Goal: Complete application form: Complete application form

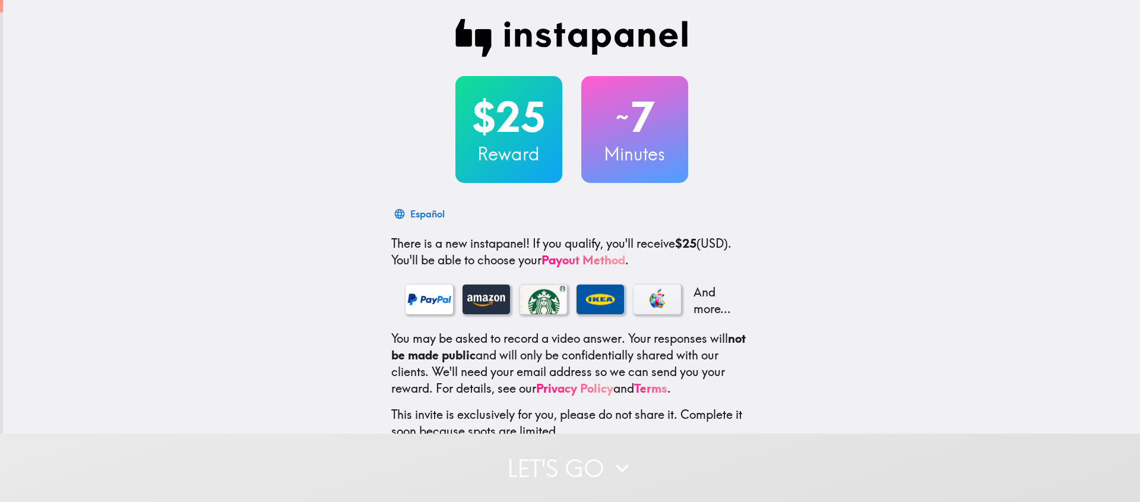
scroll to position [77, 0]
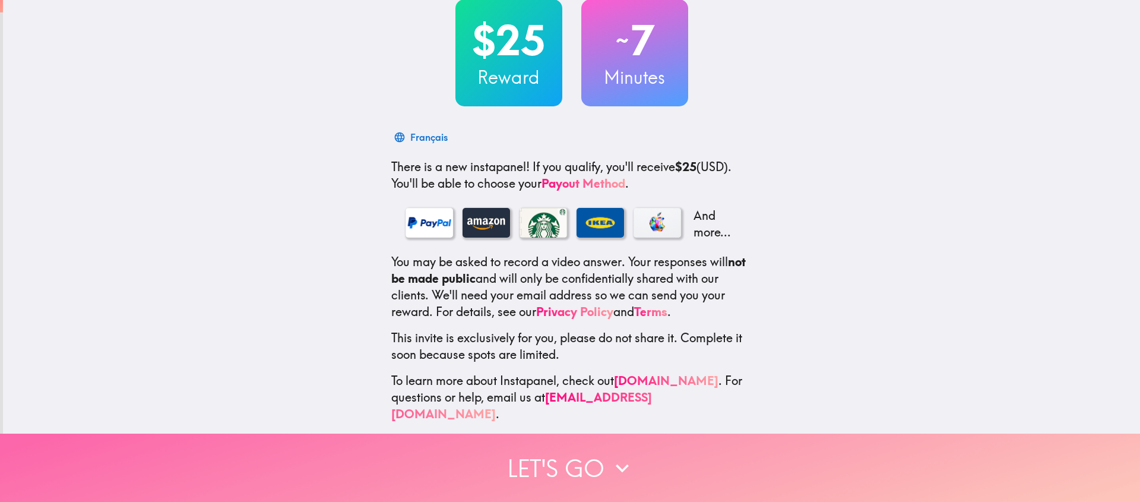
click at [583, 461] on button "Let's go" at bounding box center [570, 467] width 1140 height 68
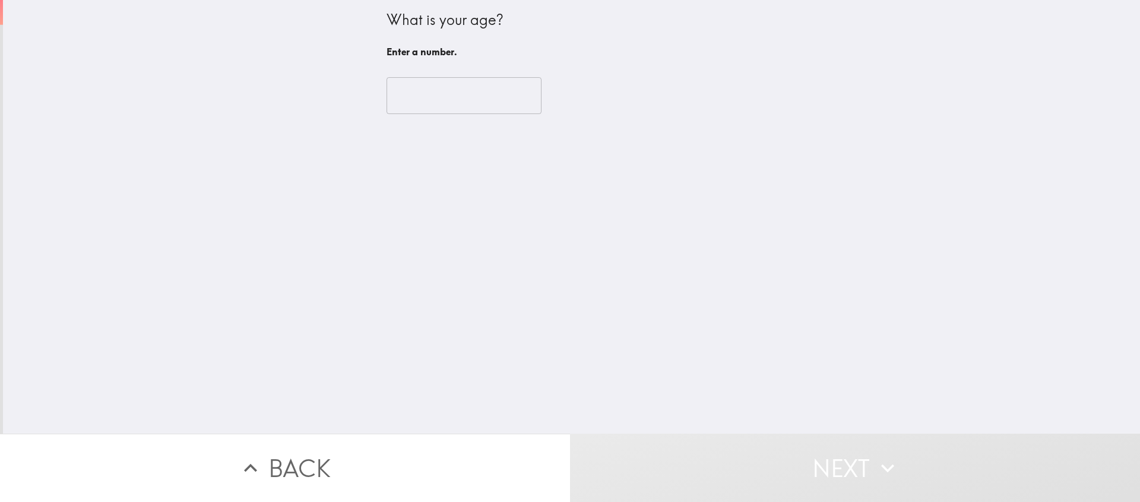
click at [412, 85] on input "number" at bounding box center [463, 95] width 155 height 37
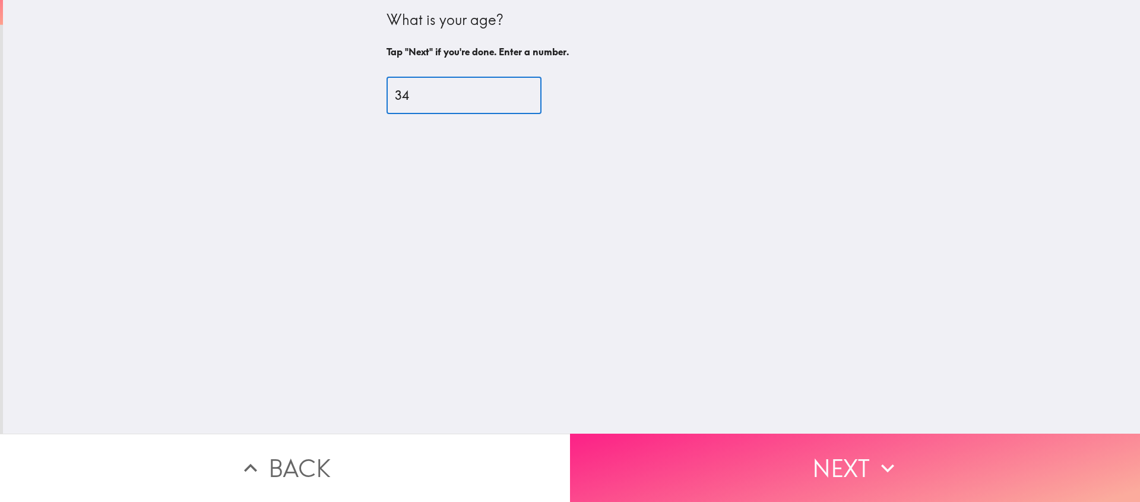
type input "34"
click at [895, 466] on icon "button" at bounding box center [887, 468] width 26 height 26
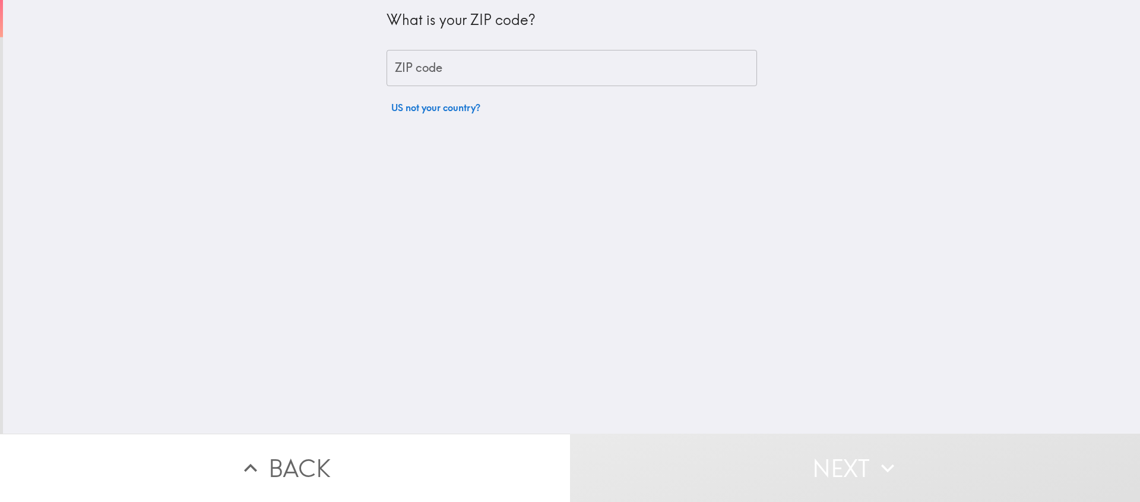
click at [526, 77] on input "ZIP code" at bounding box center [571, 68] width 370 height 37
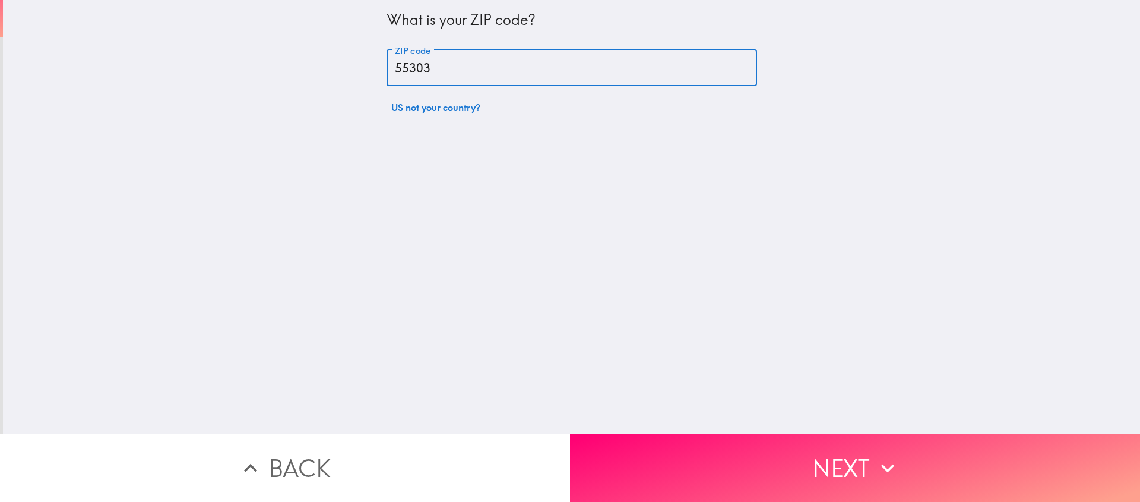
type input "55303"
click at [766, 439] on button "Next" at bounding box center [855, 467] width 570 height 68
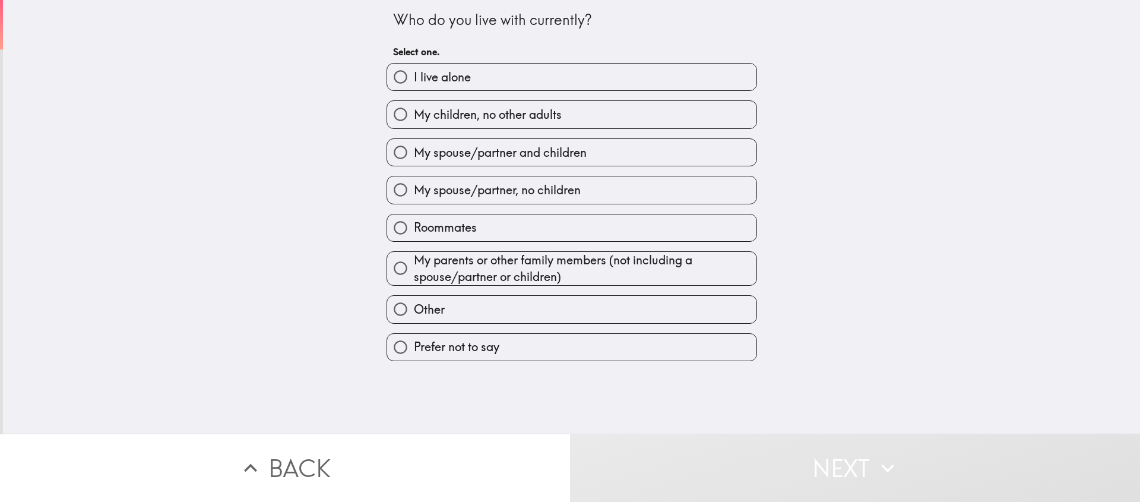
click at [468, 198] on span "My spouse/partner, no children" at bounding box center [497, 190] width 167 height 17
click at [414, 198] on input "My spouse/partner, no children" at bounding box center [400, 189] width 27 height 27
radio input "true"
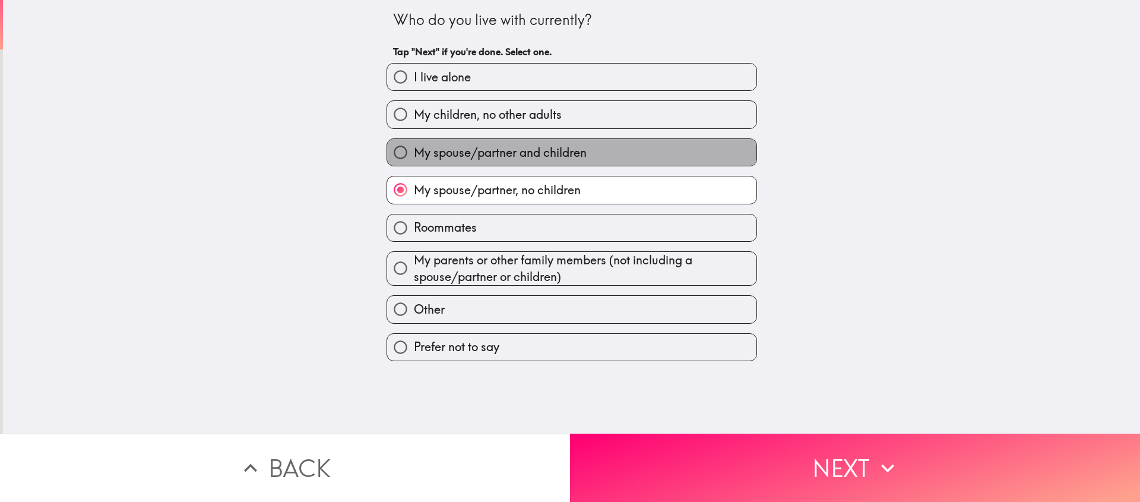
click at [454, 160] on span "My spouse/partner and children" at bounding box center [500, 152] width 173 height 17
click at [414, 160] on input "My spouse/partner and children" at bounding box center [400, 152] width 27 height 27
radio input "true"
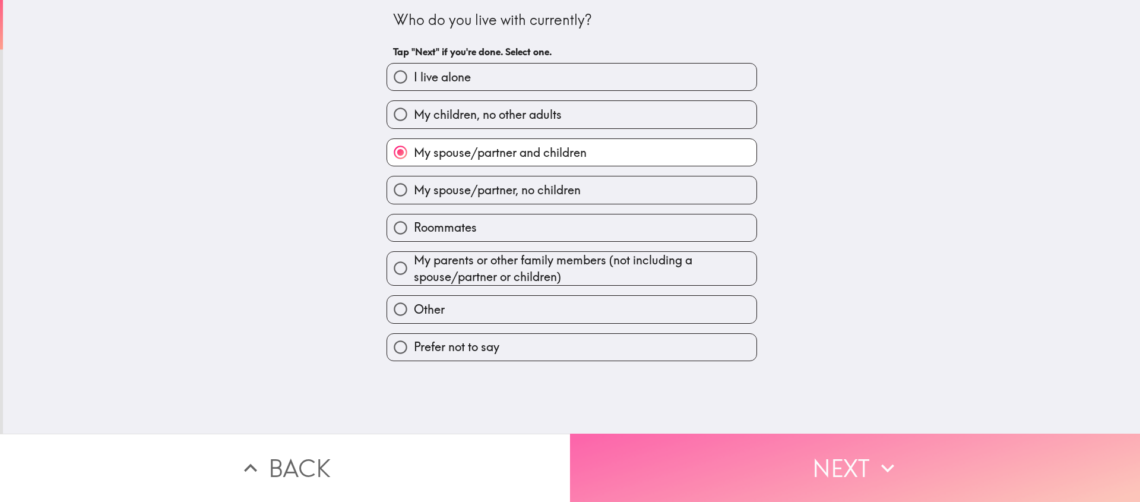
click at [800, 462] on button "Next" at bounding box center [855, 467] width 570 height 68
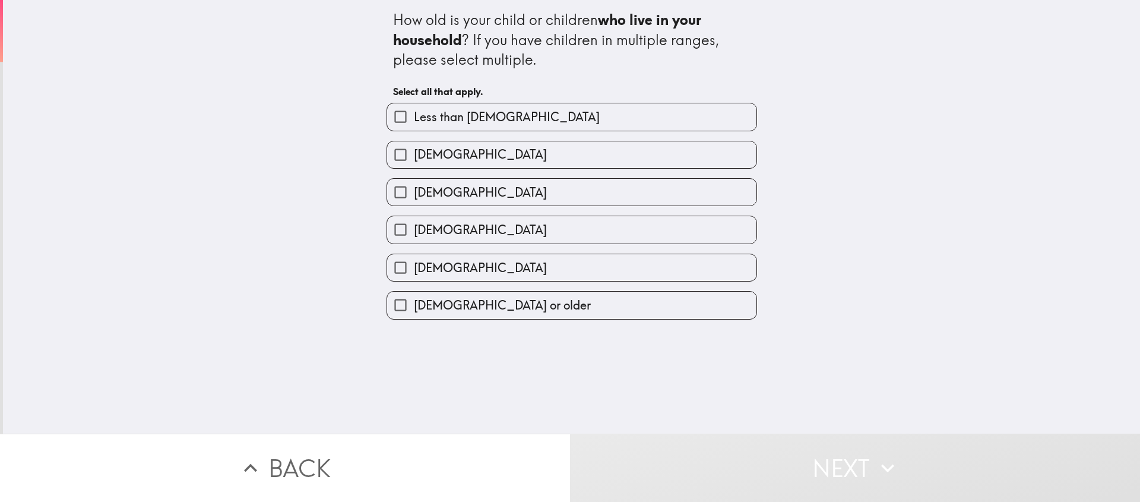
click at [461, 159] on span "[DEMOGRAPHIC_DATA]" at bounding box center [480, 154] width 133 height 17
click at [414, 159] on input "[DEMOGRAPHIC_DATA]" at bounding box center [400, 154] width 27 height 27
checkbox input "true"
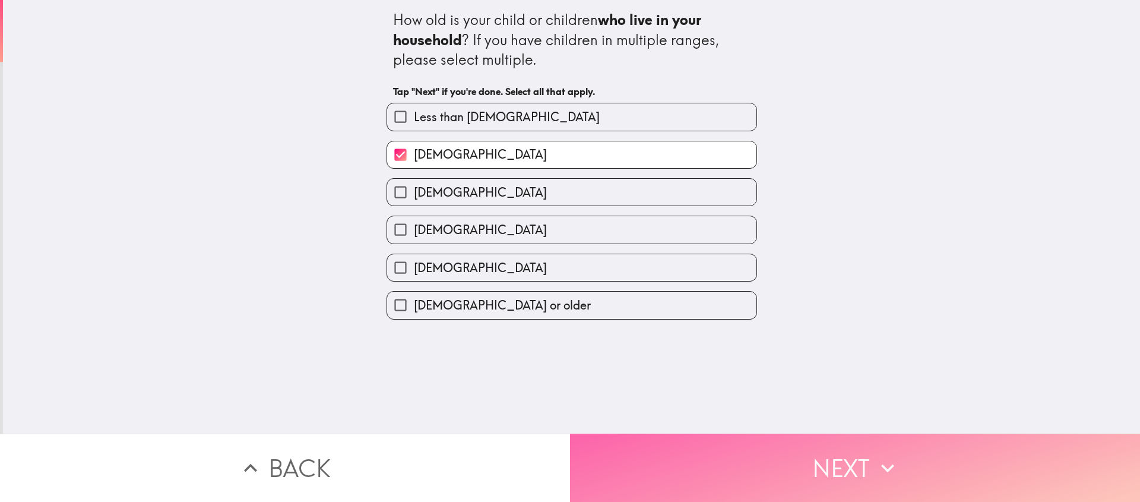
click at [797, 471] on button "Next" at bounding box center [855, 467] width 570 height 68
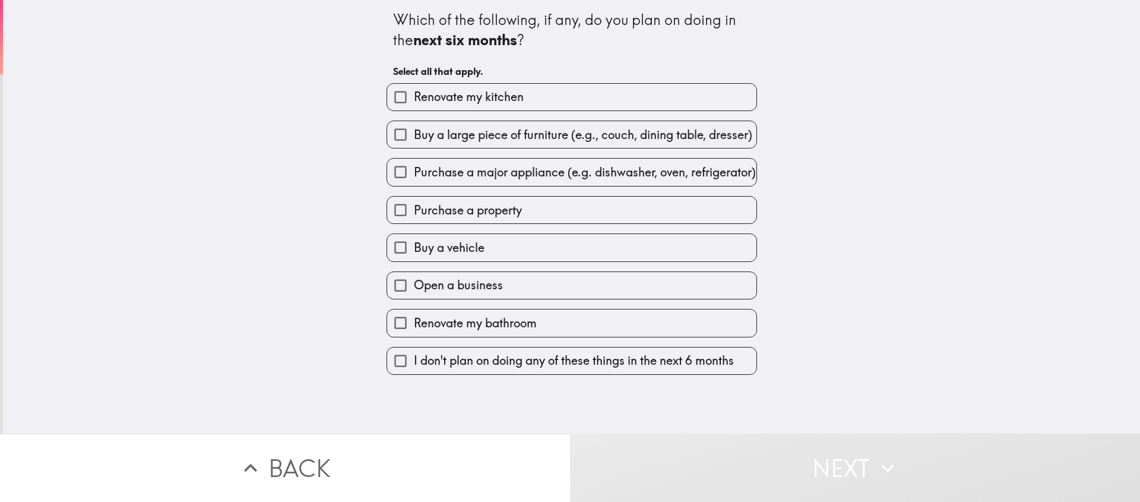
click at [439, 131] on span "Buy a large piece of furniture (e.g., couch, dining table, dresser)" at bounding box center [583, 134] width 338 height 17
click at [414, 131] on input "Buy a large piece of furniture (e.g., couch, dining table, dresser)" at bounding box center [400, 134] width 27 height 27
checkbox input "true"
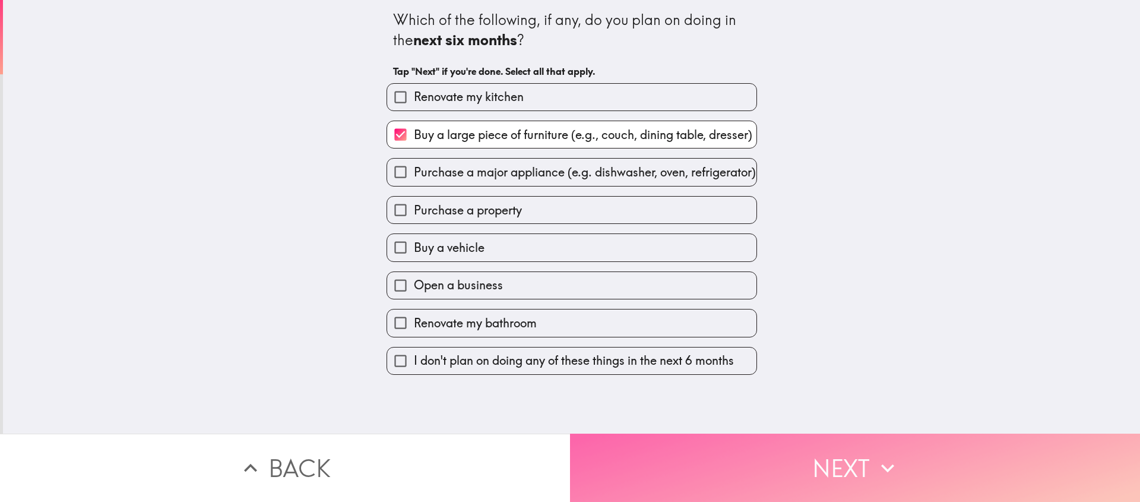
click at [696, 438] on button "Next" at bounding box center [855, 467] width 570 height 68
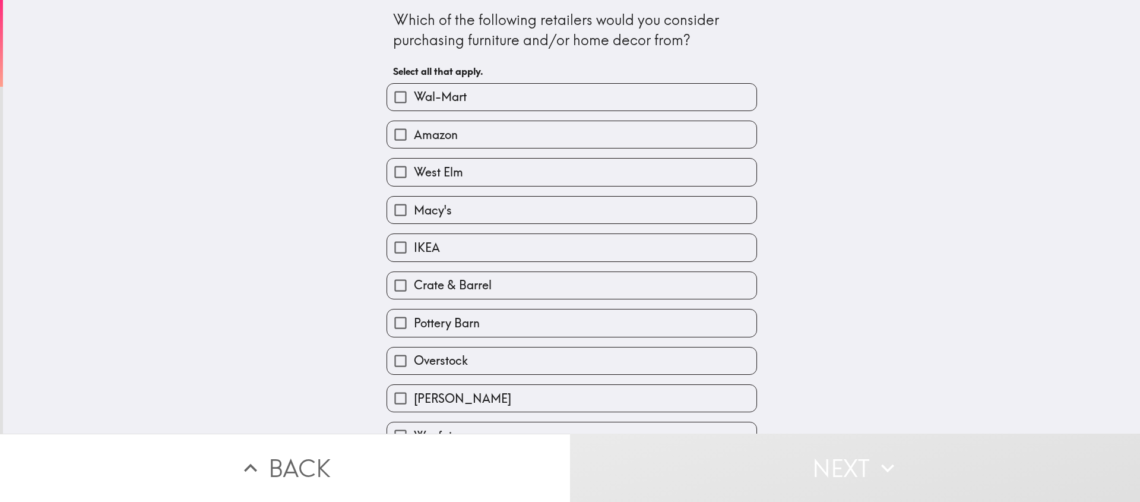
click at [414, 104] on span "Wal-Mart" at bounding box center [440, 96] width 53 height 17
click at [412, 104] on input "Wal-Mart" at bounding box center [400, 97] width 27 height 27
checkbox input "true"
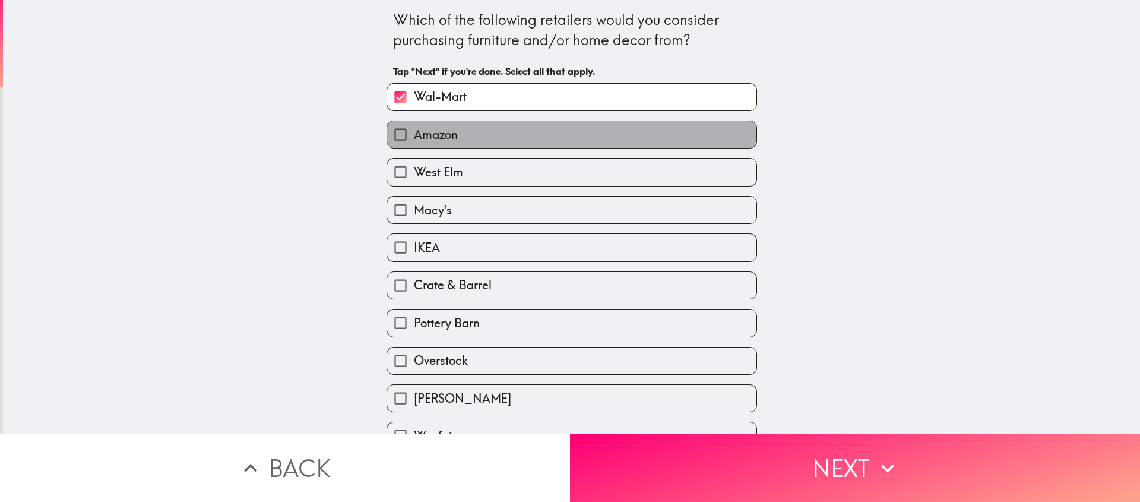
click at [422, 132] on span "Amazon" at bounding box center [436, 134] width 44 height 17
click at [414, 132] on input "Amazon" at bounding box center [400, 134] width 27 height 27
checkbox input "true"
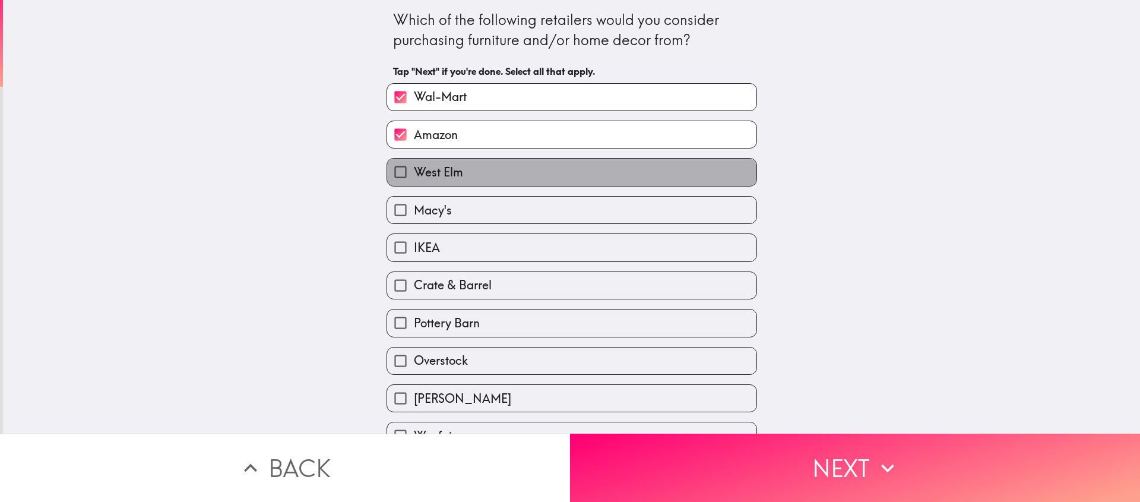
click at [436, 167] on span "West Elm" at bounding box center [438, 172] width 49 height 17
click at [414, 167] on input "West Elm" at bounding box center [400, 172] width 27 height 27
checkbox input "true"
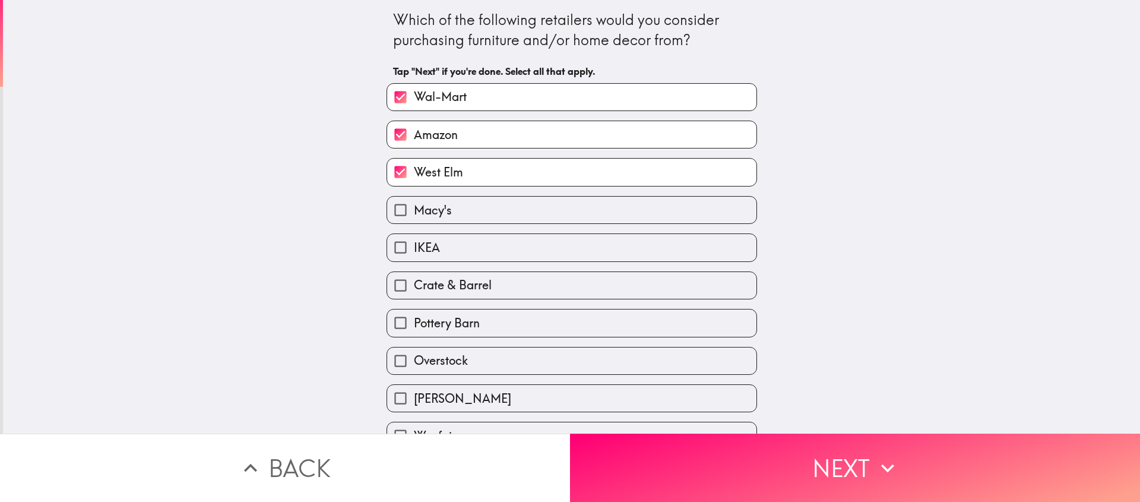
click at [455, 215] on label "Macy's" at bounding box center [571, 209] width 369 height 27
click at [414, 215] on input "Macy's" at bounding box center [400, 209] width 27 height 27
checkbox input "true"
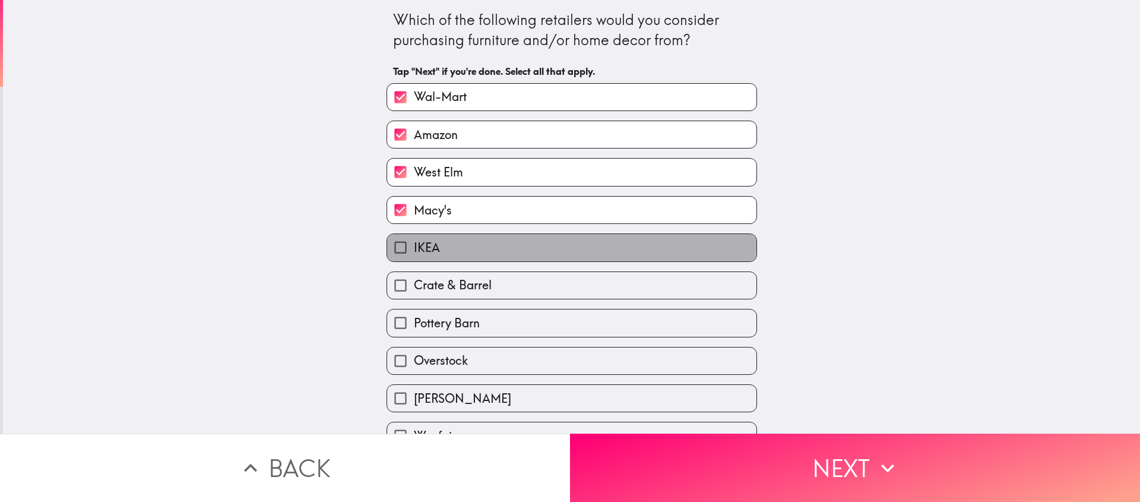
click at [458, 248] on label "IKEA" at bounding box center [571, 247] width 369 height 27
click at [414, 248] on input "IKEA" at bounding box center [400, 247] width 27 height 27
checkbox input "true"
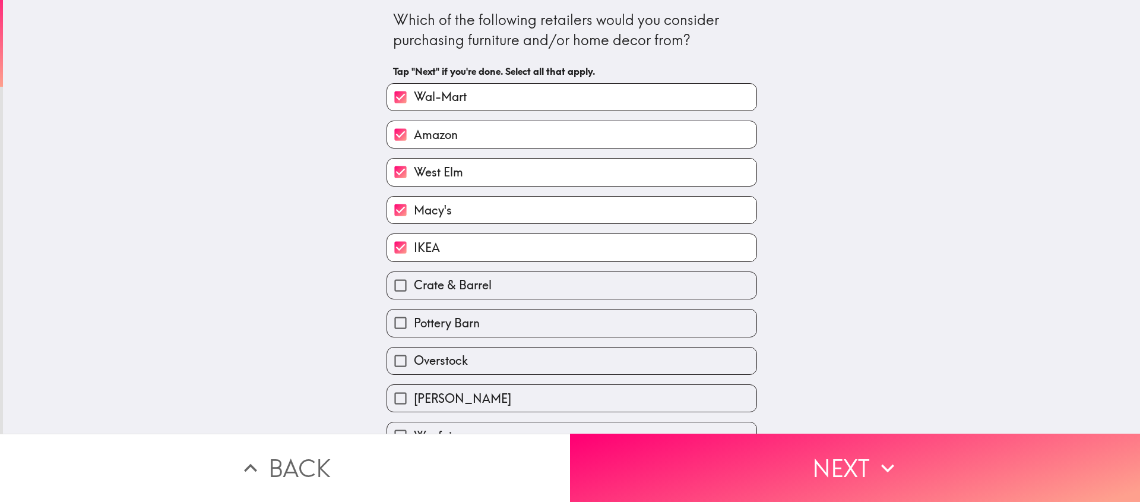
click at [457, 288] on span "Crate & Barrel" at bounding box center [453, 285] width 78 height 17
click at [414, 288] on input "Crate & Barrel" at bounding box center [400, 285] width 27 height 27
checkbox input "true"
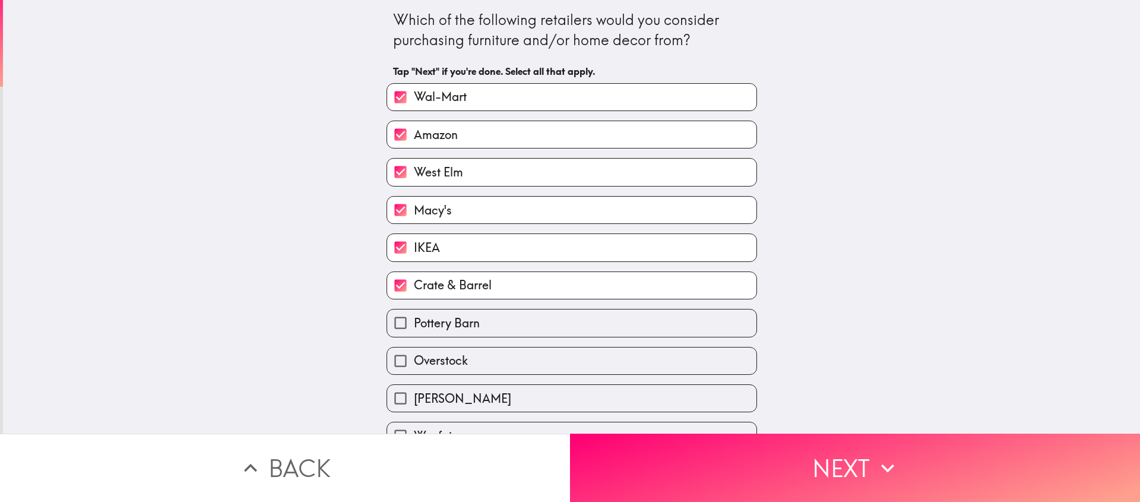
scroll to position [89, 0]
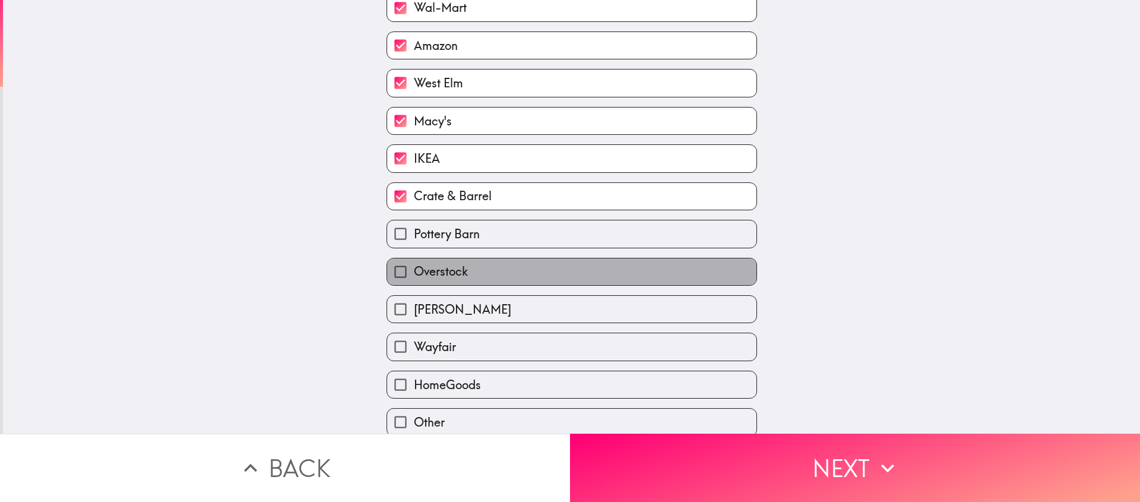
click at [474, 285] on label "Overstock" at bounding box center [571, 271] width 369 height 27
click at [414, 285] on input "Overstock" at bounding box center [400, 271] width 27 height 27
checkbox input "true"
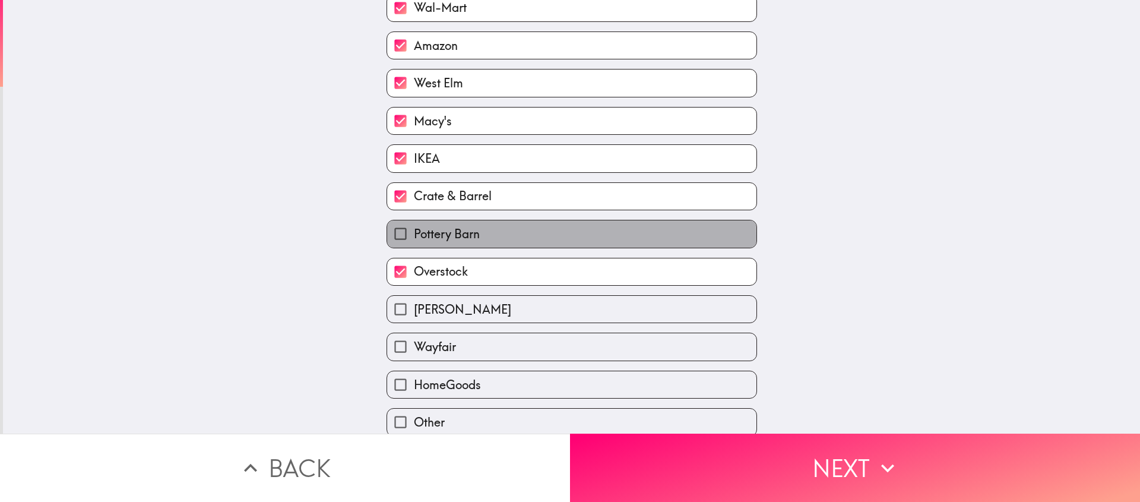
click at [472, 240] on label "Pottery Barn" at bounding box center [571, 233] width 369 height 27
click at [414, 240] on input "Pottery Barn" at bounding box center [400, 233] width 27 height 27
checkbox input "true"
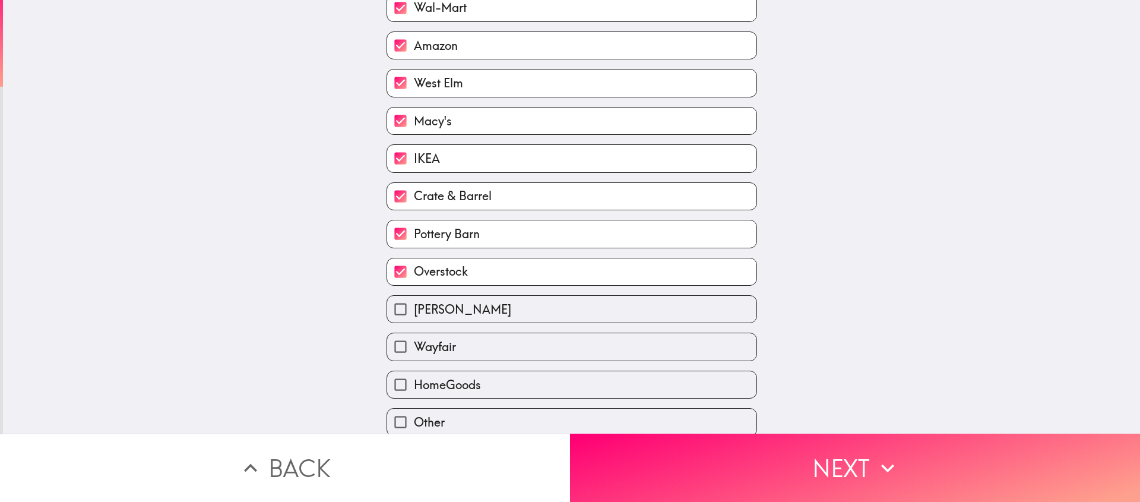
click at [484, 315] on span "[PERSON_NAME]" at bounding box center [462, 309] width 97 height 17
click at [414, 315] on input "[PERSON_NAME]" at bounding box center [400, 309] width 27 height 27
checkbox input "true"
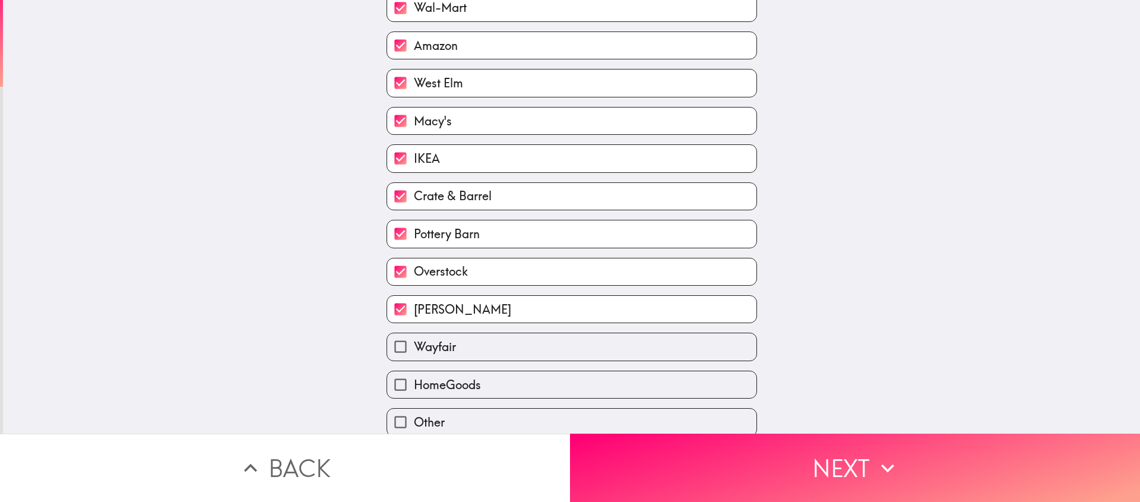
click at [474, 356] on label "Wayfair" at bounding box center [571, 346] width 369 height 27
click at [414, 356] on input "Wayfair" at bounding box center [400, 346] width 27 height 27
checkbox input "true"
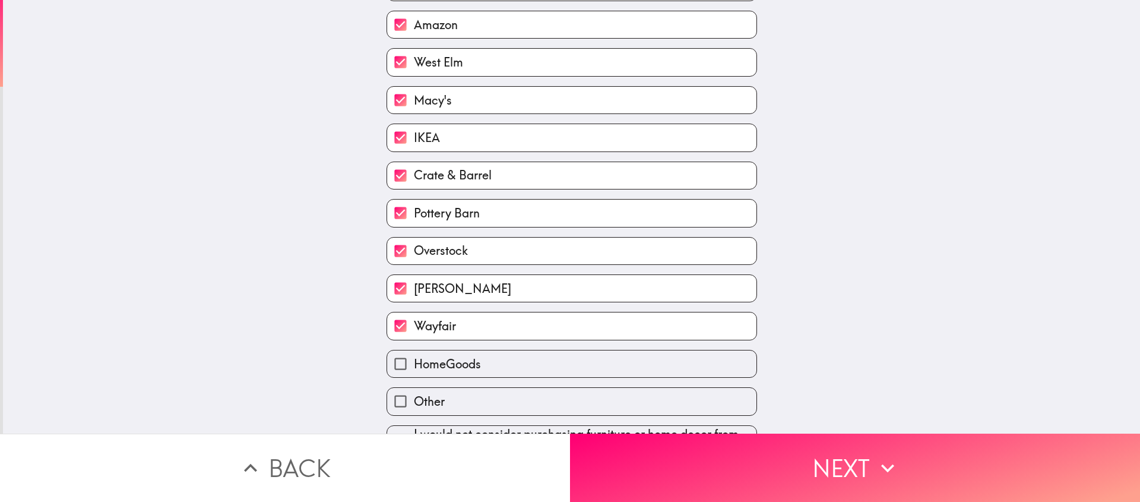
scroll to position [152, 0]
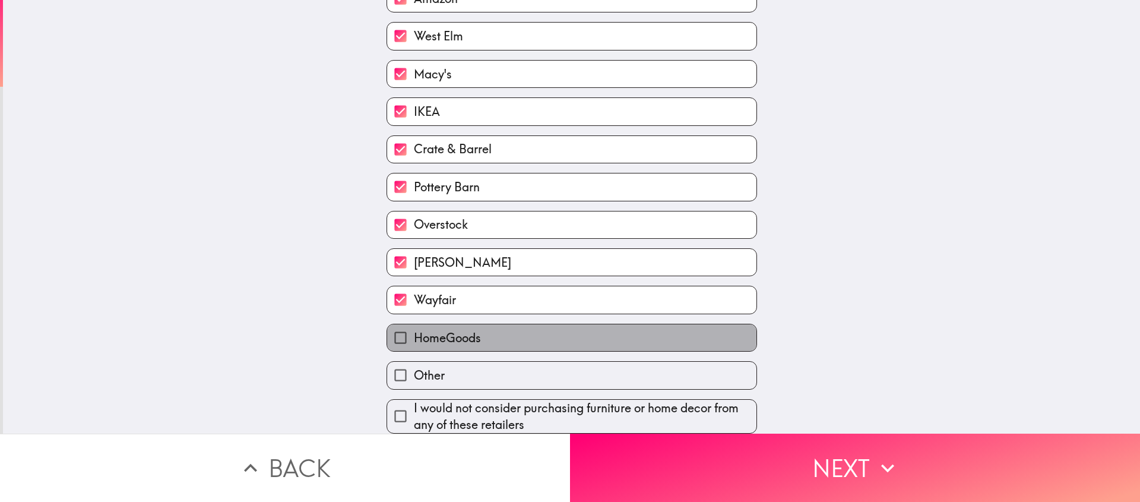
click at [535, 326] on label "HomeGoods" at bounding box center [571, 337] width 369 height 27
click at [414, 326] on input "HomeGoods" at bounding box center [400, 337] width 27 height 27
checkbox input "true"
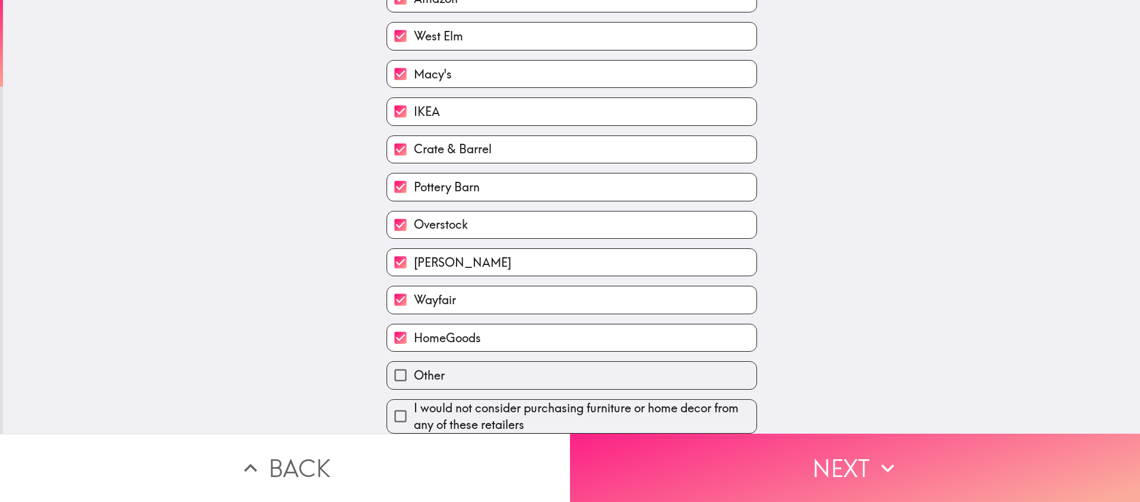
click at [740, 468] on button "Next" at bounding box center [855, 467] width 570 height 68
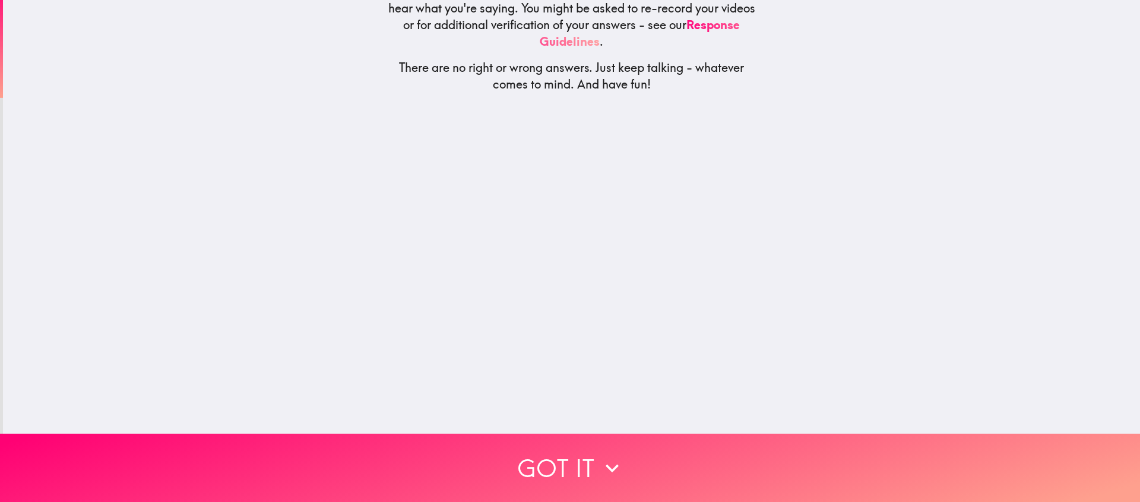
scroll to position [0, 0]
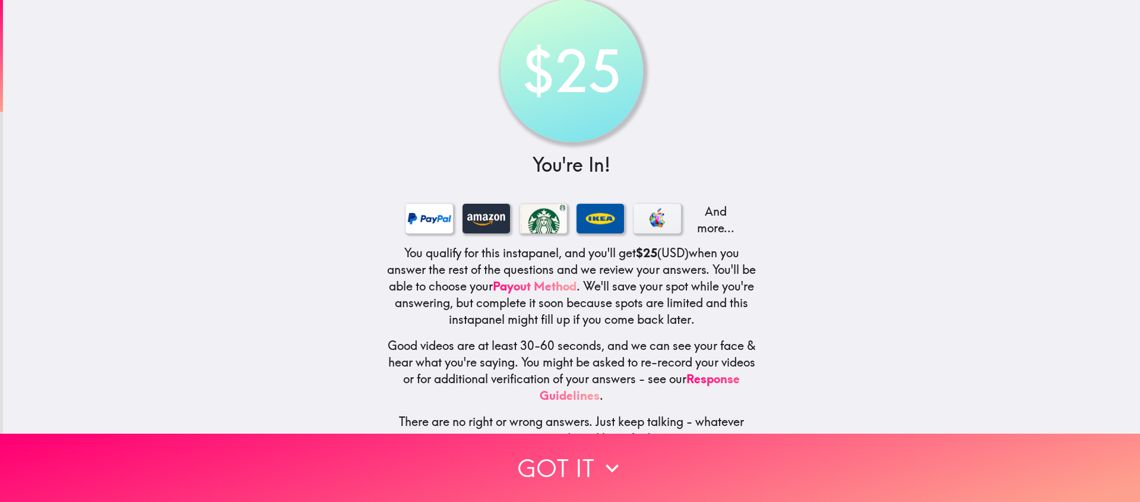
scroll to position [51, 0]
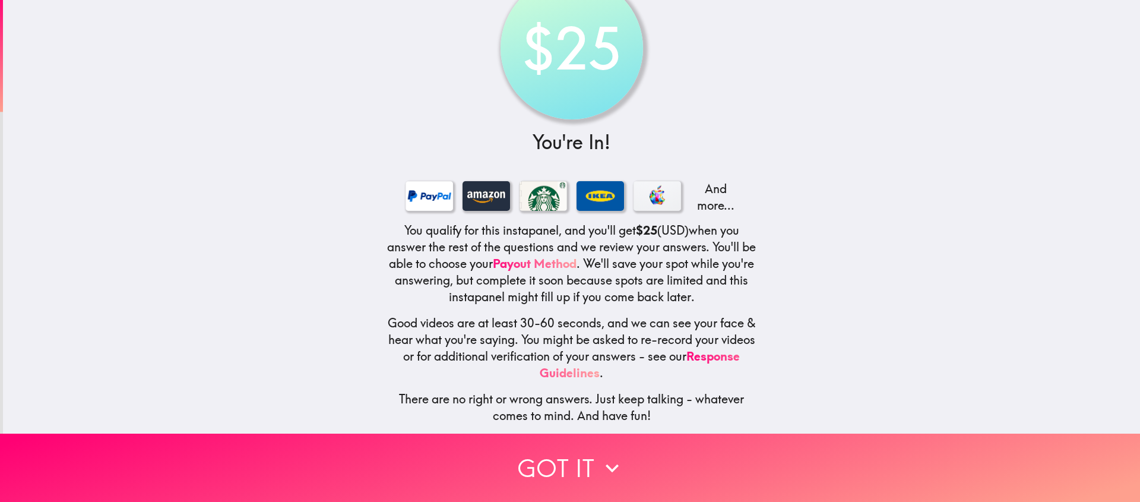
click at [637, 423] on div "$25 You're In! And more... You qualify for this instapanel, and you'll get $25 …" at bounding box center [572, 196] width 380 height 476
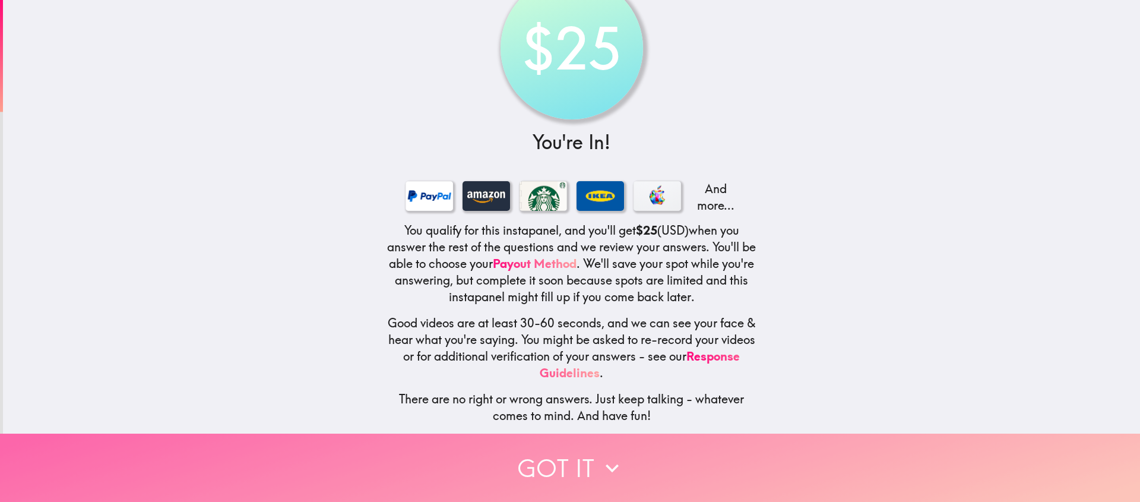
click at [639, 434] on button "Got it" at bounding box center [570, 467] width 1140 height 68
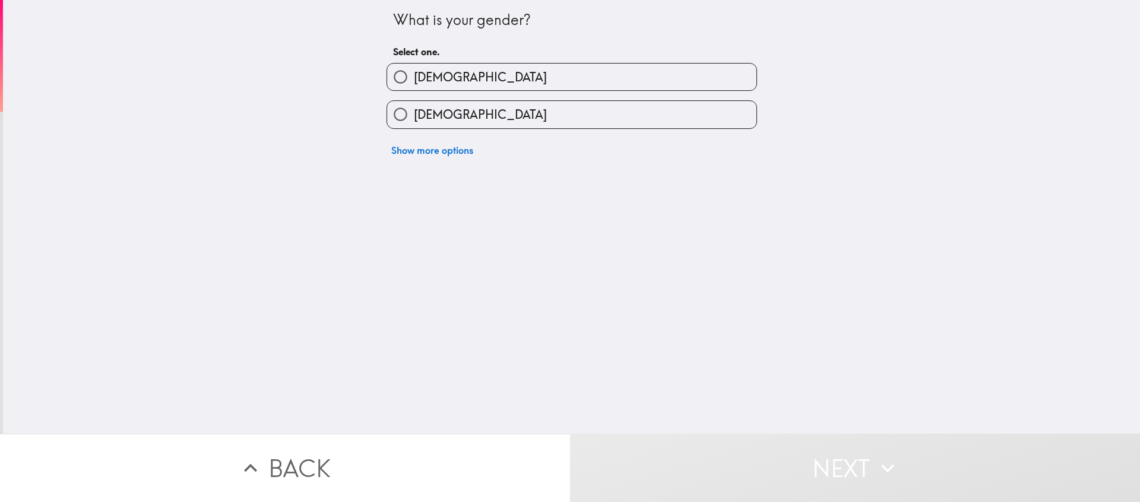
click at [448, 74] on label "[DEMOGRAPHIC_DATA]" at bounding box center [571, 77] width 369 height 27
click at [414, 74] on input "[DEMOGRAPHIC_DATA]" at bounding box center [400, 77] width 27 height 27
radio input "true"
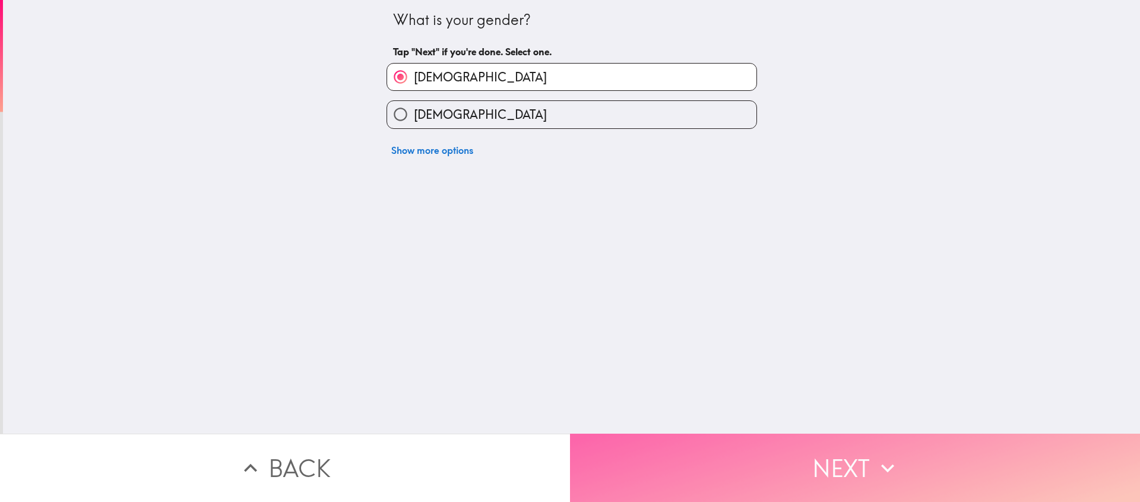
click at [763, 463] on button "Next" at bounding box center [855, 467] width 570 height 68
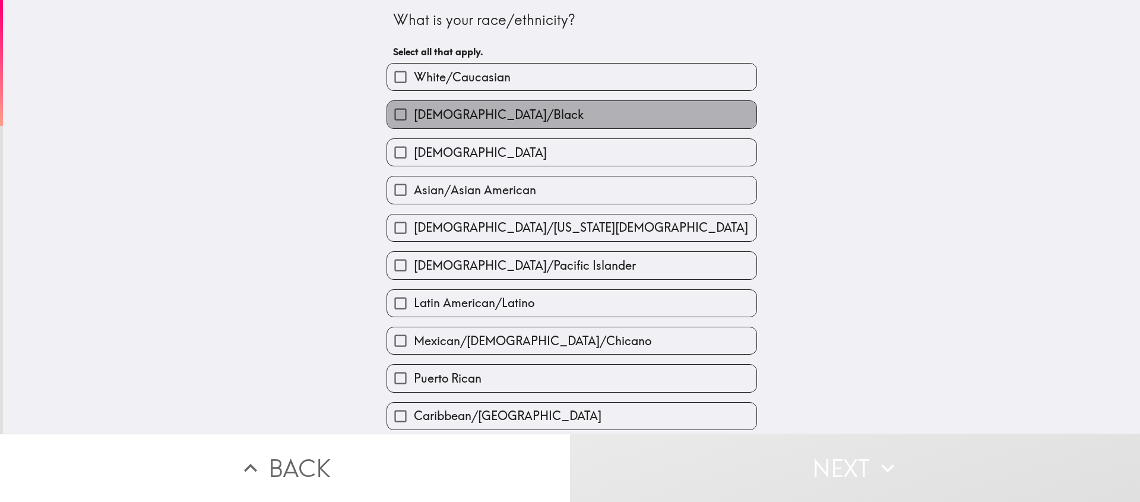
click at [414, 111] on span "[DEMOGRAPHIC_DATA]/Black" at bounding box center [499, 114] width 170 height 17
click at [414, 111] on input "[DEMOGRAPHIC_DATA]/Black" at bounding box center [400, 114] width 27 height 27
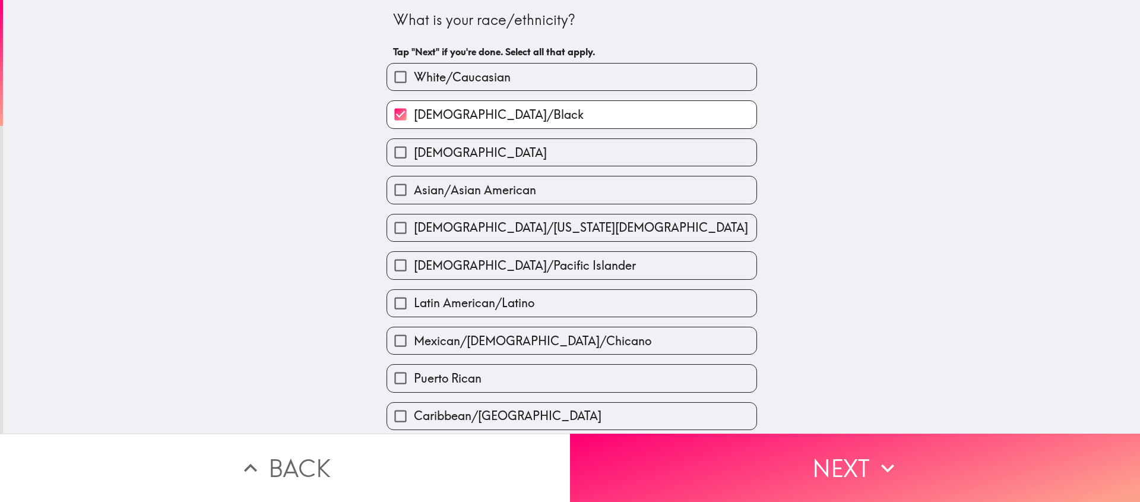
click at [452, 121] on span "[DEMOGRAPHIC_DATA]/Black" at bounding box center [499, 114] width 170 height 17
click at [414, 121] on input "[DEMOGRAPHIC_DATA]/Black" at bounding box center [400, 114] width 27 height 27
checkbox input "false"
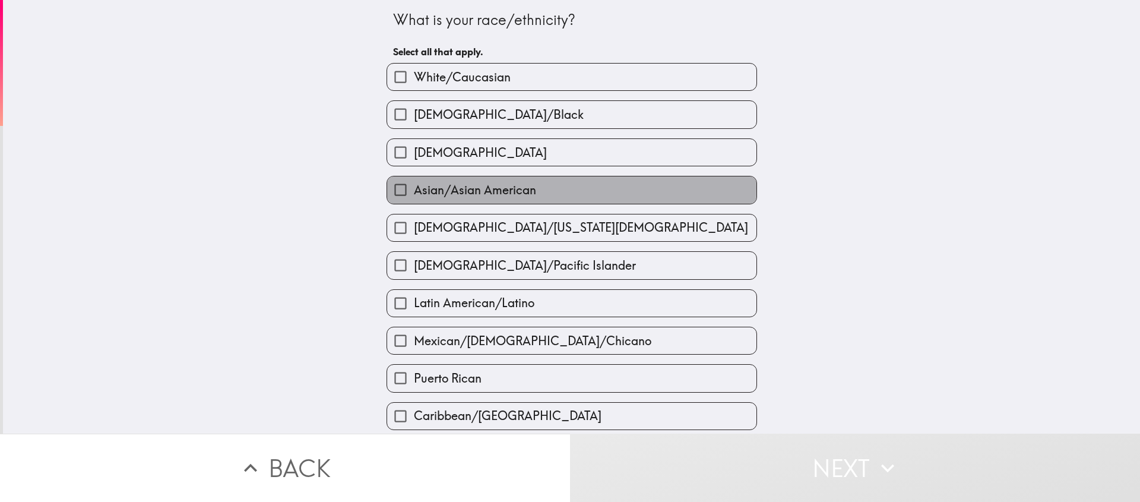
click at [467, 190] on span "Asian/Asian American" at bounding box center [475, 190] width 122 height 17
click at [414, 190] on input "Asian/Asian American" at bounding box center [400, 189] width 27 height 27
checkbox input "true"
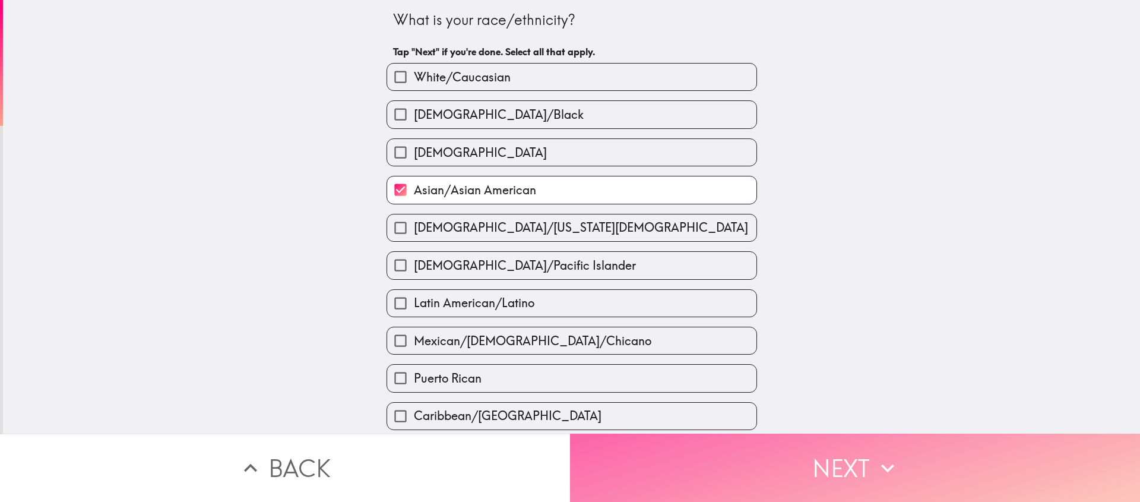
click at [781, 462] on button "Next" at bounding box center [855, 467] width 570 height 68
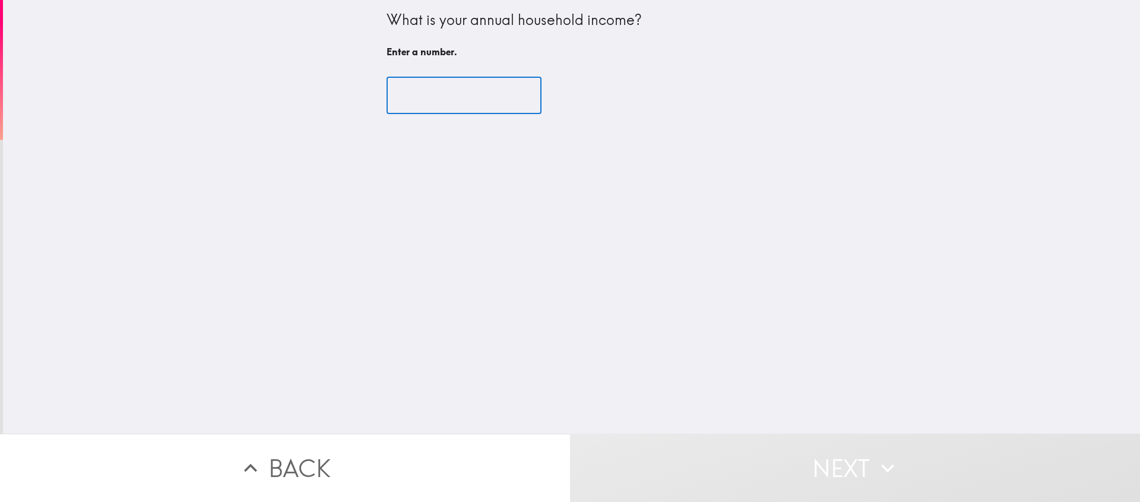
click at [420, 94] on input "number" at bounding box center [463, 95] width 155 height 37
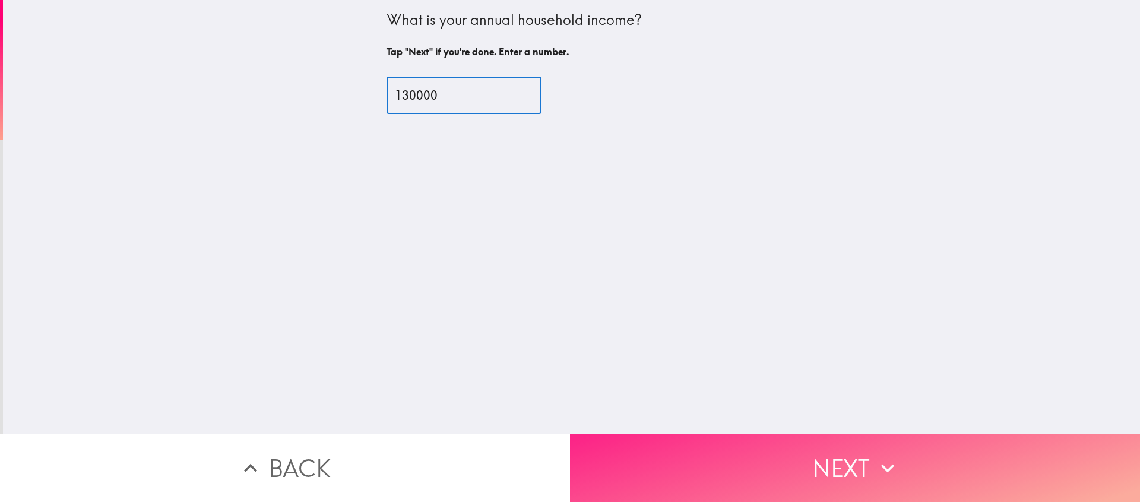
type input "130000"
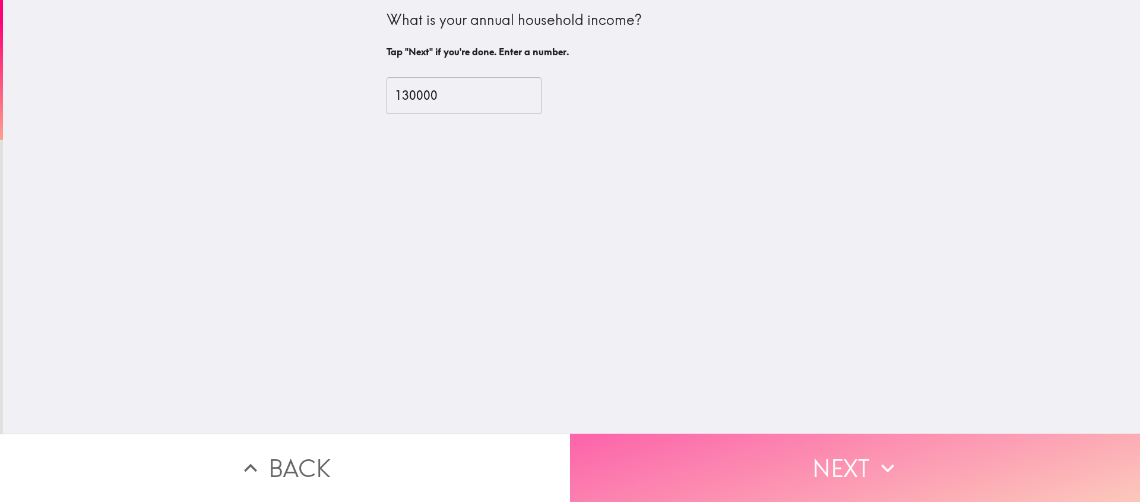
click at [848, 435] on button "Next" at bounding box center [855, 467] width 570 height 68
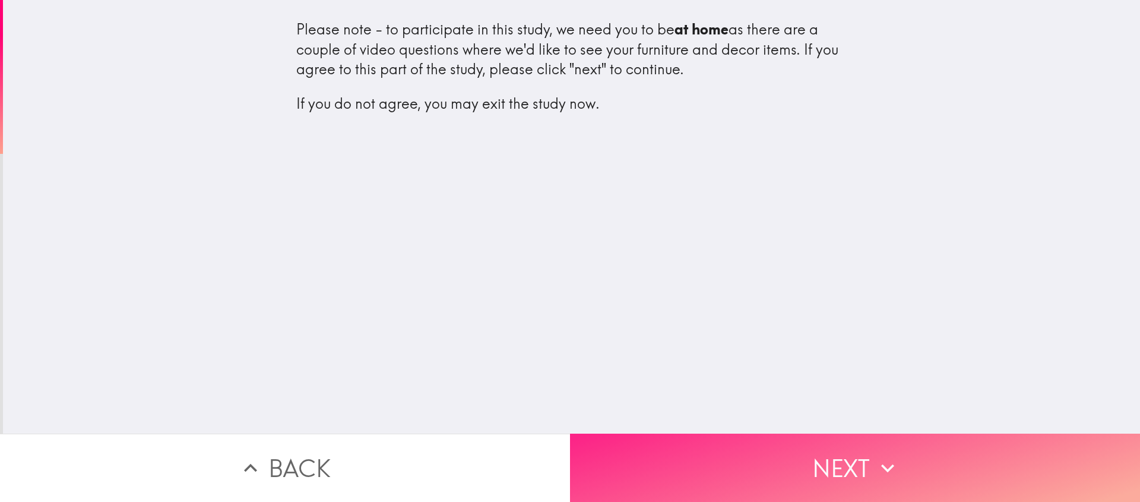
click at [820, 455] on button "Next" at bounding box center [855, 467] width 570 height 68
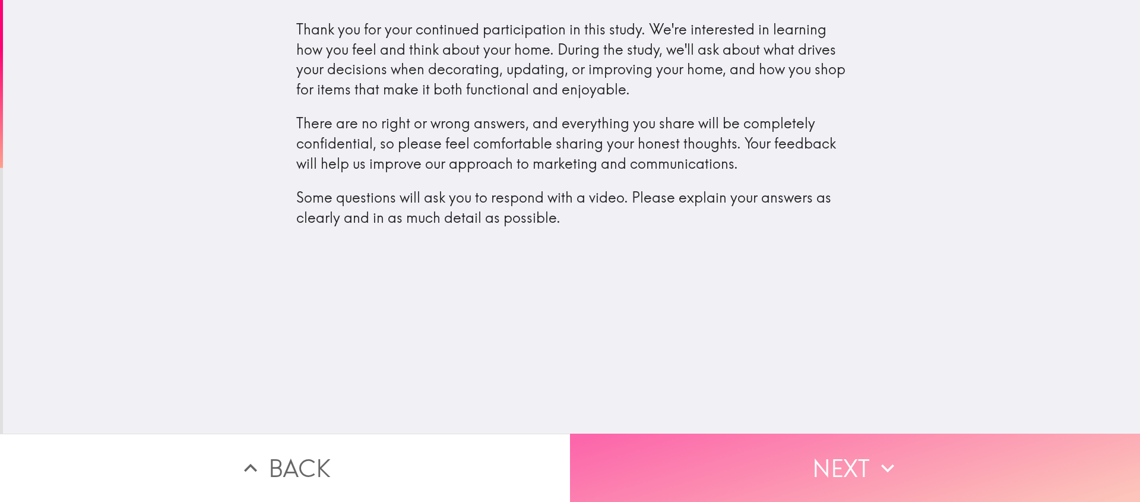
click at [819, 443] on button "Next" at bounding box center [855, 467] width 570 height 68
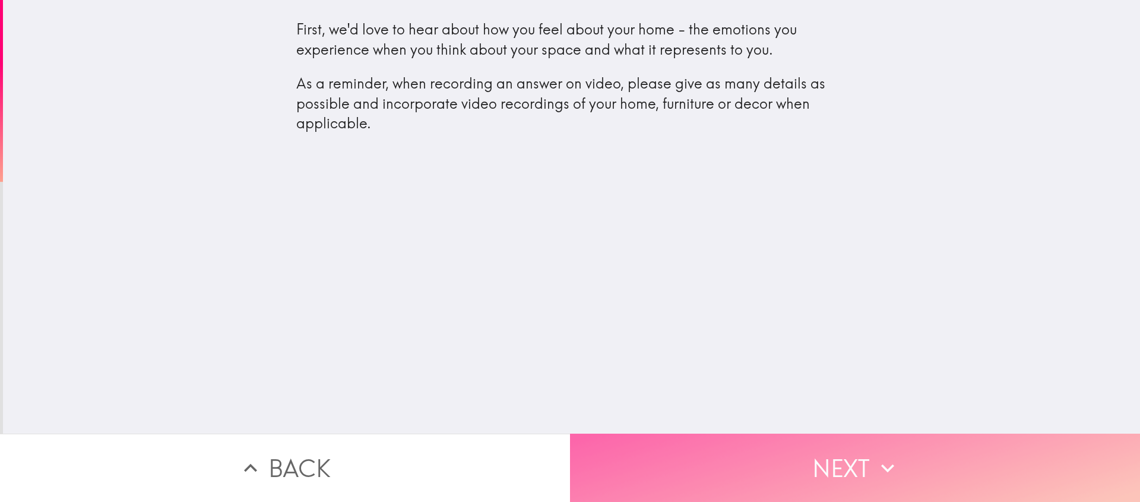
click at [825, 444] on button "Next" at bounding box center [855, 467] width 570 height 68
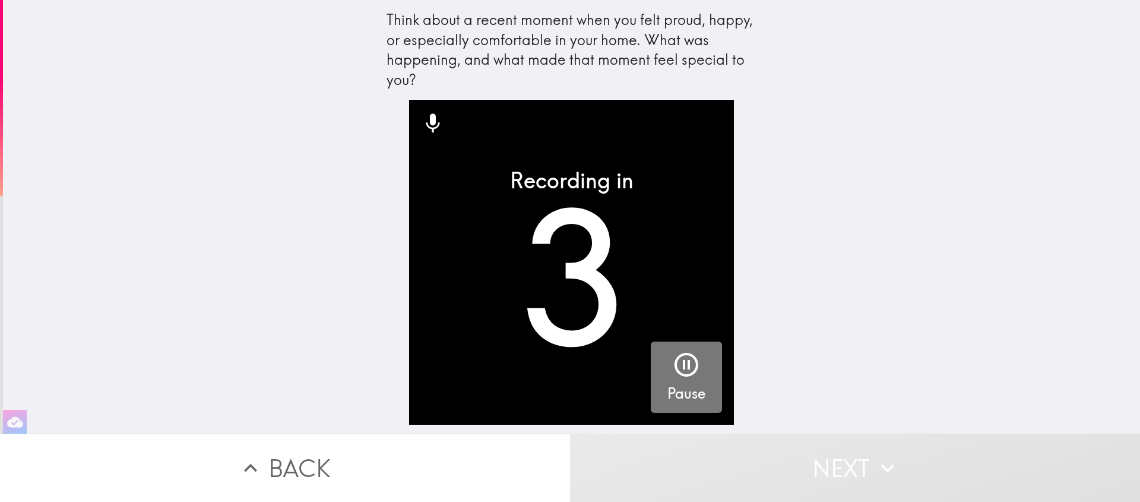
click at [692, 366] on div "Pause" at bounding box center [686, 376] width 38 height 53
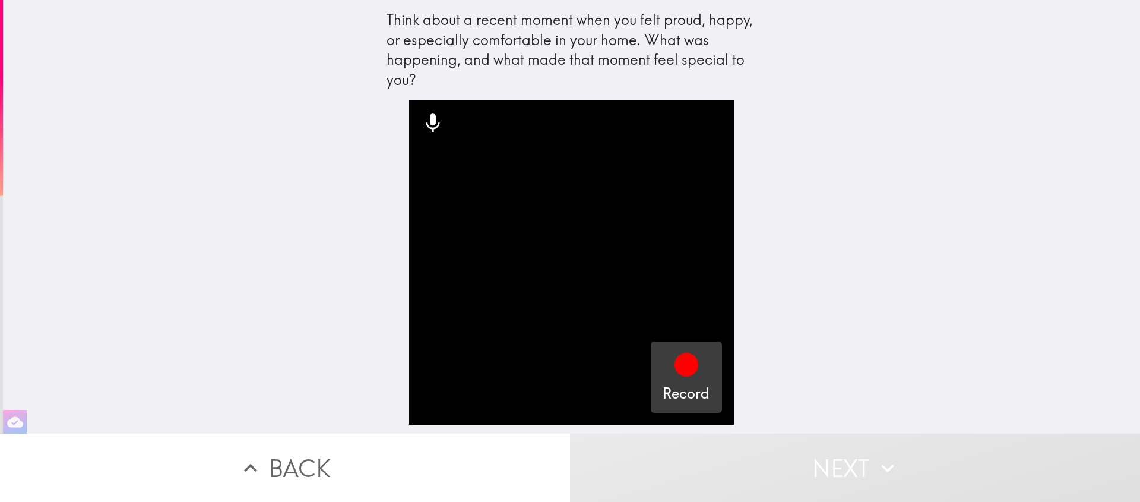
click at [674, 363] on icon "button" at bounding box center [686, 365] width 24 height 24
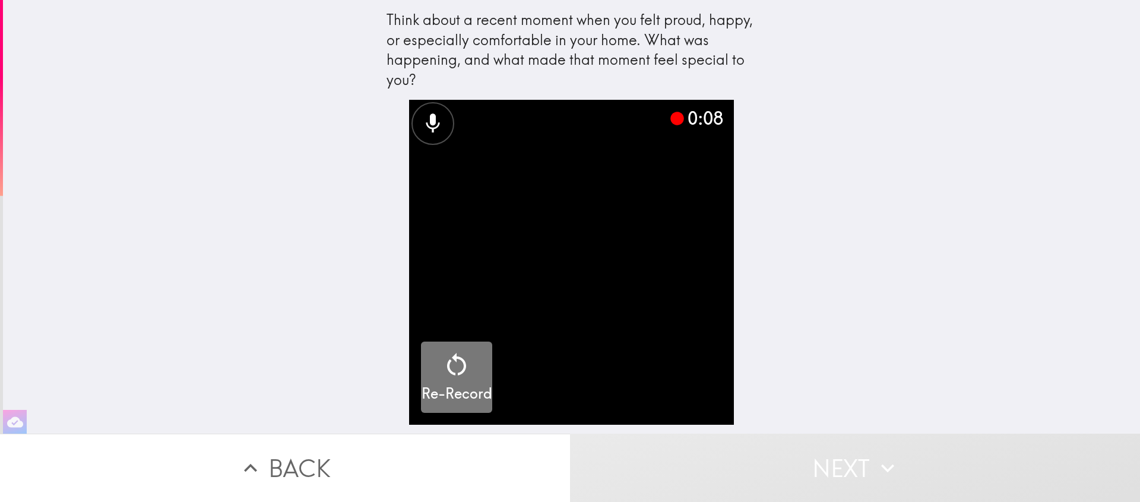
click at [451, 379] on div "button" at bounding box center [456, 366] width 28 height 33
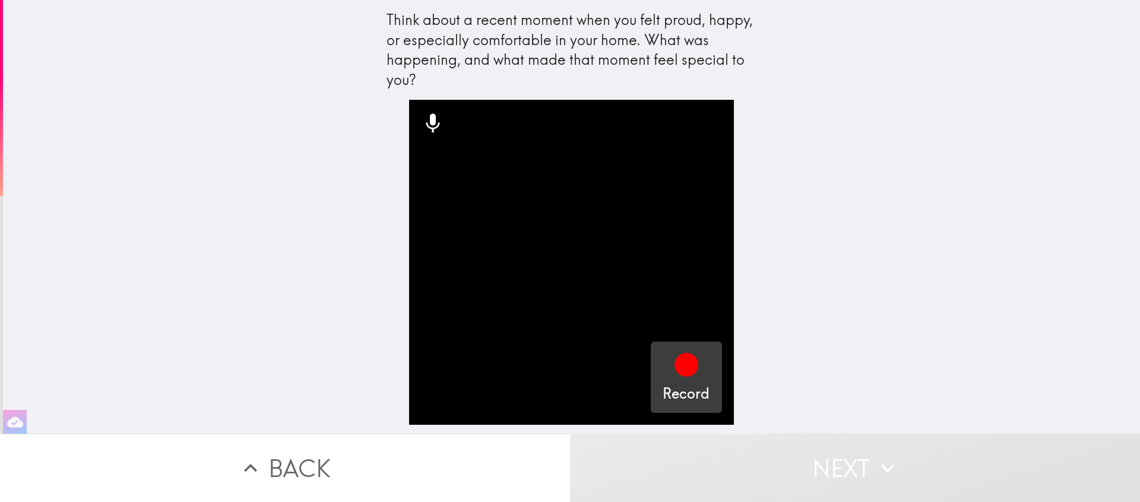
click at [691, 383] on h5 "Record" at bounding box center [685, 393] width 47 height 20
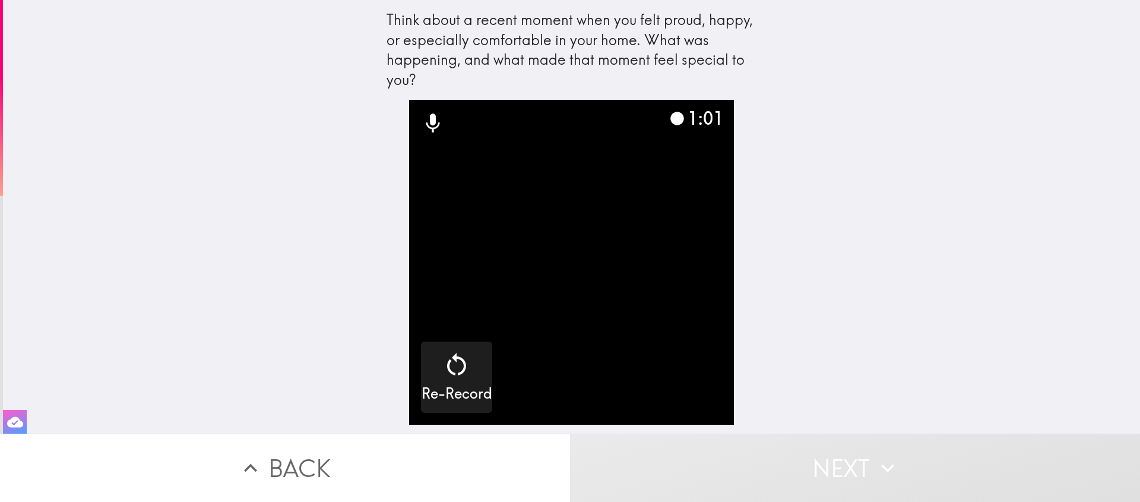
click at [16, 414] on icon "button" at bounding box center [15, 422] width 16 height 16
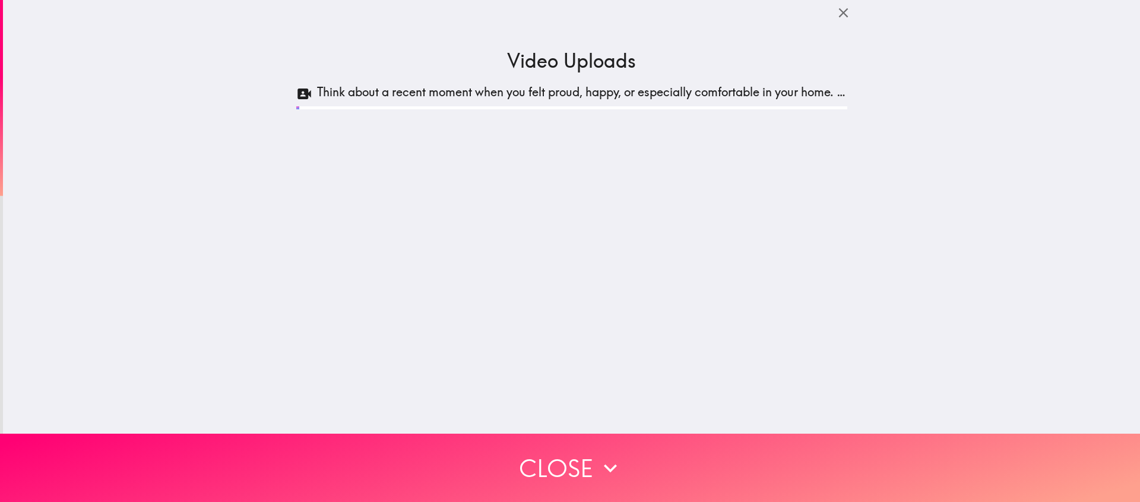
click at [296, 107] on div at bounding box center [297, 107] width 3 height 3
click at [299, 97] on icon at bounding box center [304, 93] width 14 height 11
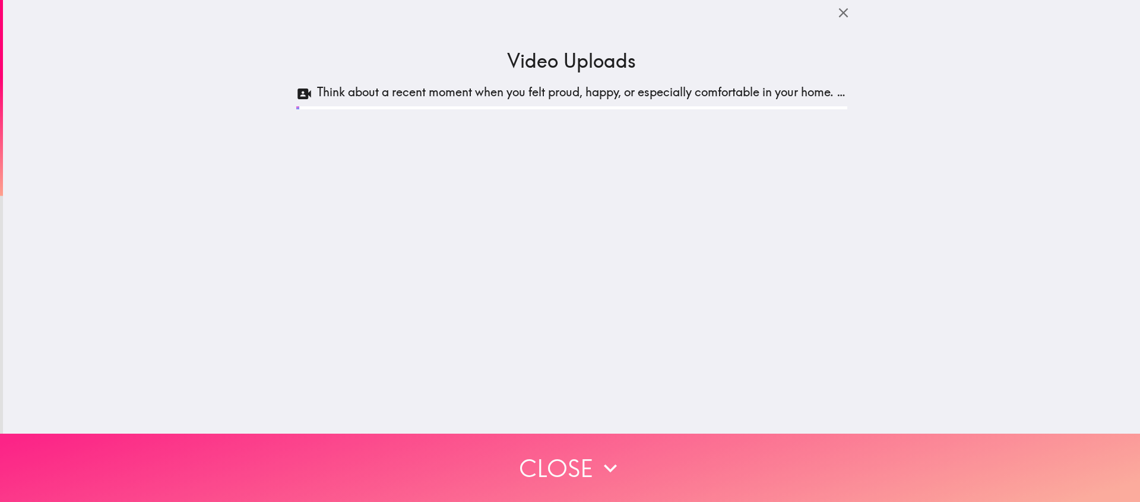
click at [699, 445] on button "Close" at bounding box center [570, 467] width 1140 height 68
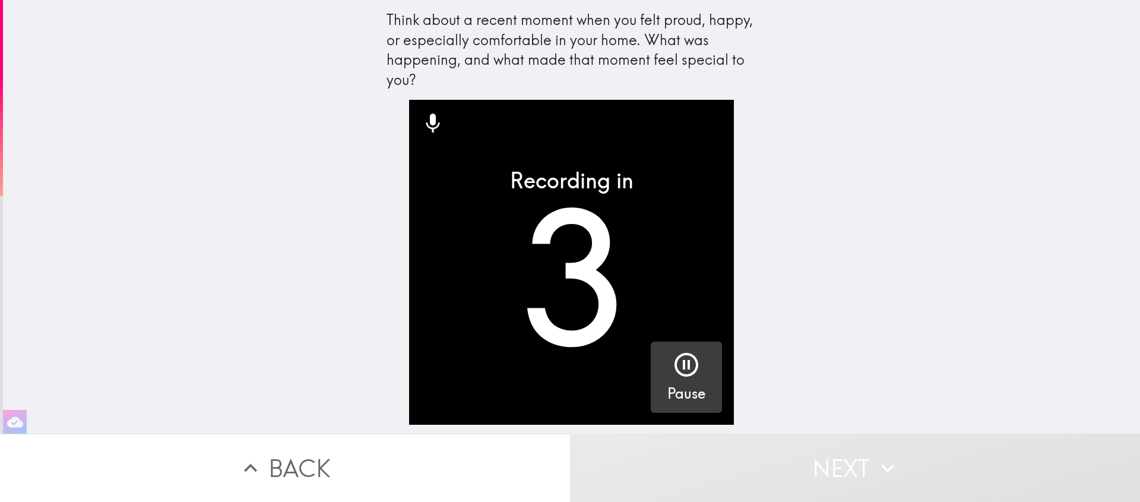
click at [692, 351] on div "Pause" at bounding box center [686, 376] width 38 height 53
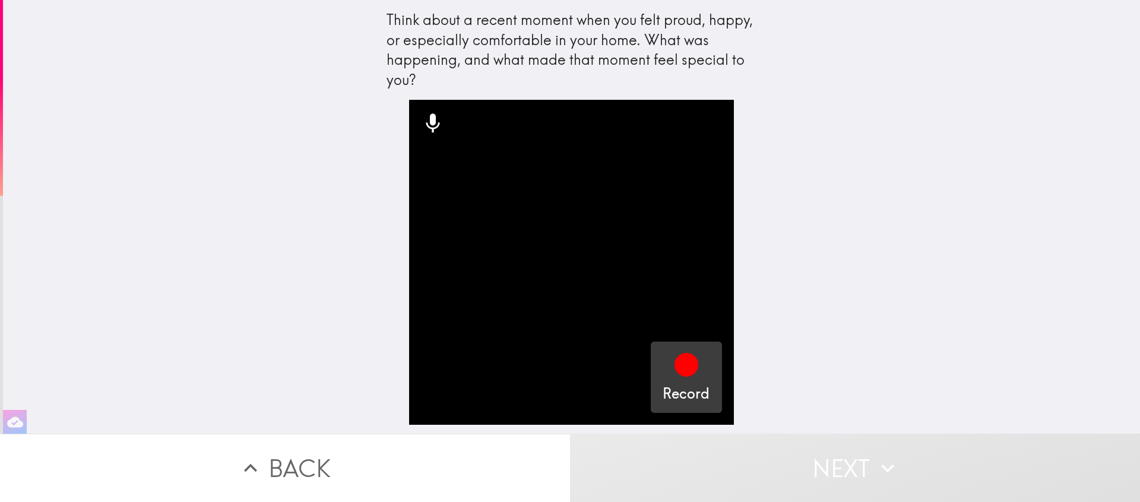
drag, startPoint x: 688, startPoint y: 359, endPoint x: 691, endPoint y: 350, distance: 10.0
click at [688, 359] on icon "button" at bounding box center [686, 364] width 28 height 28
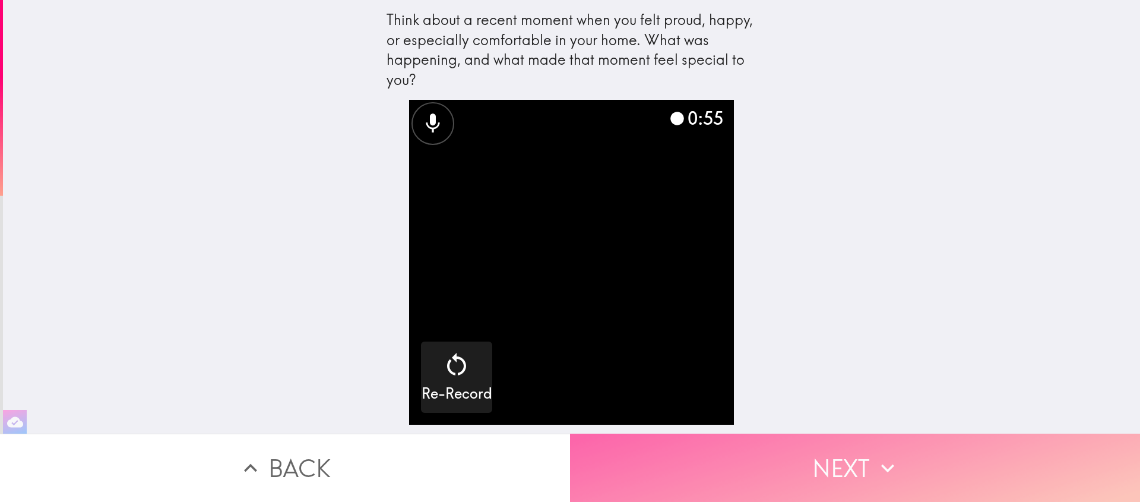
click at [836, 446] on button "Next" at bounding box center [855, 467] width 570 height 68
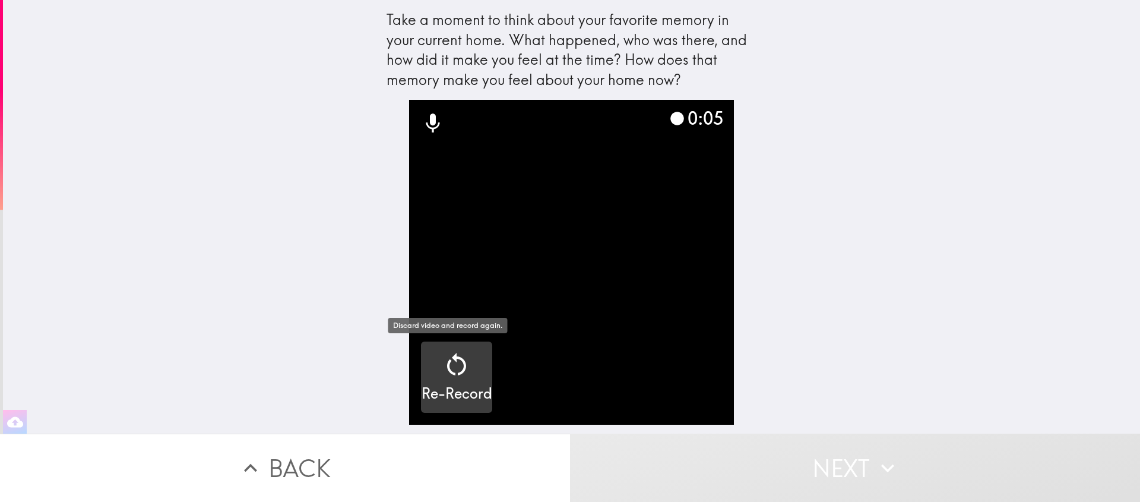
click at [475, 381] on div "Re-Record" at bounding box center [456, 376] width 71 height 53
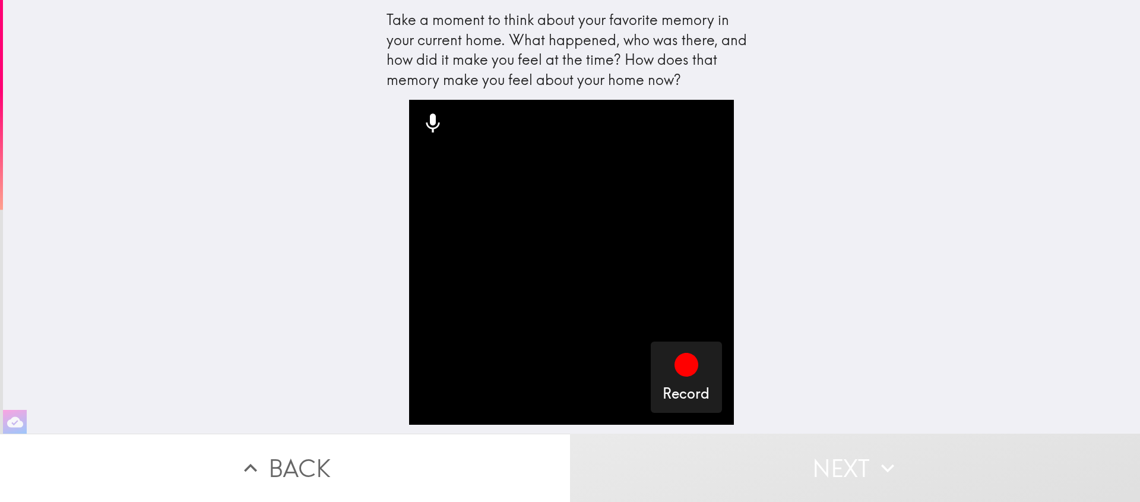
drag, startPoint x: 378, startPoint y: 18, endPoint x: 580, endPoint y: 49, distance: 204.1
click at [580, 49] on div "Take a moment to think about your favorite memory in your current home. What ha…" at bounding box center [571, 50] width 370 height 80
drag, startPoint x: 673, startPoint y: 75, endPoint x: 601, endPoint y: 55, distance: 73.9
click at [601, 55] on div "Take a moment to think about your favorite memory in your current home. What ha…" at bounding box center [571, 50] width 370 height 80
click at [704, 377] on button "Record" at bounding box center [686, 376] width 71 height 71
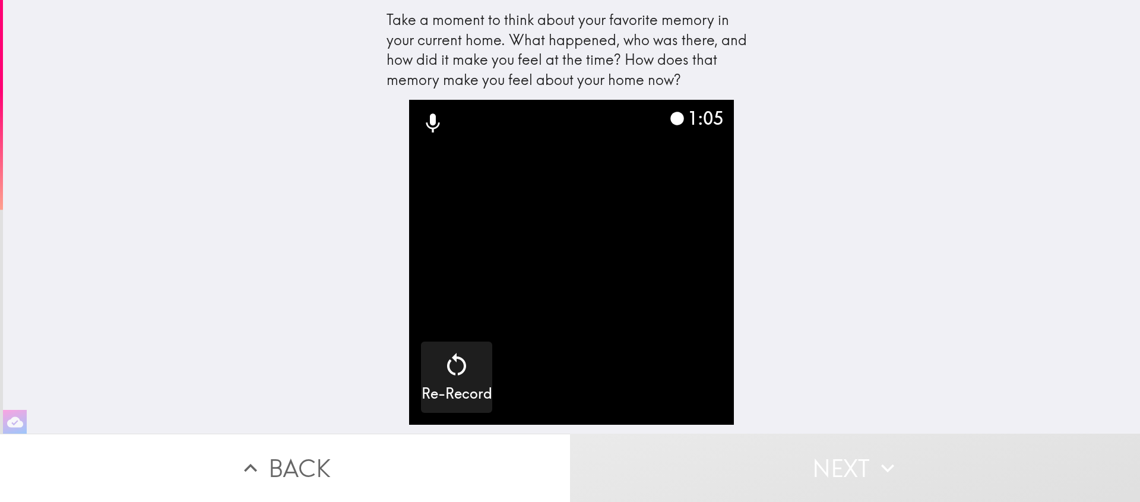
click at [741, 313] on div "1:05 Re-Record" at bounding box center [572, 267] width 380 height 334
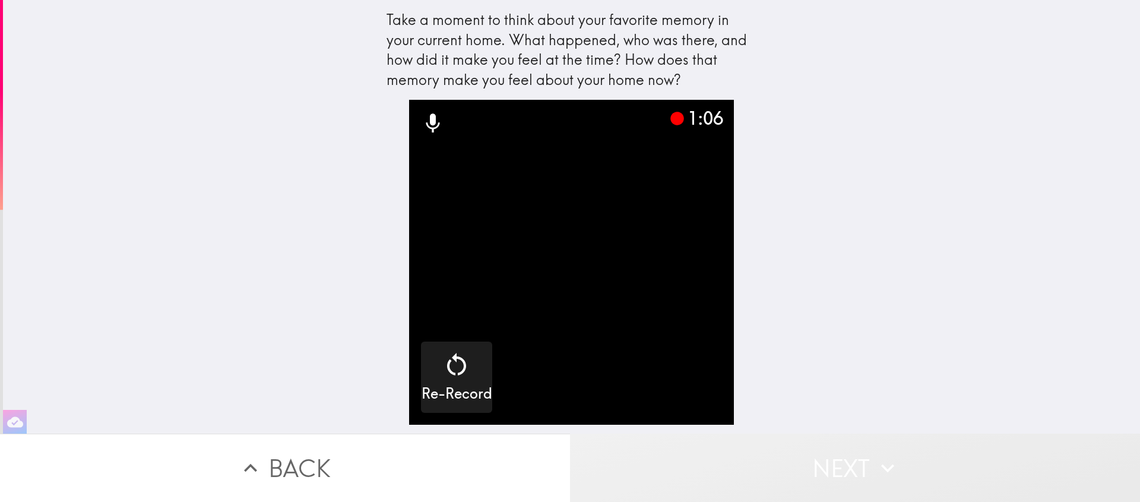
click at [808, 451] on button "Next" at bounding box center [855, 467] width 570 height 68
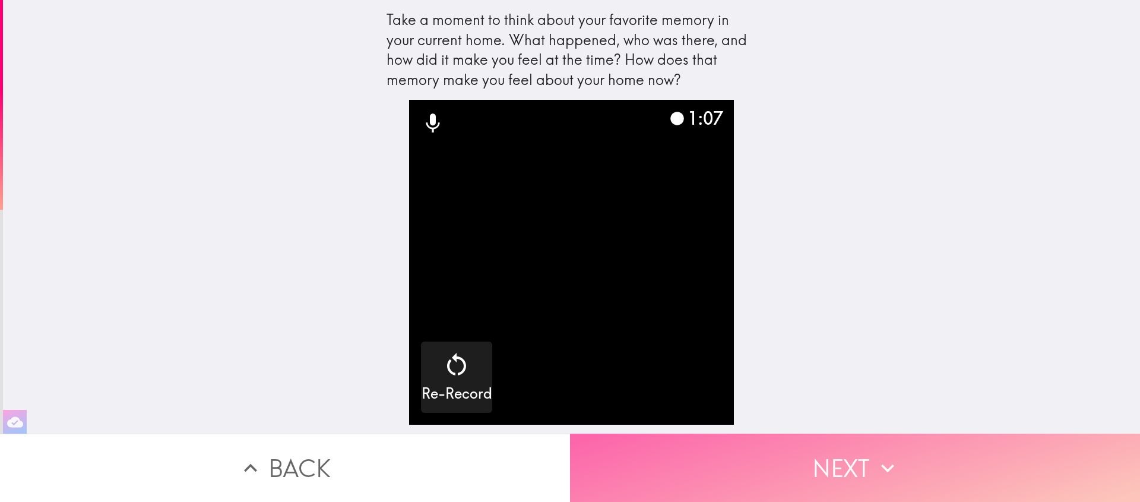
click at [899, 438] on button "Next" at bounding box center [855, 467] width 570 height 68
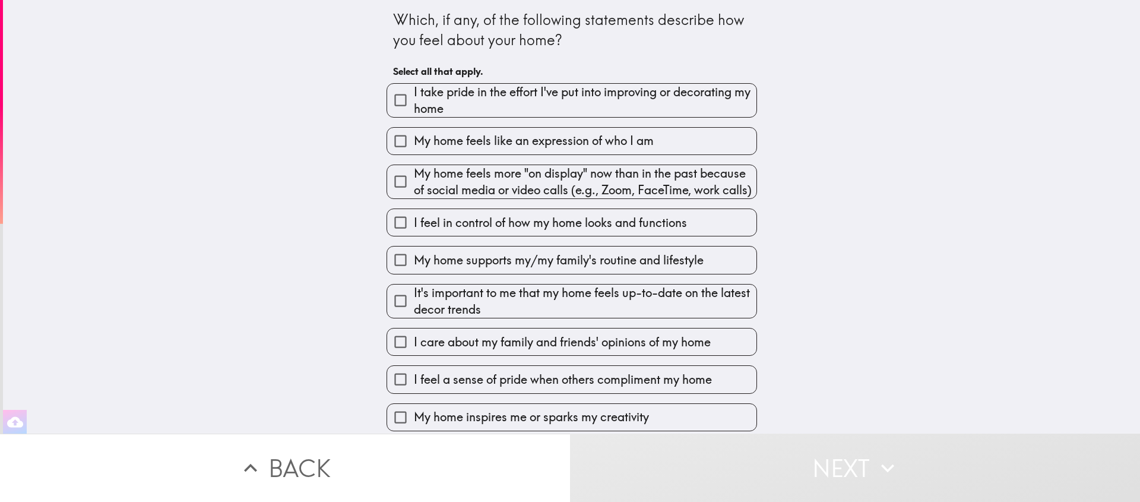
click at [460, 104] on span "I take pride in the effort I've put into improving or decorating my home" at bounding box center [585, 100] width 343 height 33
click at [414, 104] on input "I take pride in the effort I've put into improving or decorating my home" at bounding box center [400, 100] width 27 height 27
checkbox input "true"
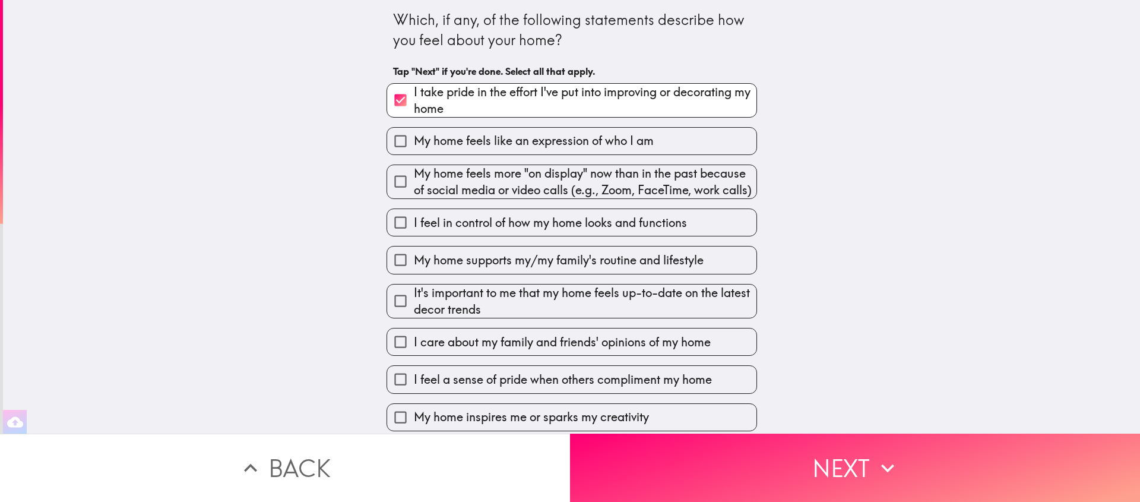
click at [484, 147] on span "My home feels like an expression of who I am" at bounding box center [534, 140] width 240 height 17
click at [414, 147] on input "My home feels like an expression of who I am" at bounding box center [400, 141] width 27 height 27
checkbox input "true"
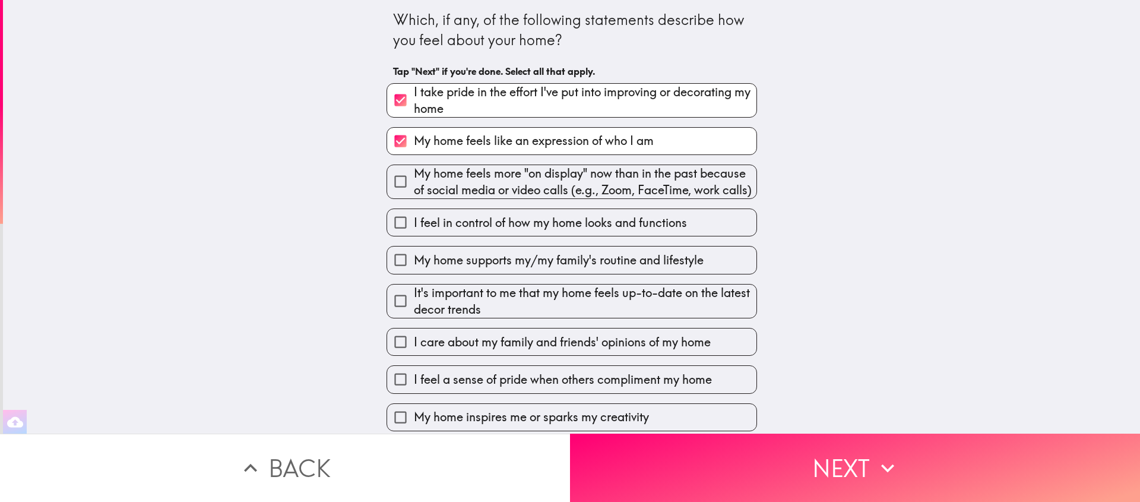
click at [477, 231] on span "I feel in control of how my home looks and functions" at bounding box center [550, 222] width 273 height 17
click at [414, 236] on input "I feel in control of how my home looks and functions" at bounding box center [400, 222] width 27 height 27
checkbox input "true"
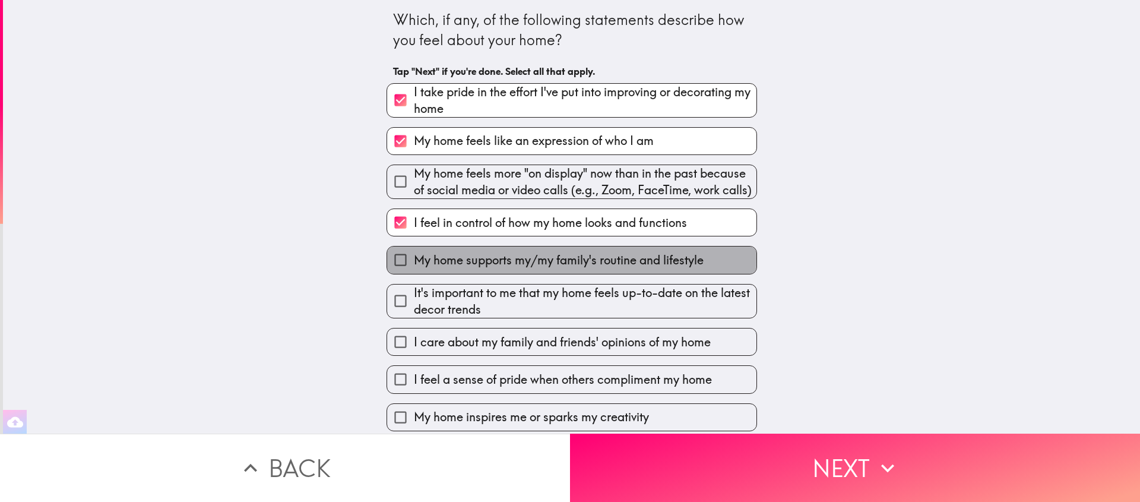
click at [480, 268] on span "My home supports my/my family's routine and lifestyle" at bounding box center [559, 260] width 290 height 17
click at [414, 273] on input "My home supports my/my family's routine and lifestyle" at bounding box center [400, 259] width 27 height 27
checkbox input "true"
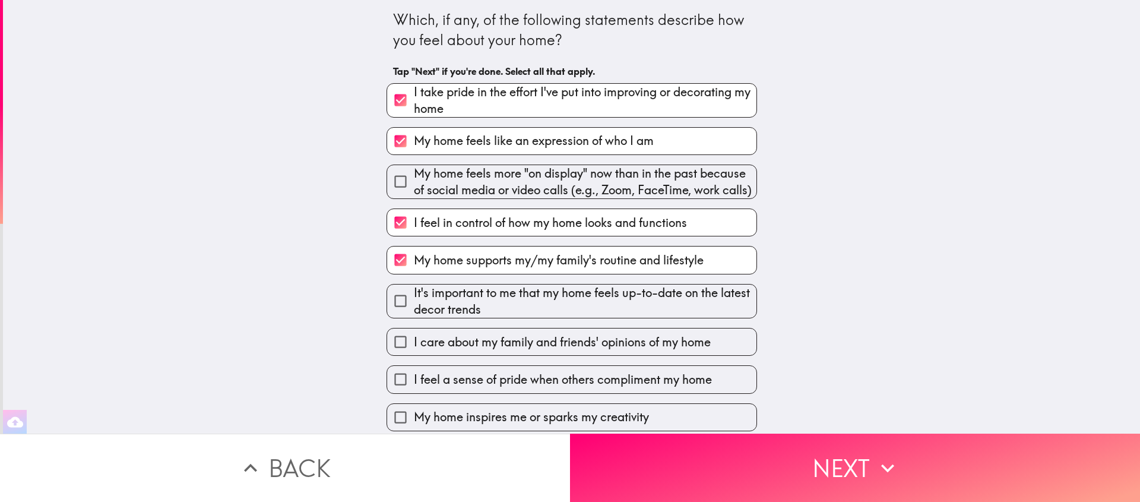
click at [538, 318] on span "It's important to me that my home feels up-to-date on the latest decor trends" at bounding box center [585, 300] width 343 height 33
click at [414, 314] on input "It's important to me that my home feels up-to-date on the latest decor trends" at bounding box center [400, 300] width 27 height 27
checkbox input "true"
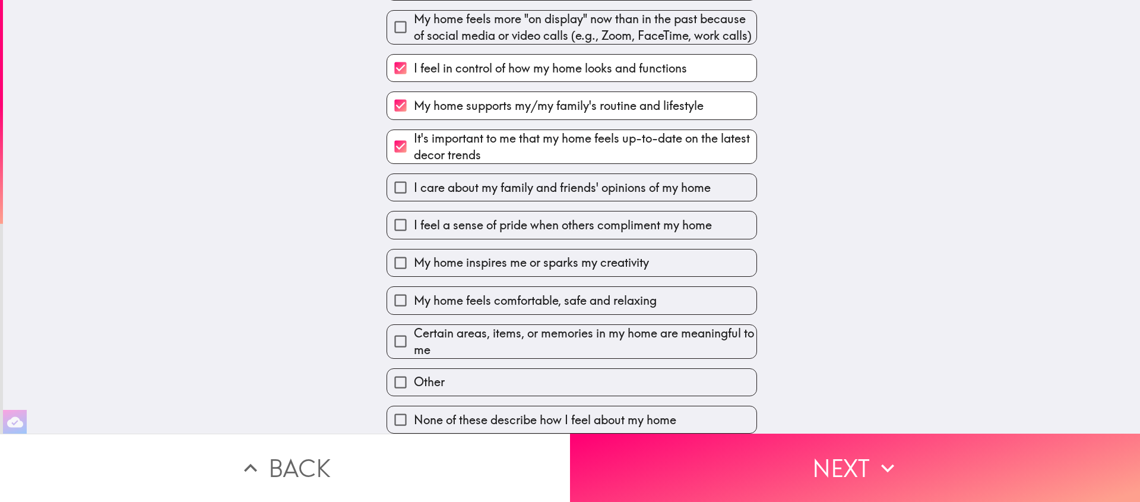
scroll to position [188, 0]
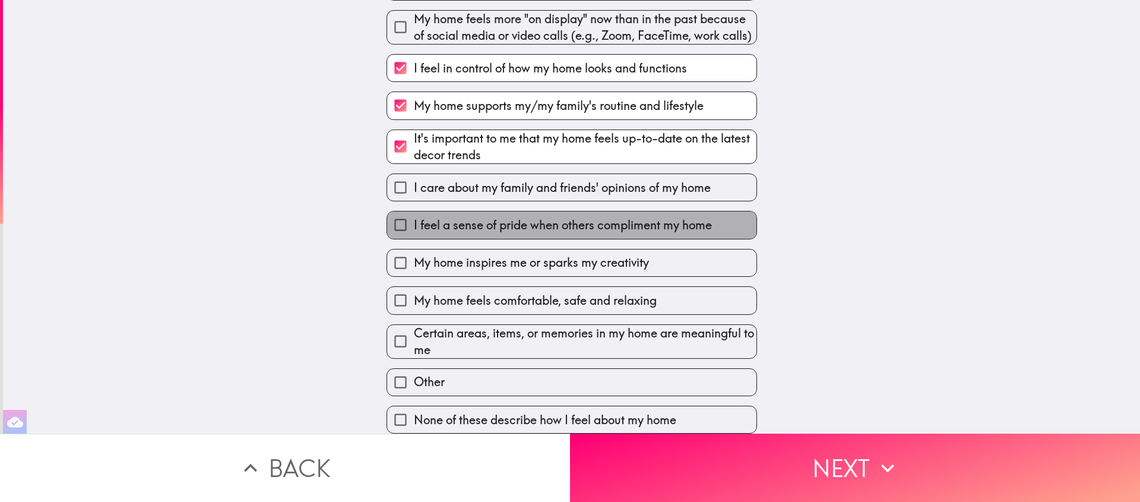
click at [615, 219] on span "I feel a sense of pride when others compliment my home" at bounding box center [563, 225] width 298 height 17
click at [414, 219] on input "I feel a sense of pride when others compliment my home" at bounding box center [400, 224] width 27 height 27
checkbox input "true"
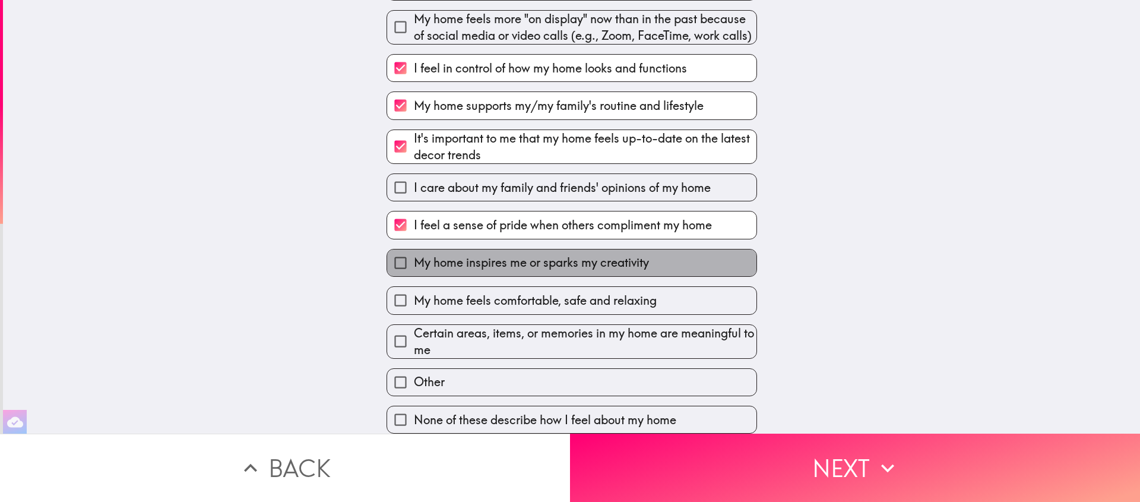
click at [535, 257] on span "My home inspires me or sparks my creativity" at bounding box center [531, 262] width 235 height 17
click at [414, 257] on input "My home inspires me or sparks my creativity" at bounding box center [400, 262] width 27 height 27
checkbox input "true"
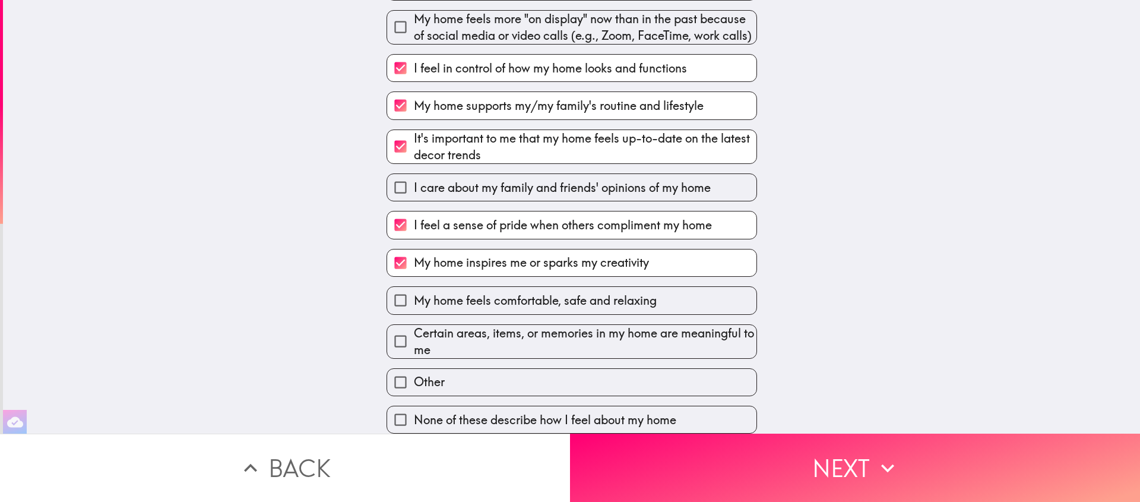
click at [557, 337] on span "Certain areas, items, or memories in my home are meaningful to me" at bounding box center [585, 341] width 343 height 33
click at [414, 337] on input "Certain areas, items, or memories in my home are meaningful to me" at bounding box center [400, 341] width 27 height 27
checkbox input "true"
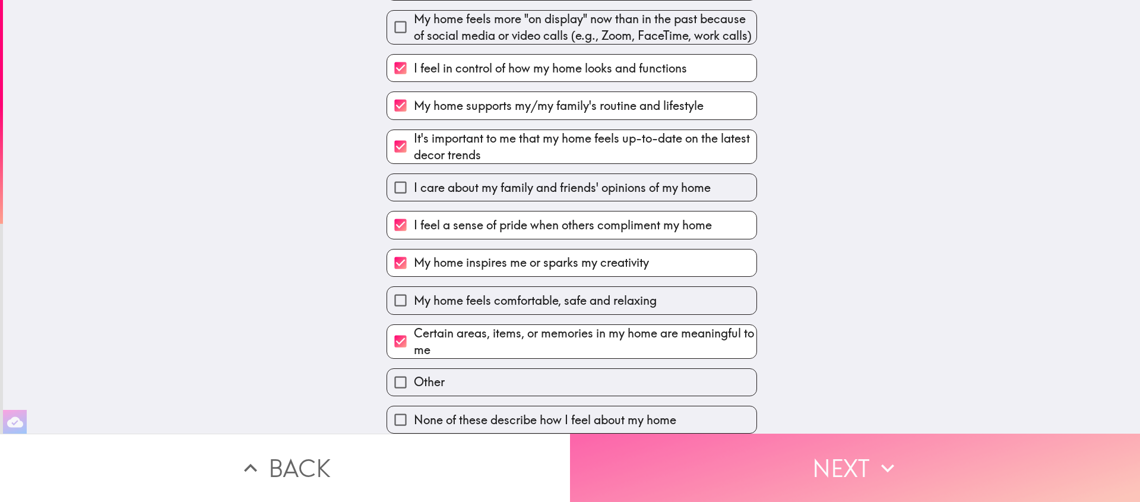
click at [725, 464] on button "Next" at bounding box center [855, 467] width 570 height 68
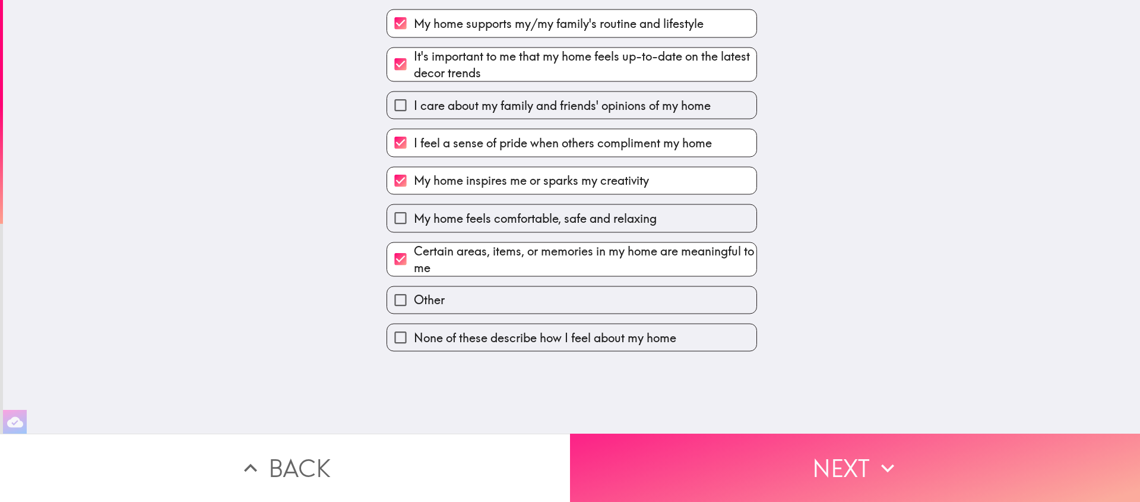
scroll to position [0, 0]
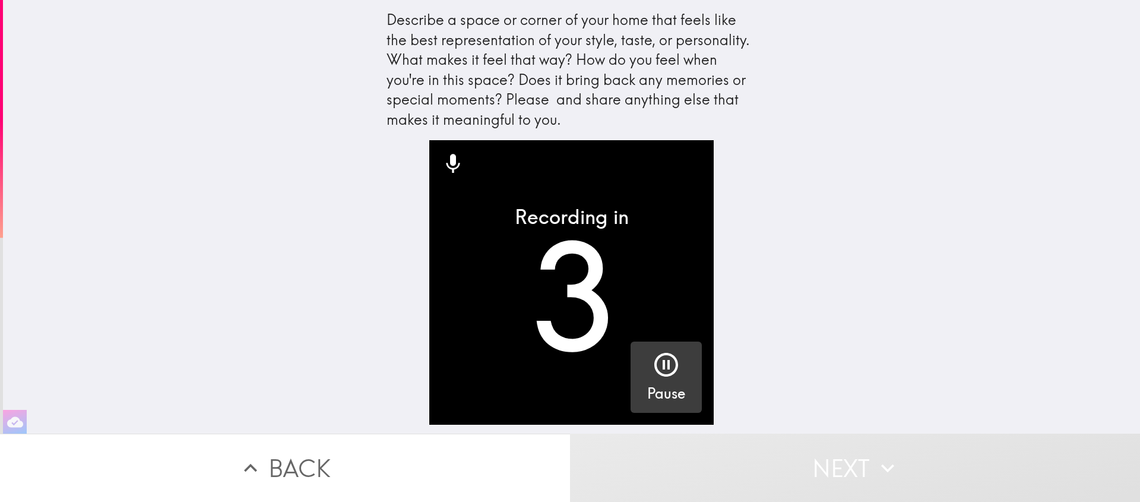
click at [652, 361] on icon "button" at bounding box center [666, 364] width 28 height 28
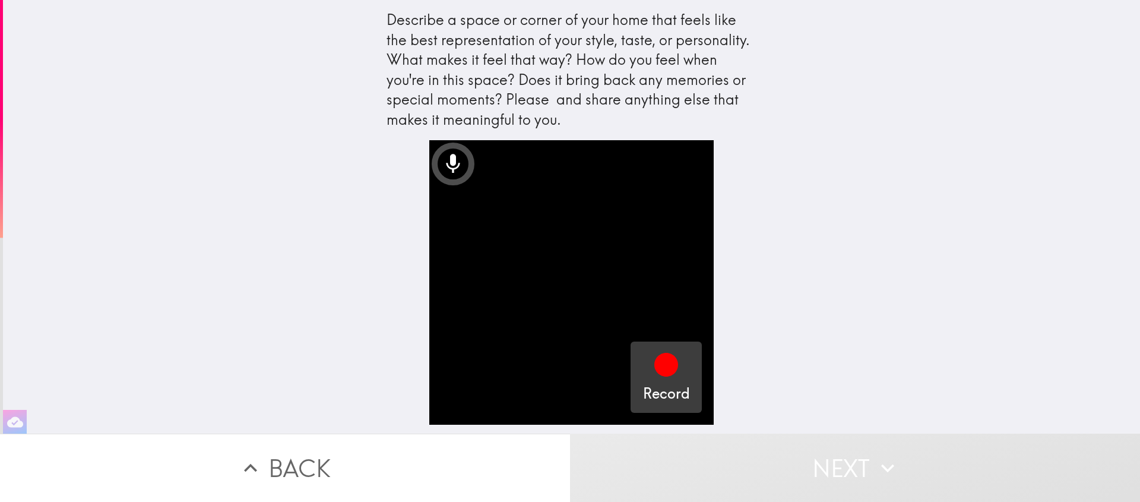
click at [669, 367] on icon "button" at bounding box center [666, 364] width 28 height 28
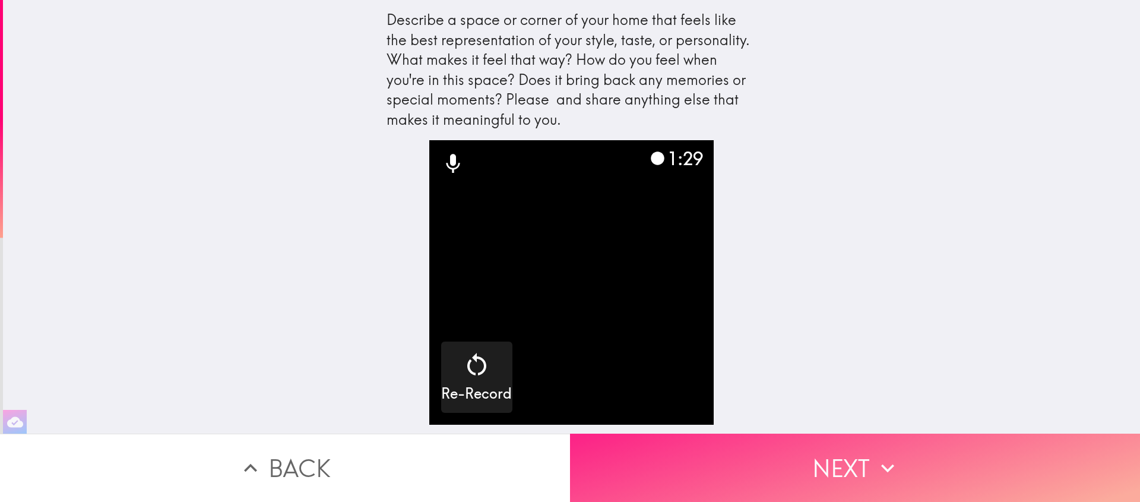
click at [829, 443] on button "Next" at bounding box center [855, 467] width 570 height 68
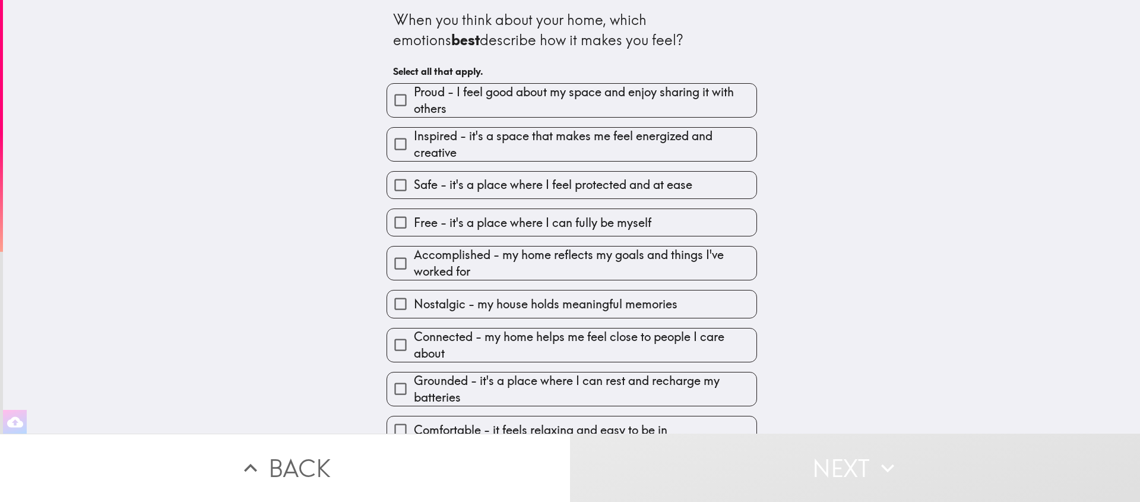
click at [563, 94] on span "Proud - I feel good about my space and enjoy sharing it with others" at bounding box center [585, 100] width 343 height 33
click at [414, 94] on input "Proud - I feel good about my space and enjoy sharing it with others" at bounding box center [400, 100] width 27 height 27
checkbox input "true"
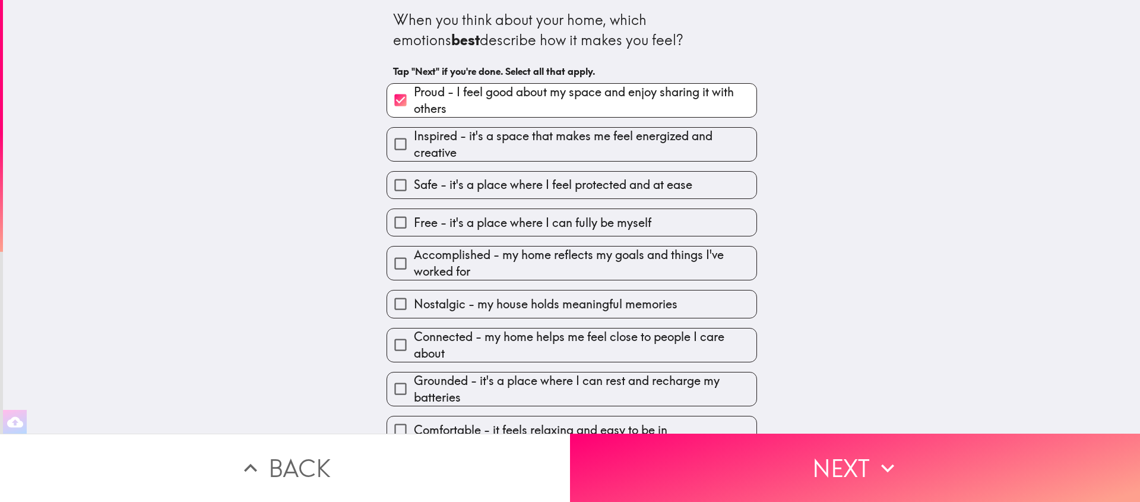
click at [569, 231] on span "Free - it's a place where I can fully be myself" at bounding box center [532, 222] width 237 height 17
click at [414, 232] on input "Free - it's a place where I can fully be myself" at bounding box center [400, 222] width 27 height 27
checkbox input "true"
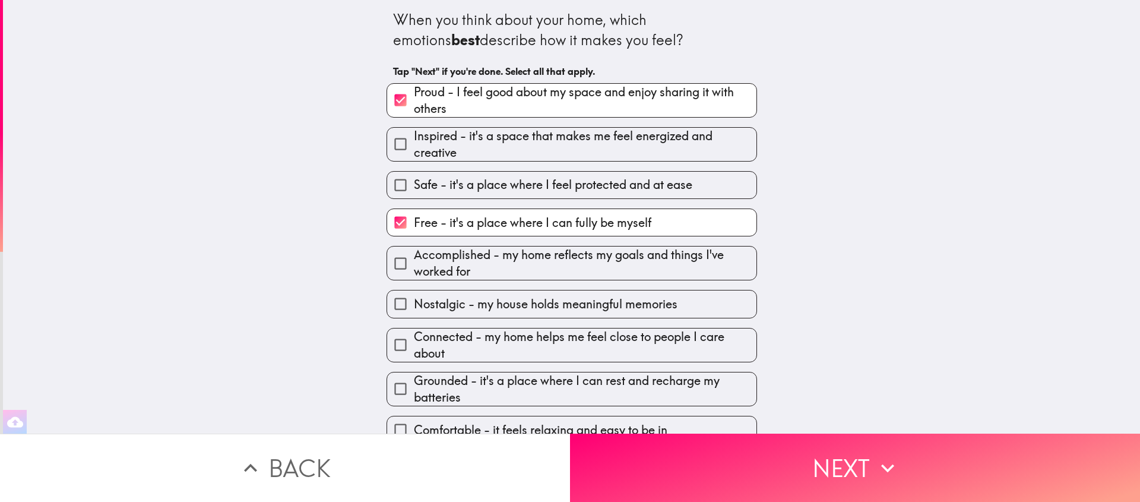
click at [571, 197] on label "Safe - it's a place where I feel protected and at ease" at bounding box center [571, 185] width 369 height 27
click at [414, 197] on input "Safe - it's a place where I feel protected and at ease" at bounding box center [400, 185] width 27 height 27
checkbox input "true"
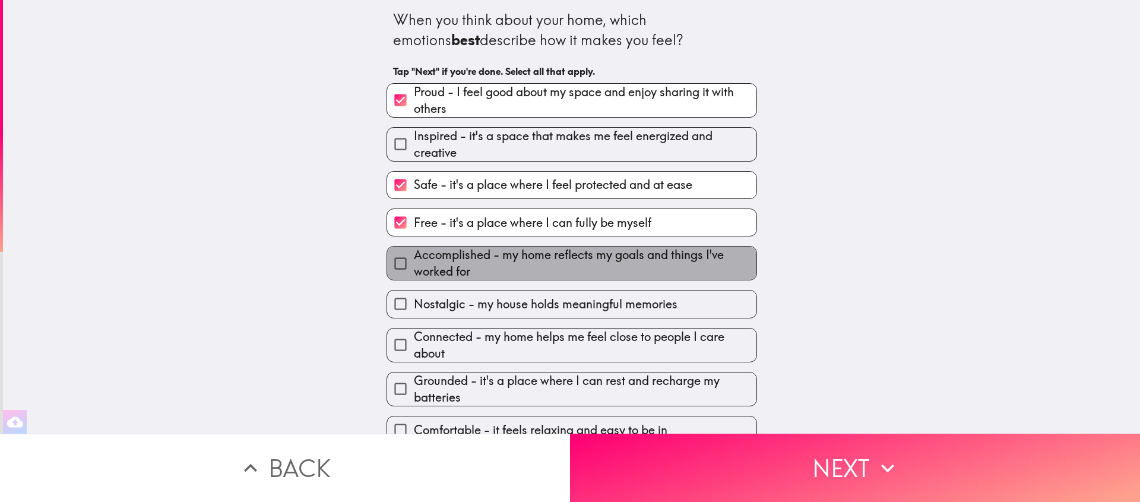
click at [576, 272] on span "Accomplished - my home reflects my goals and things I've worked for" at bounding box center [585, 262] width 343 height 33
click at [414, 272] on input "Accomplished - my home reflects my goals and things I've worked for" at bounding box center [400, 263] width 27 height 27
checkbox input "true"
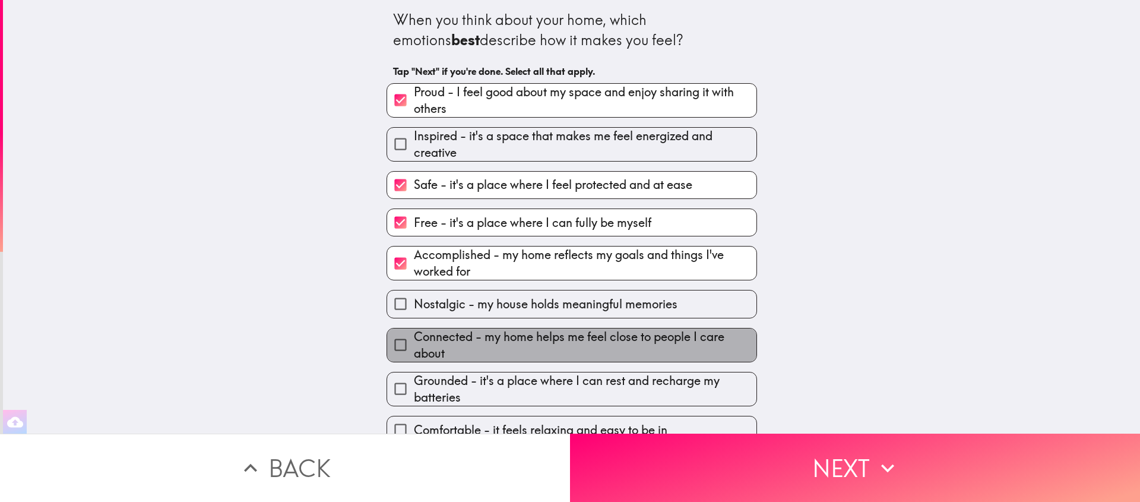
click at [695, 355] on span "Connected - my home helps me feel close to people I care about" at bounding box center [585, 344] width 343 height 33
click at [414, 355] on input "Connected - my home helps me feel close to people I care about" at bounding box center [400, 344] width 27 height 27
checkbox input "true"
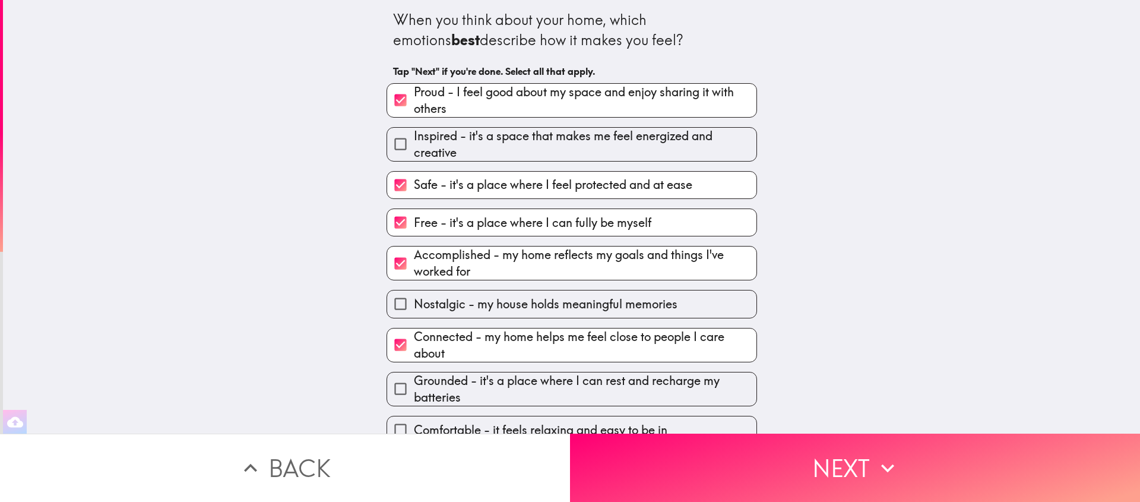
scroll to position [101, 0]
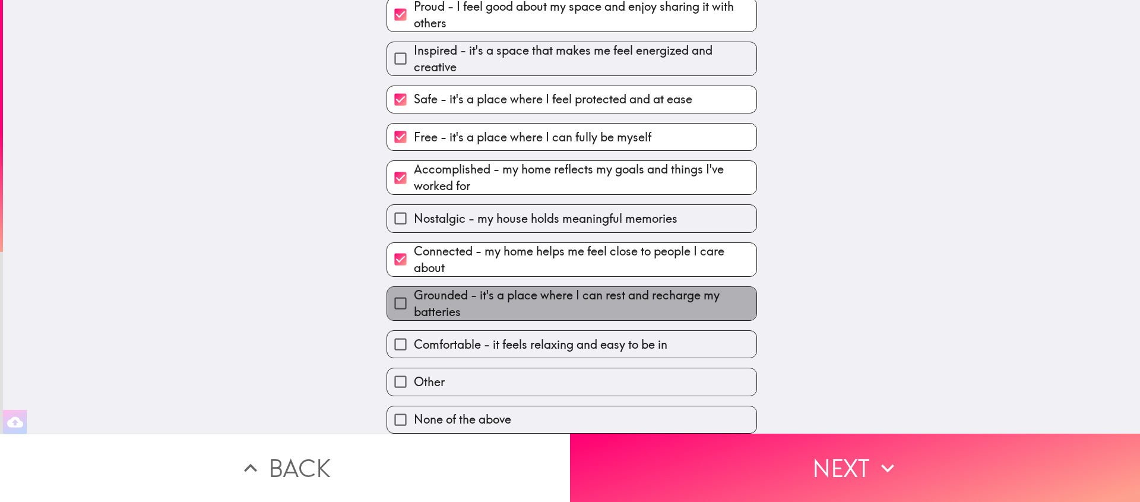
click at [692, 290] on span "Grounded - it's a place where I can rest and recharge my batteries" at bounding box center [585, 303] width 343 height 33
click at [414, 290] on input "Grounded - it's a place where I can rest and recharge my batteries" at bounding box center [400, 303] width 27 height 27
checkbox input "true"
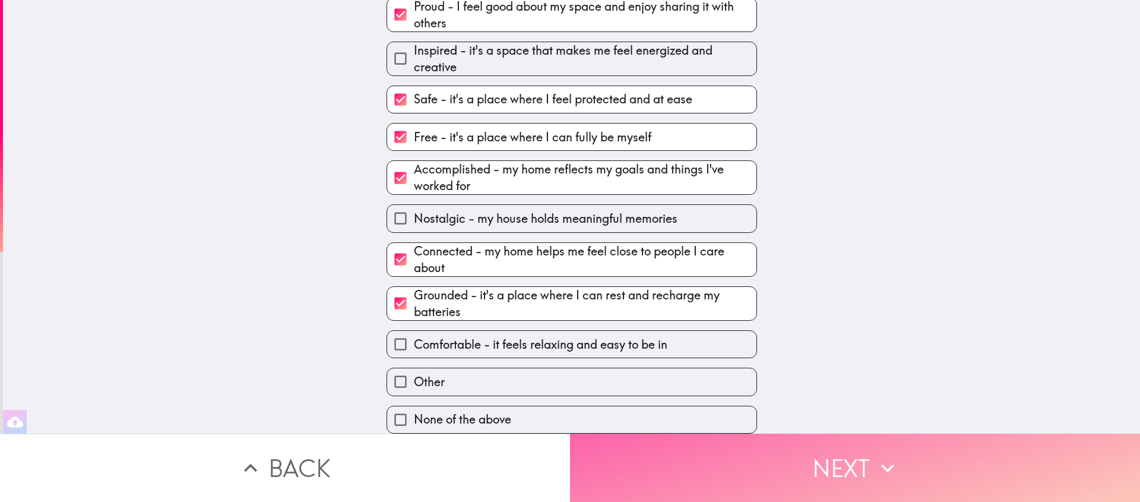
click at [828, 447] on button "Next" at bounding box center [855, 467] width 570 height 68
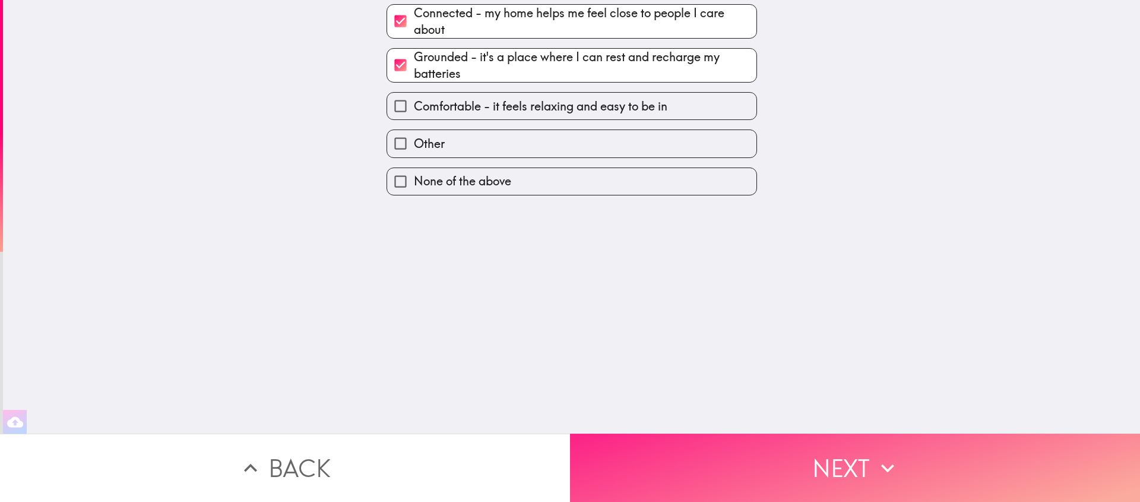
scroll to position [0, 0]
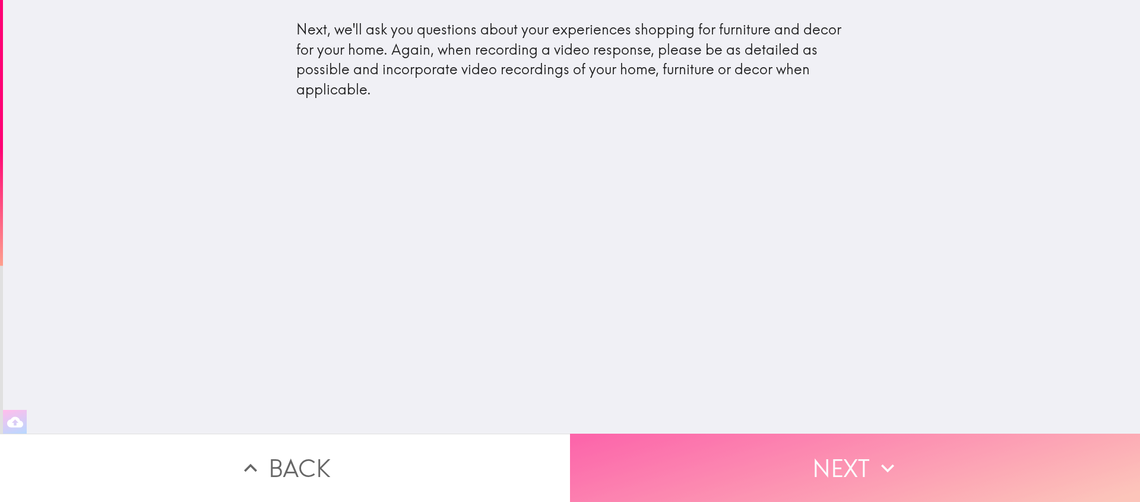
click at [817, 433] on button "Next" at bounding box center [855, 467] width 570 height 68
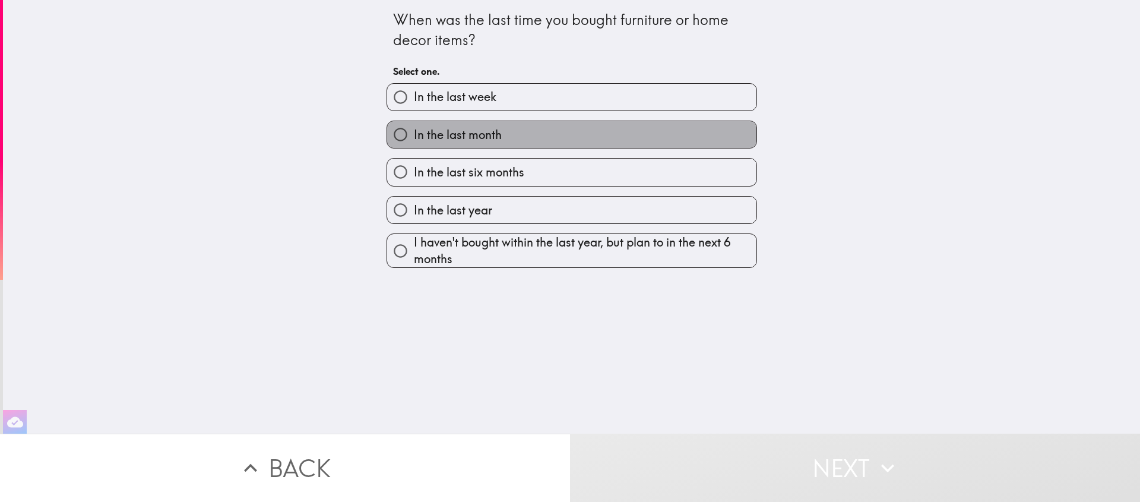
click at [453, 127] on span "In the last month" at bounding box center [458, 134] width 88 height 17
click at [414, 127] on input "In the last month" at bounding box center [400, 134] width 27 height 27
radio input "true"
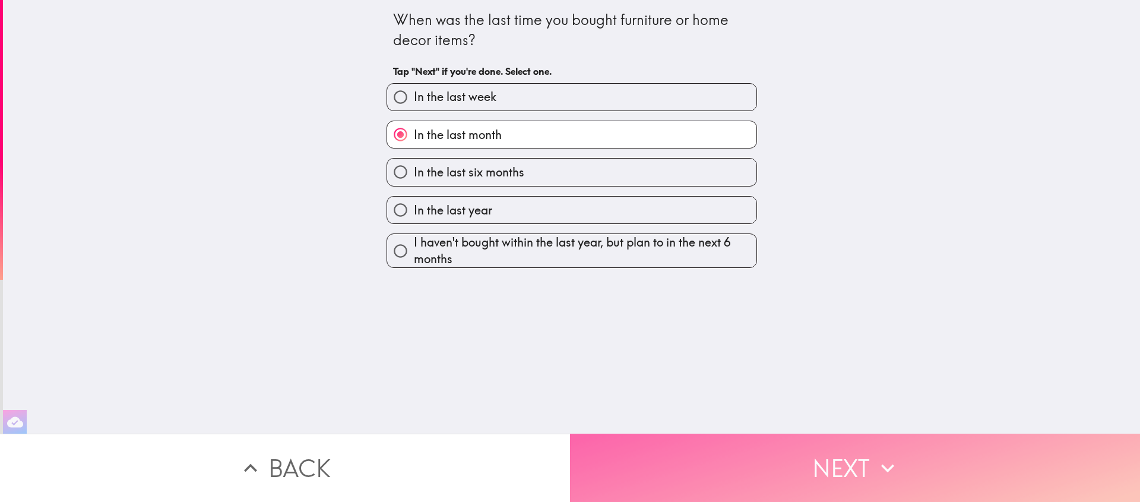
click at [779, 474] on button "Next" at bounding box center [855, 467] width 570 height 68
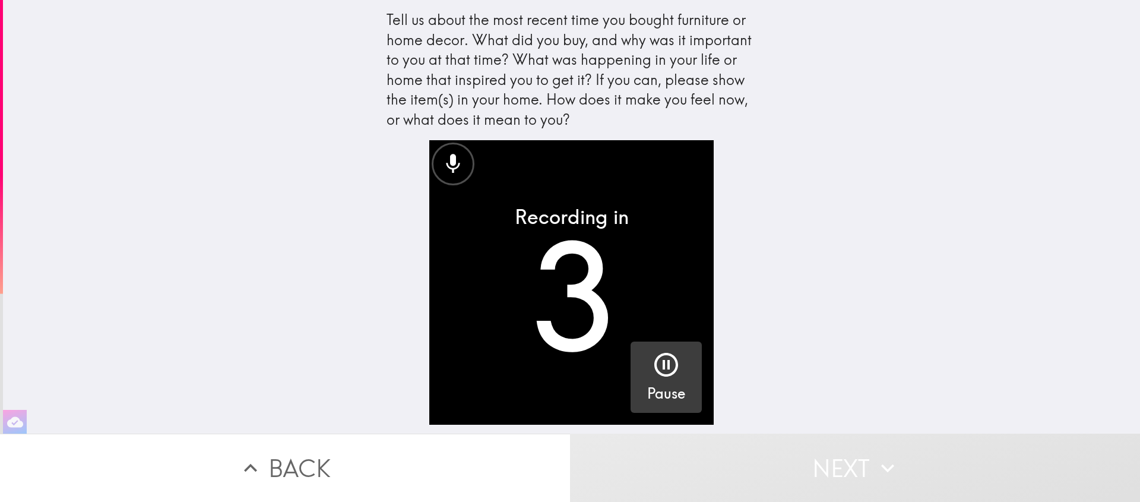
click at [652, 359] on icon "button" at bounding box center [666, 364] width 28 height 28
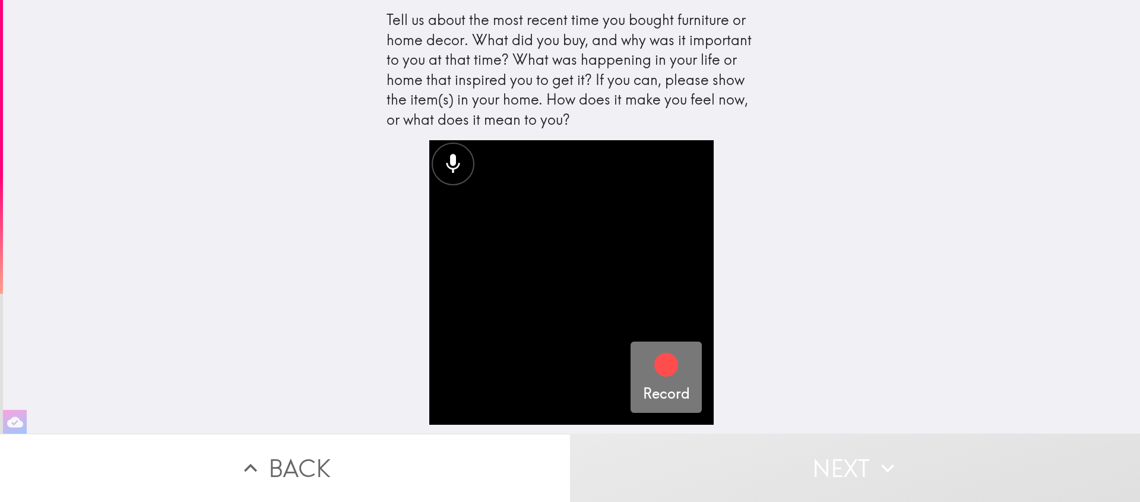
click at [654, 357] on icon "button" at bounding box center [666, 365] width 24 height 24
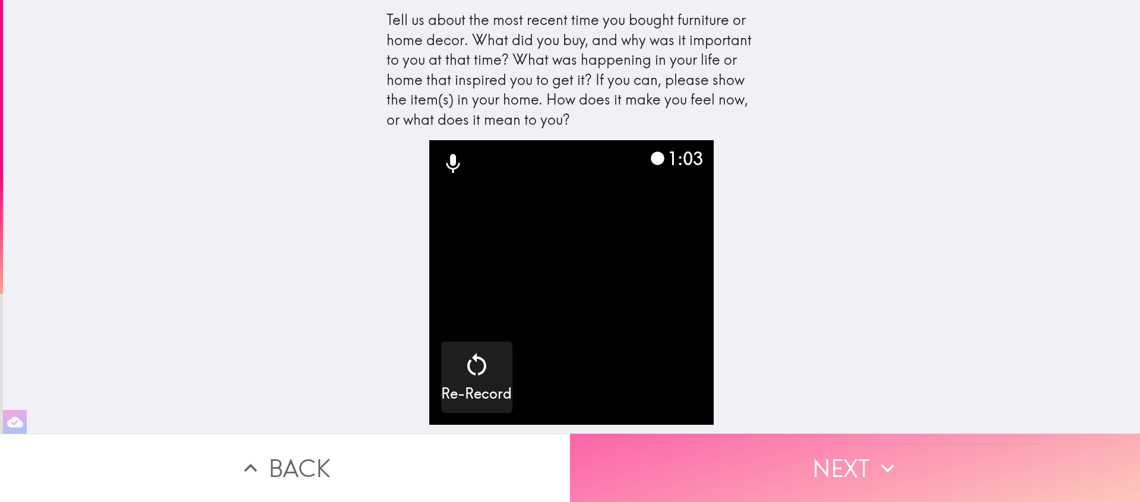
click at [862, 447] on button "Next" at bounding box center [855, 467] width 570 height 68
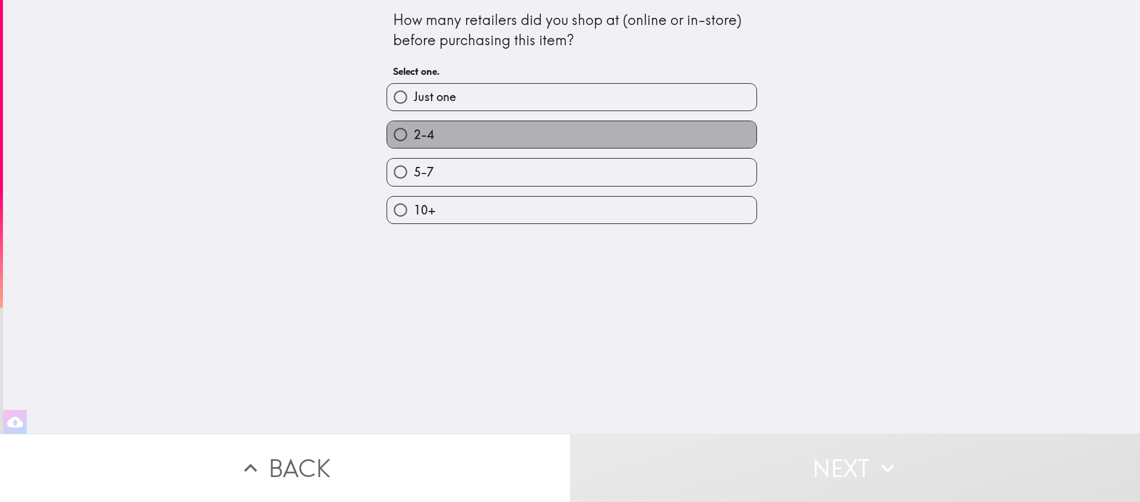
click at [462, 126] on label "2-4" at bounding box center [571, 134] width 369 height 27
click at [414, 126] on input "2-4" at bounding box center [400, 134] width 27 height 27
radio input "true"
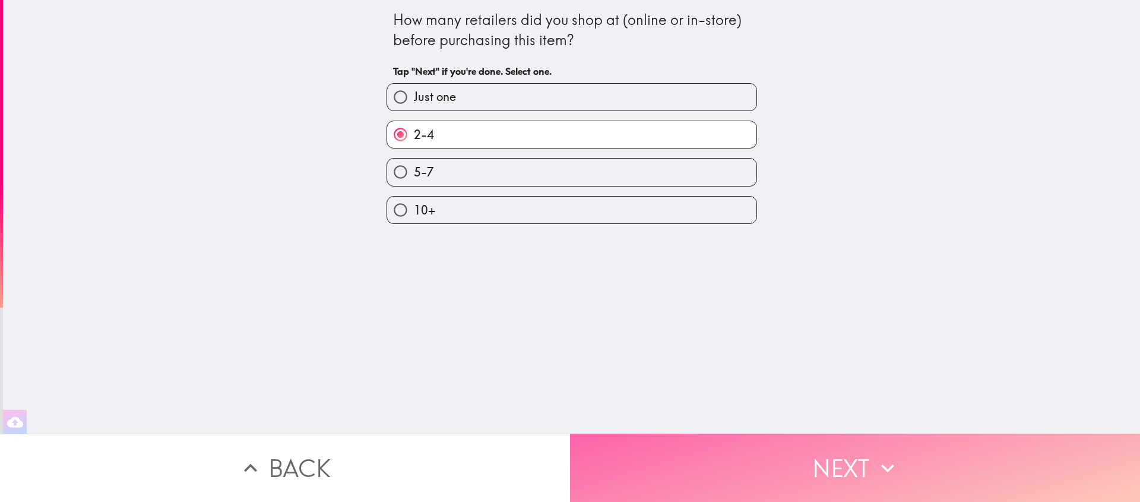
click at [859, 468] on button "Next" at bounding box center [855, 467] width 570 height 68
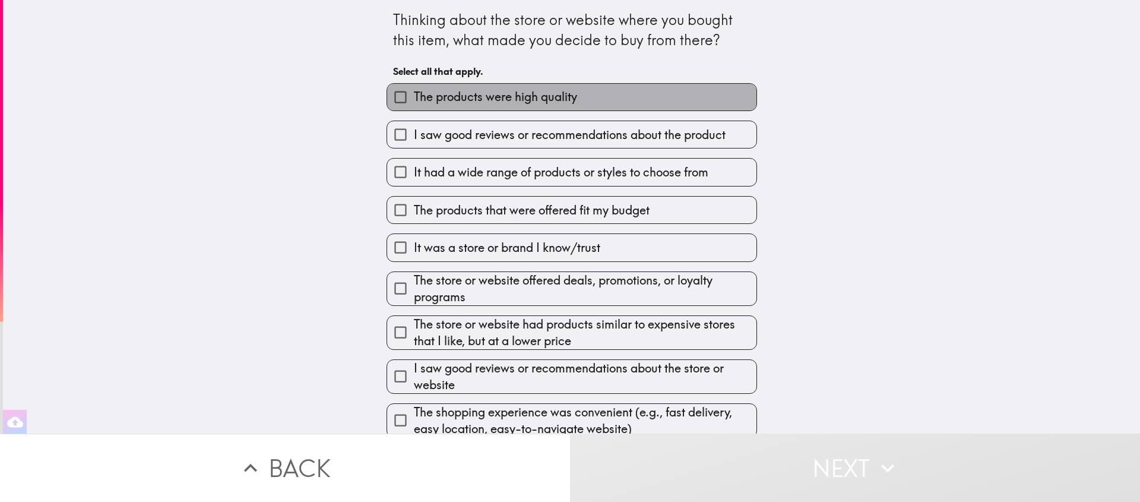
click at [537, 104] on span "The products were high quality" at bounding box center [495, 96] width 163 height 17
click at [414, 104] on input "The products were high quality" at bounding box center [400, 97] width 27 height 27
checkbox input "true"
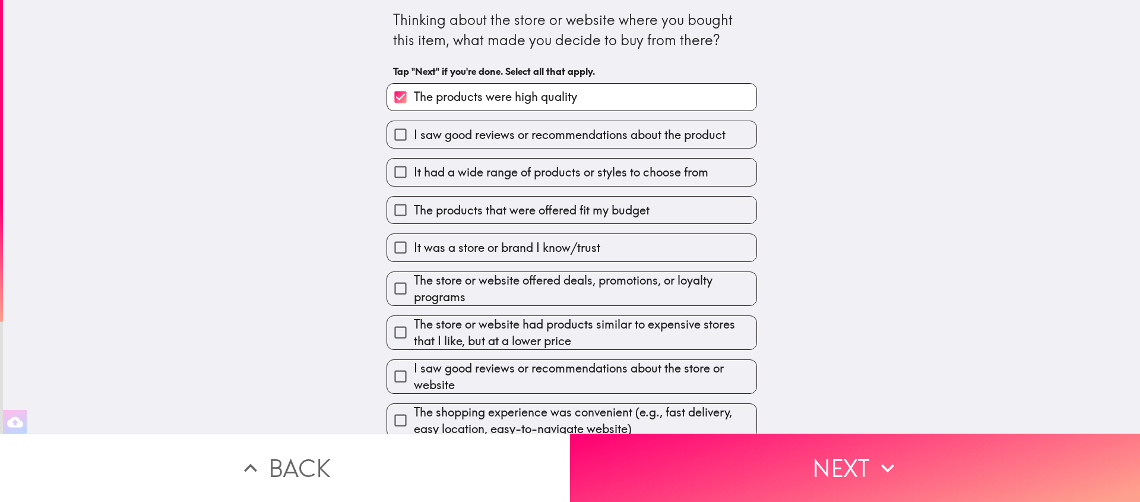
click at [512, 215] on span "The products that were offered fit my budget" at bounding box center [532, 210] width 236 height 17
click at [414, 215] on input "The products that were offered fit my budget" at bounding box center [400, 209] width 27 height 27
checkbox input "true"
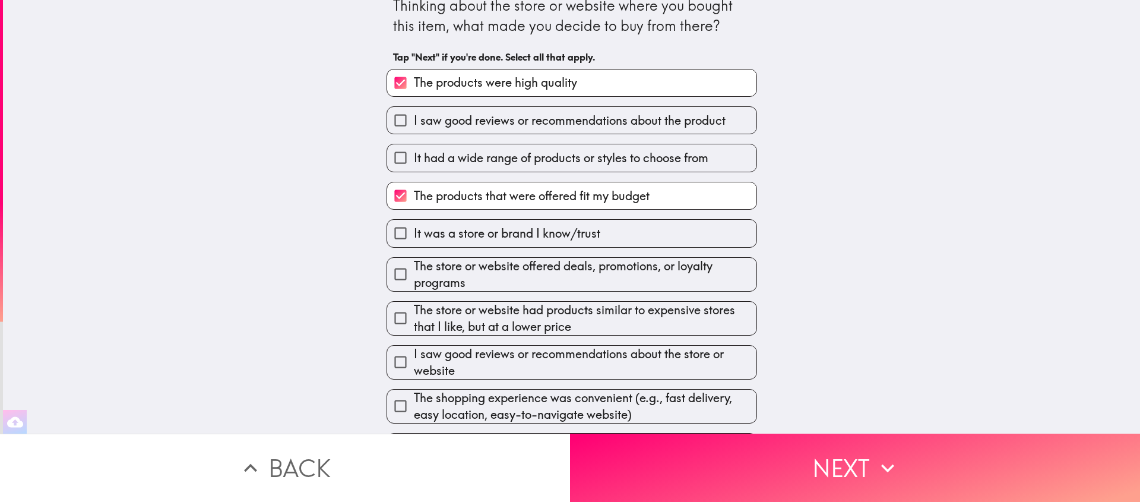
scroll to position [15, 0]
click at [519, 370] on span "I saw good reviews or recommendations about the store or website" at bounding box center [585, 361] width 343 height 33
click at [414, 370] on input "I saw good reviews or recommendations about the store or website" at bounding box center [400, 361] width 27 height 27
checkbox input "true"
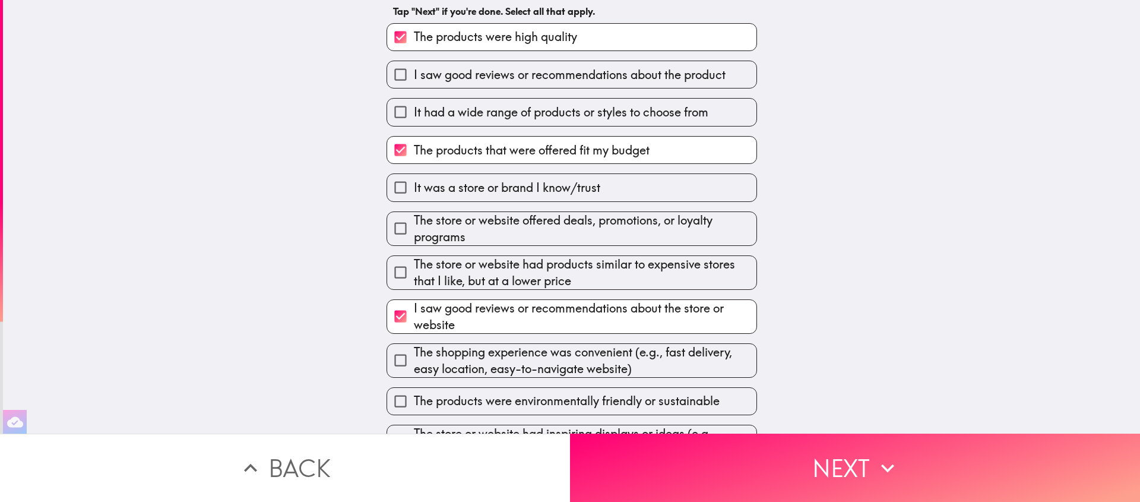
scroll to position [205, 0]
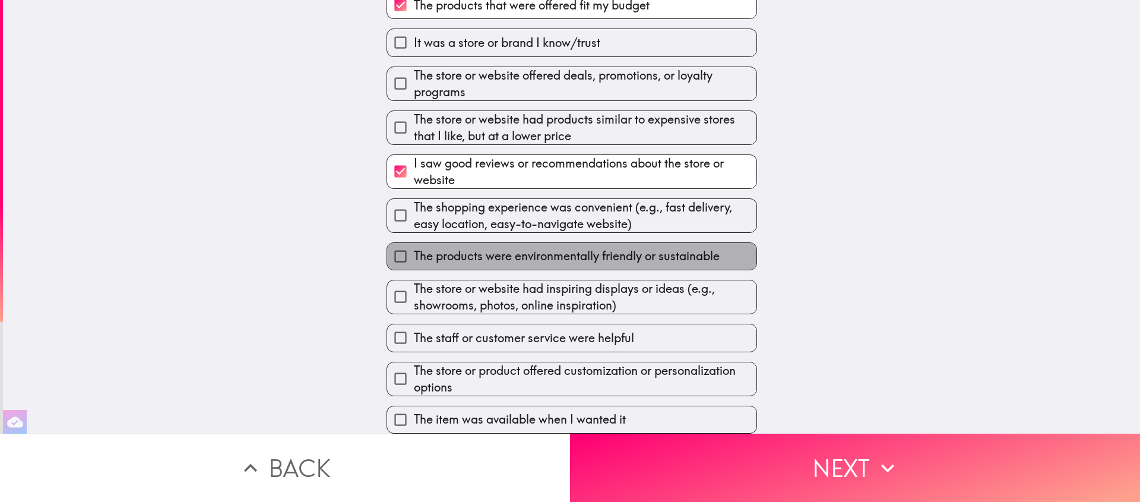
click at [513, 264] on span "The products were environmentally friendly or sustainable" at bounding box center [567, 256] width 306 height 17
click at [414, 267] on input "The products were environmentally friendly or sustainable" at bounding box center [400, 256] width 27 height 27
checkbox input "true"
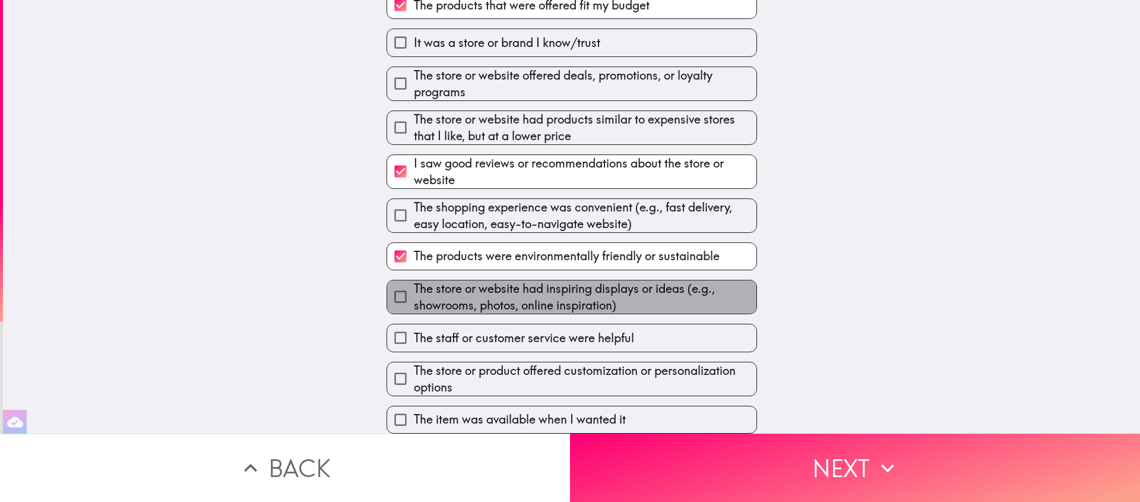
click at [509, 303] on span "The store or website had inspiring displays or ideas (e.g., showrooms, photos, …" at bounding box center [585, 296] width 343 height 33
click at [414, 303] on input "The store or website had inspiring displays or ideas (e.g., showrooms, photos, …" at bounding box center [400, 296] width 27 height 27
checkbox input "true"
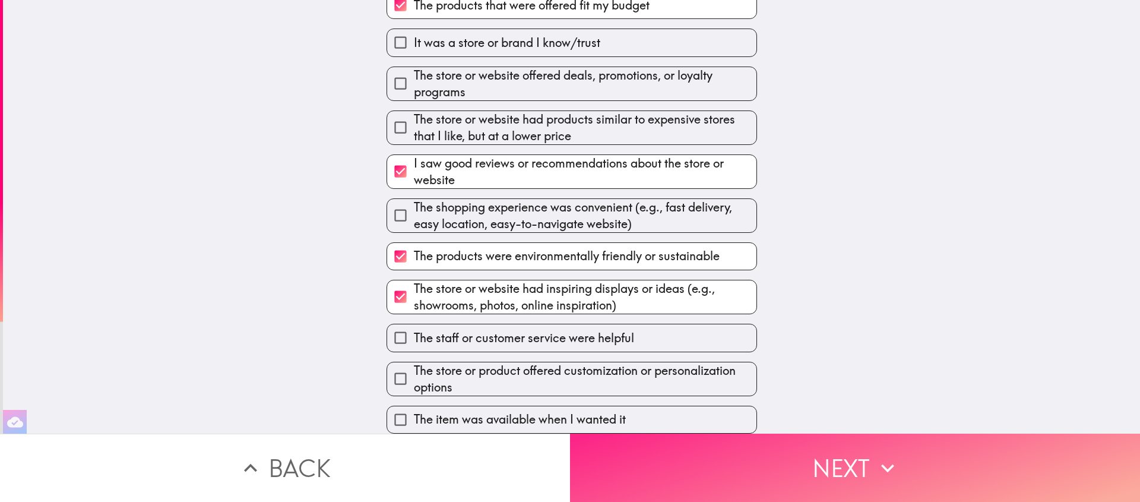
click at [728, 474] on button "Next" at bounding box center [855, 467] width 570 height 68
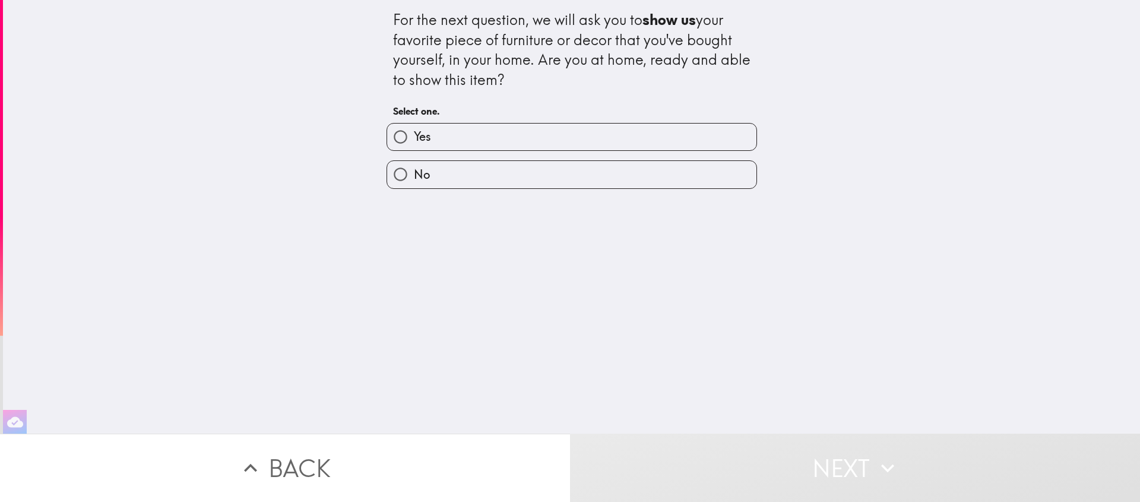
click at [475, 132] on label "Yes" at bounding box center [571, 136] width 369 height 27
click at [414, 132] on input "Yes" at bounding box center [400, 136] width 27 height 27
radio input "true"
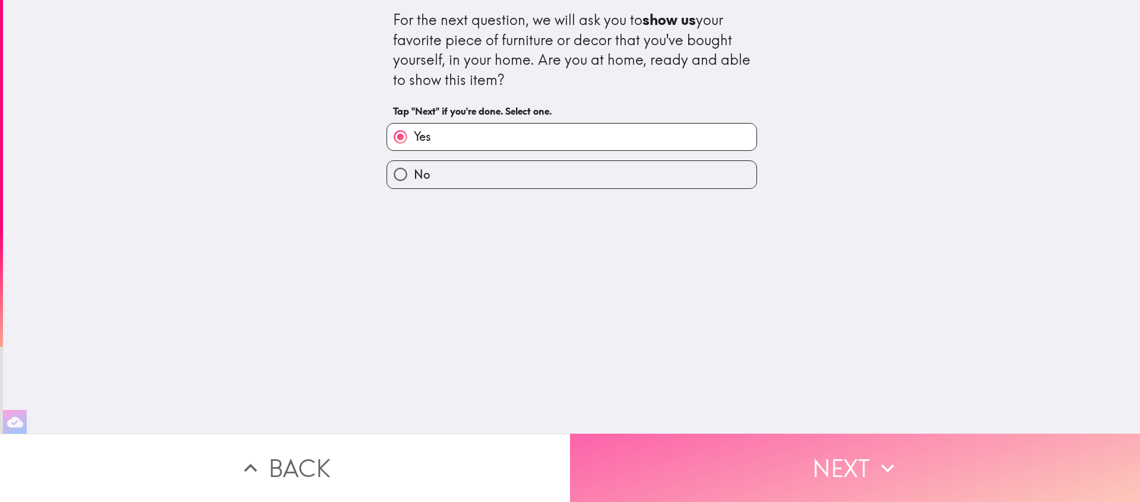
click at [829, 451] on button "Next" at bounding box center [855, 467] width 570 height 68
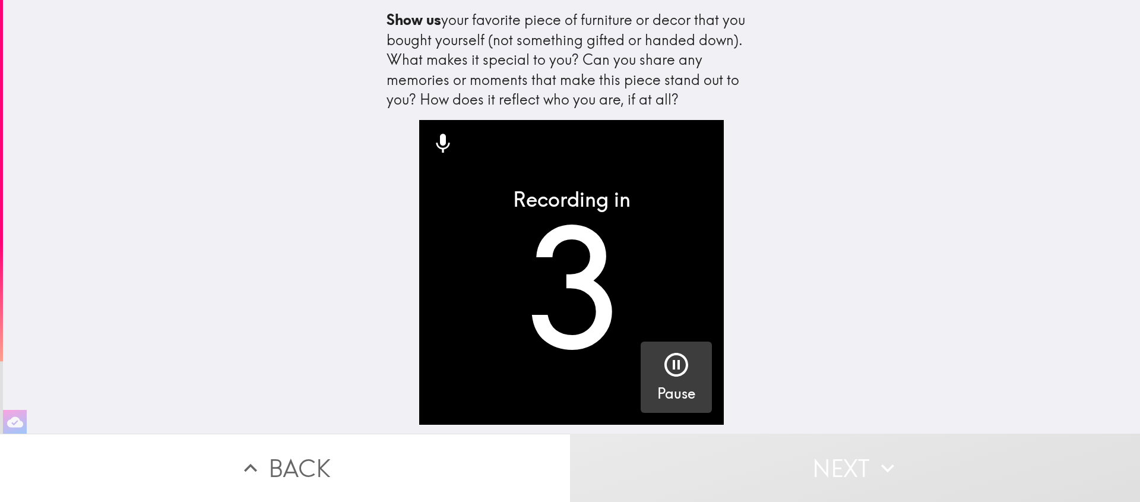
click at [678, 376] on icon "button" at bounding box center [676, 364] width 28 height 28
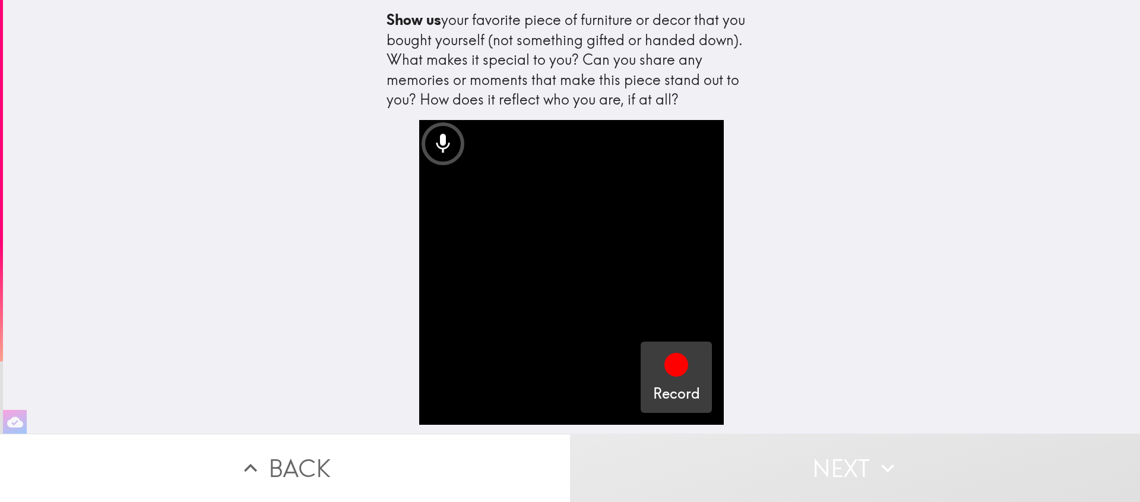
click at [690, 382] on div "Record" at bounding box center [676, 376] width 47 height 53
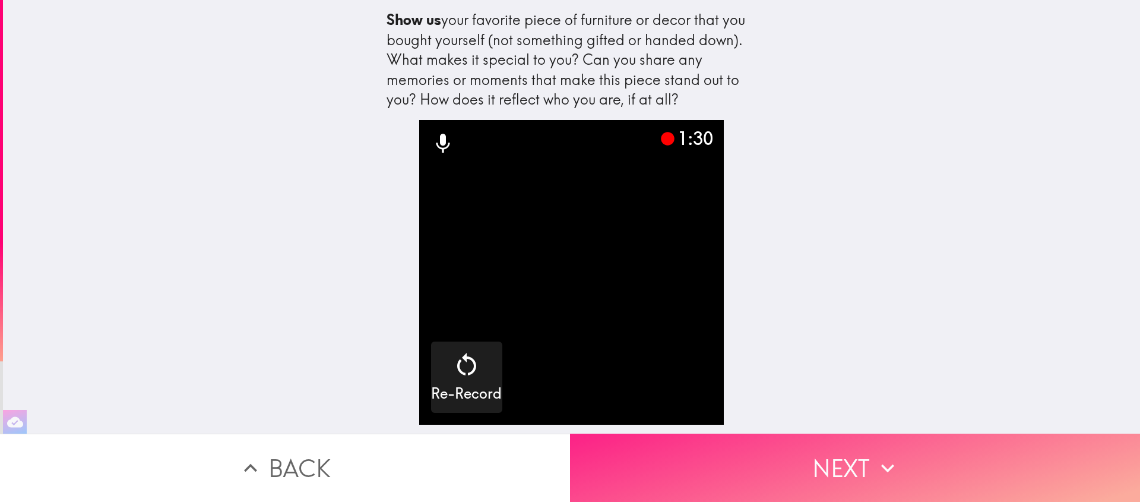
click at [905, 446] on button "Next" at bounding box center [855, 467] width 570 height 68
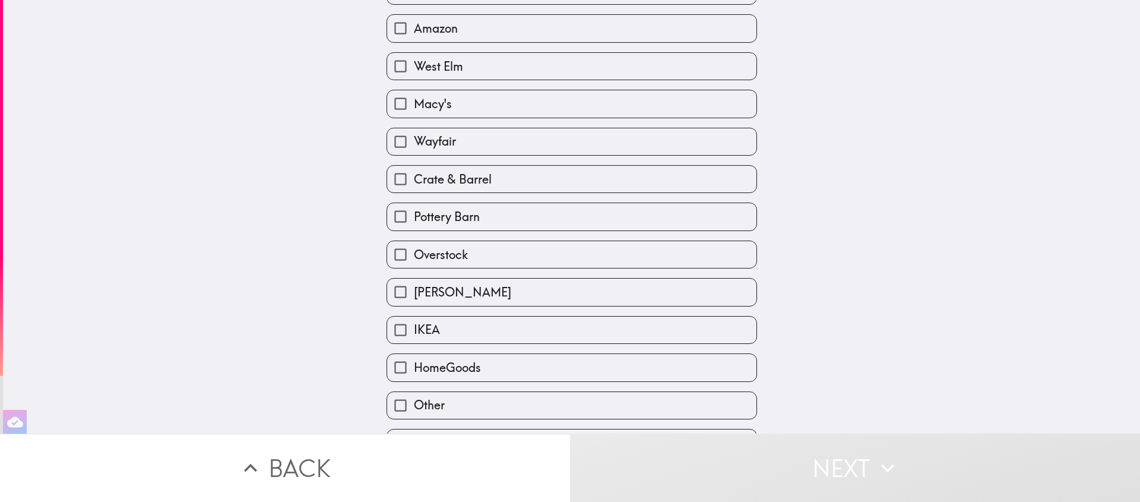
scroll to position [81, 0]
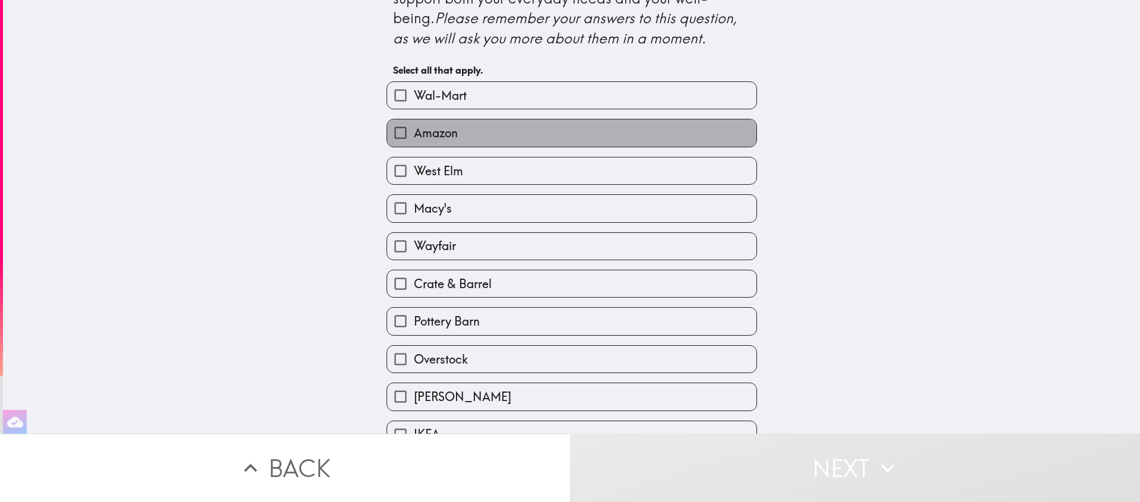
click at [464, 137] on label "Amazon" at bounding box center [571, 132] width 369 height 27
click at [414, 137] on input "Amazon" at bounding box center [400, 132] width 27 height 27
checkbox input "true"
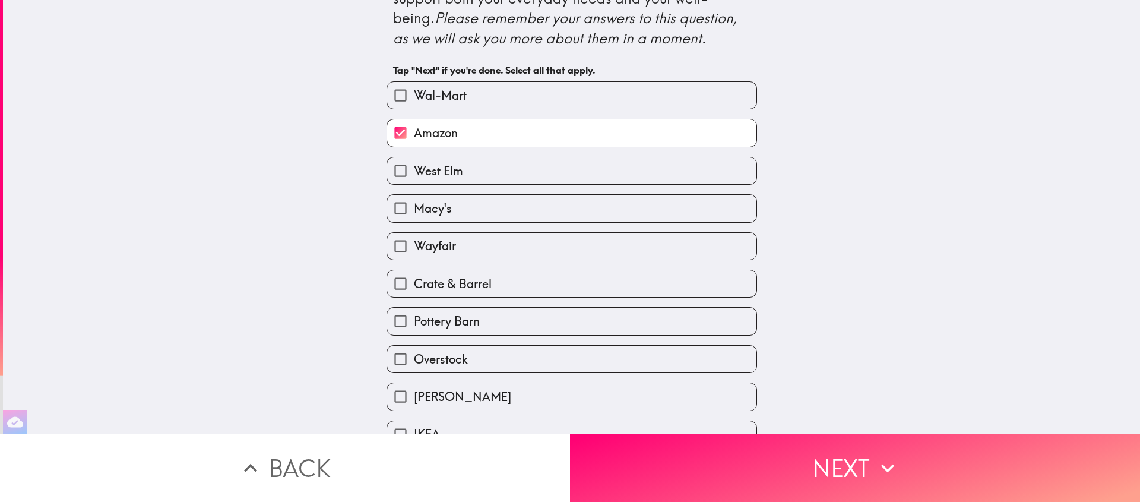
click at [448, 280] on span "Crate & Barrel" at bounding box center [453, 283] width 78 height 17
click at [414, 280] on input "Crate & Barrel" at bounding box center [400, 283] width 27 height 27
checkbox input "true"
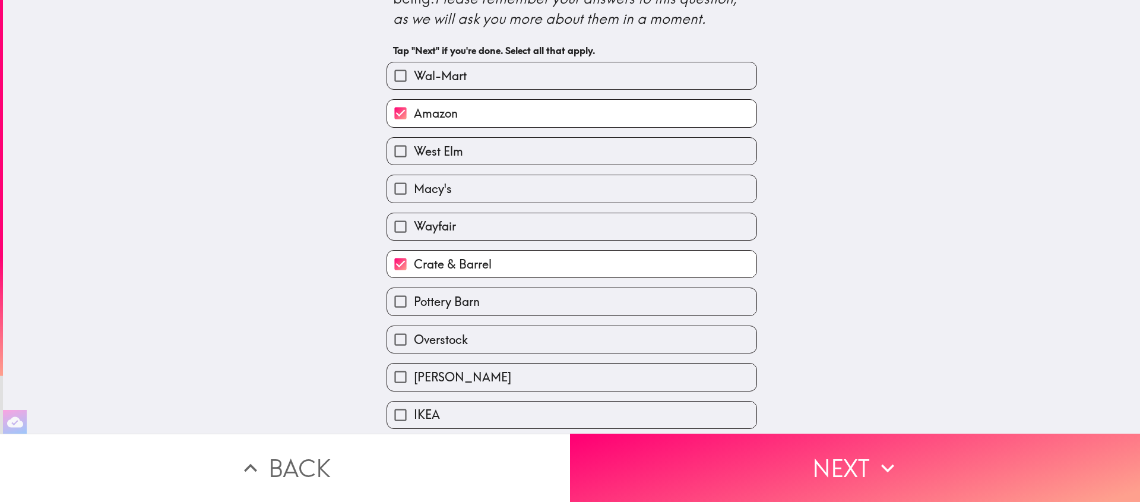
scroll to position [109, 0]
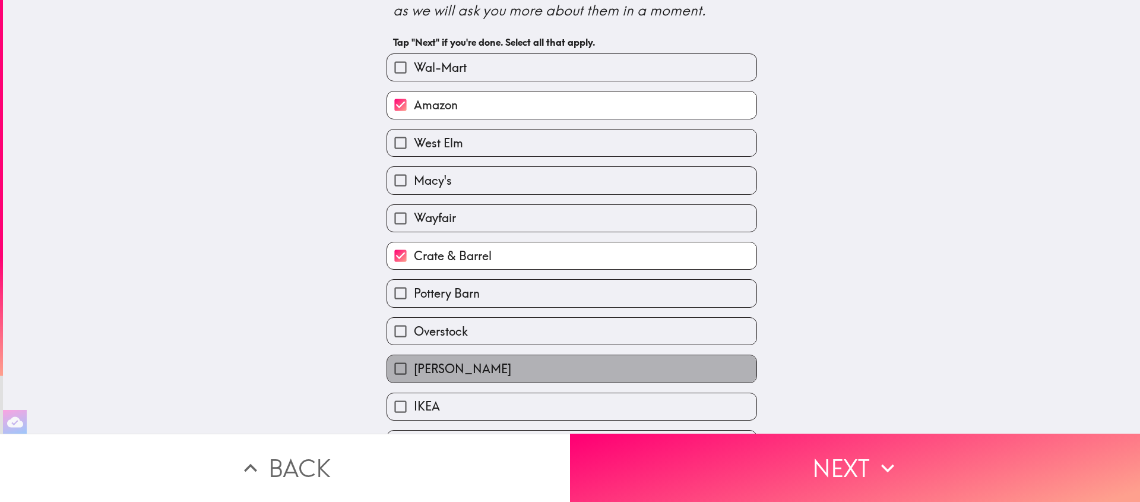
click at [471, 377] on span "[PERSON_NAME]" at bounding box center [462, 368] width 97 height 17
click at [414, 379] on input "[PERSON_NAME]" at bounding box center [400, 368] width 27 height 27
checkbox input "true"
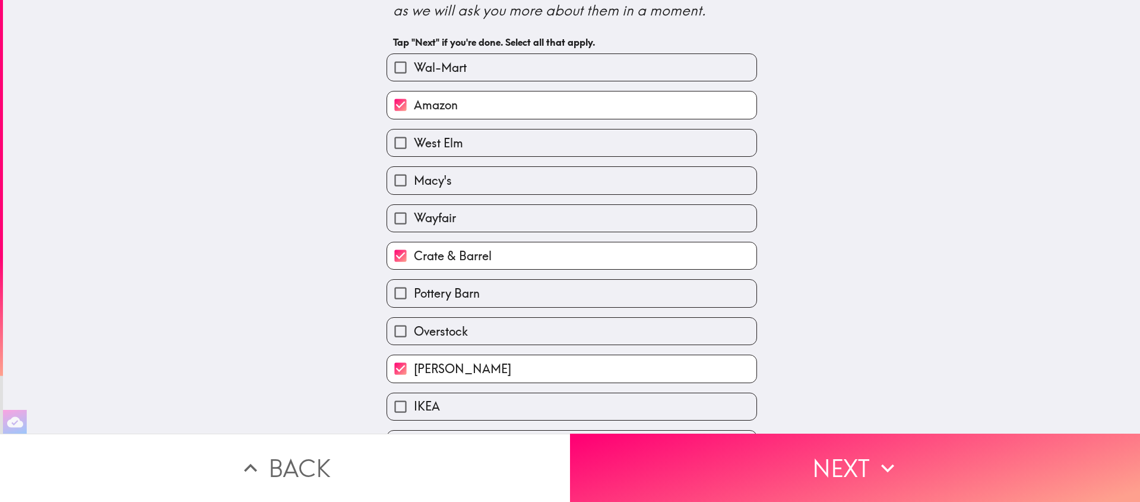
click at [476, 406] on label "IKEA" at bounding box center [571, 406] width 369 height 27
click at [414, 406] on input "IKEA" at bounding box center [400, 406] width 27 height 27
checkbox input "true"
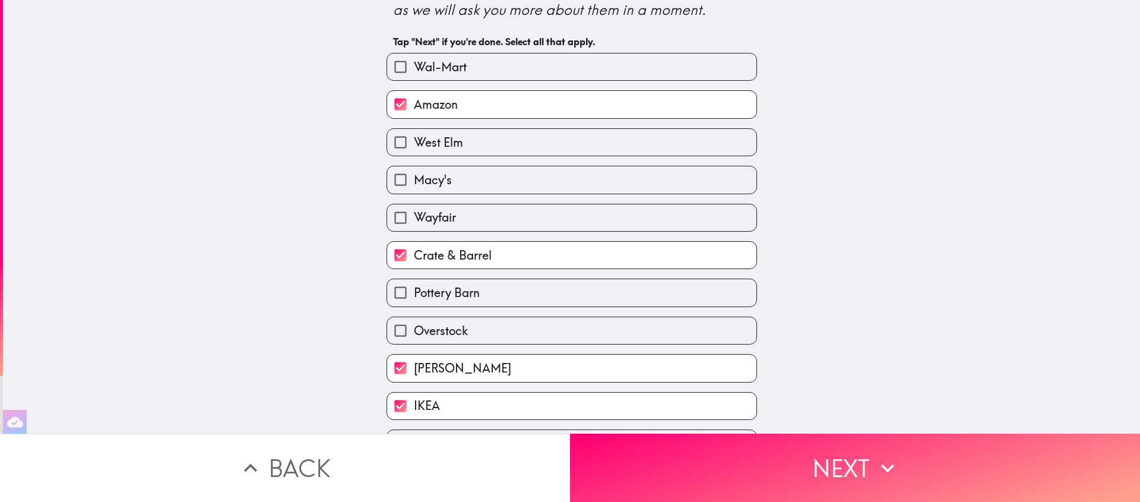
scroll to position [226, 0]
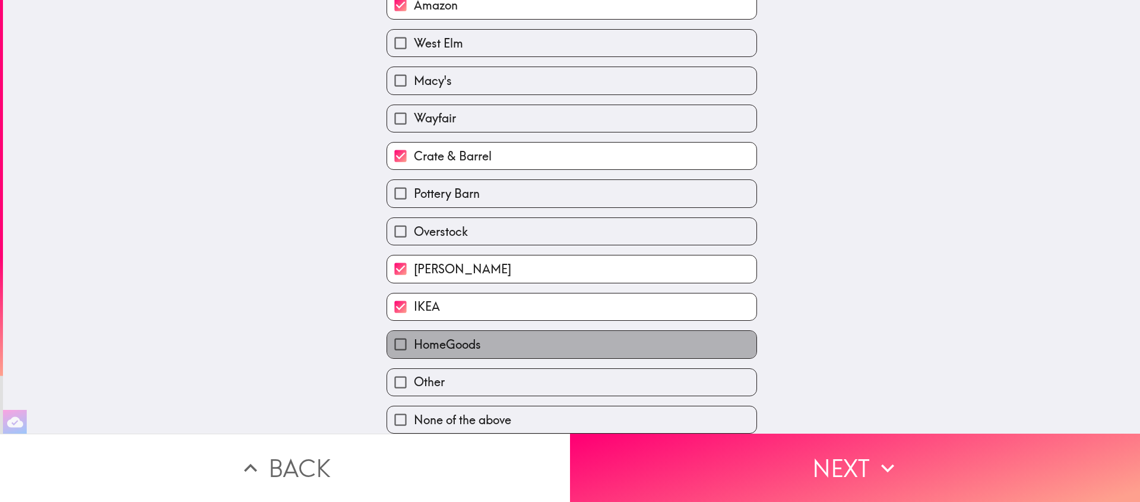
click at [493, 338] on label "HomeGoods" at bounding box center [571, 344] width 369 height 27
click at [414, 338] on input "HomeGoods" at bounding box center [400, 344] width 27 height 27
checkbox input "true"
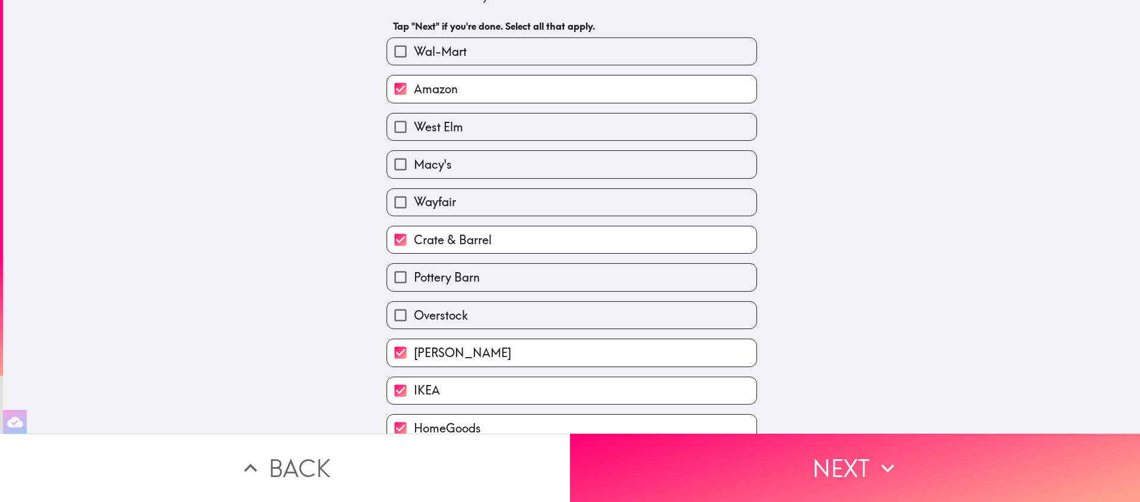
scroll to position [125, 0]
click at [428, 155] on label "Macy's" at bounding box center [571, 164] width 369 height 27
click at [414, 155] on input "Macy's" at bounding box center [400, 164] width 27 height 27
checkbox input "true"
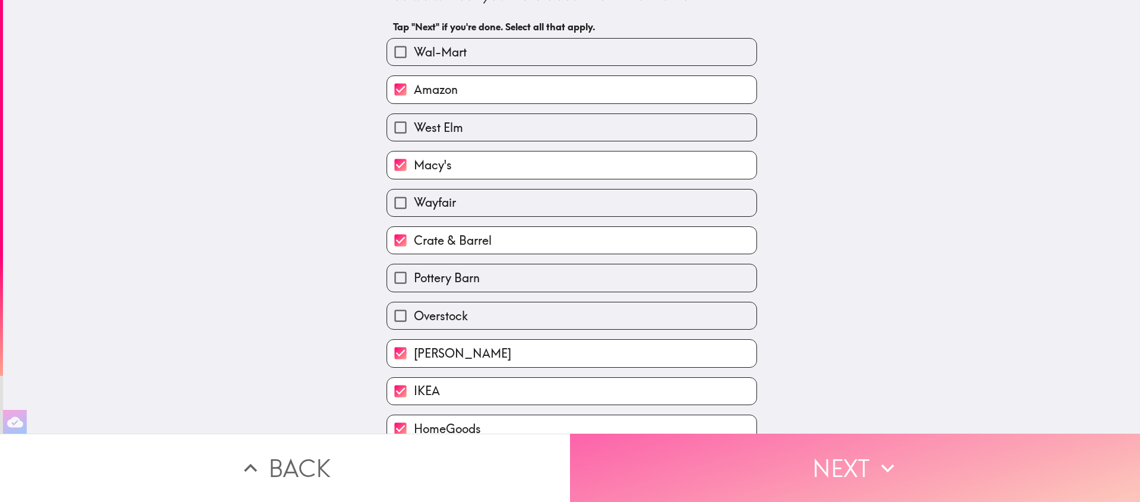
click at [791, 439] on button "Next" at bounding box center [855, 467] width 570 height 68
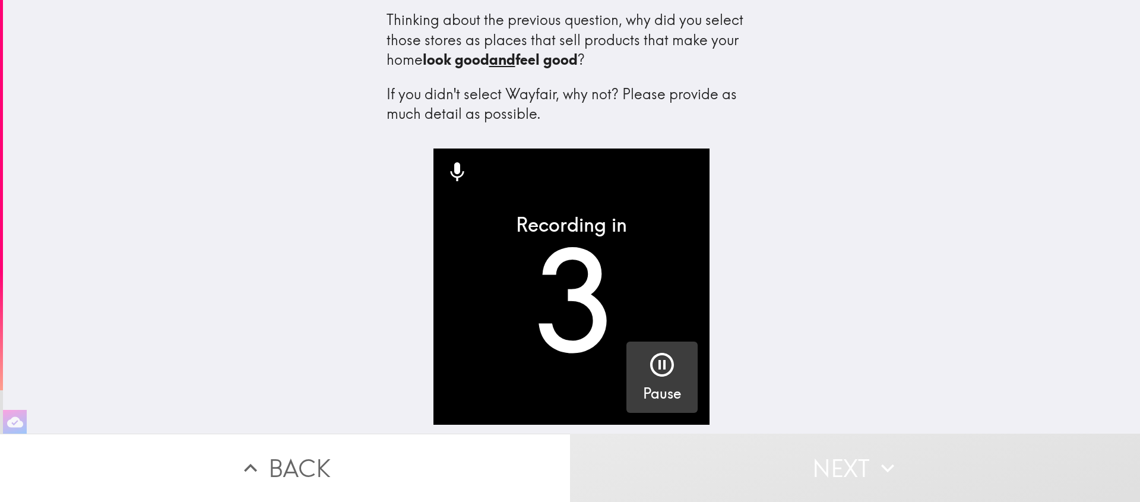
click at [626, 405] on button "Pause" at bounding box center [661, 376] width 71 height 71
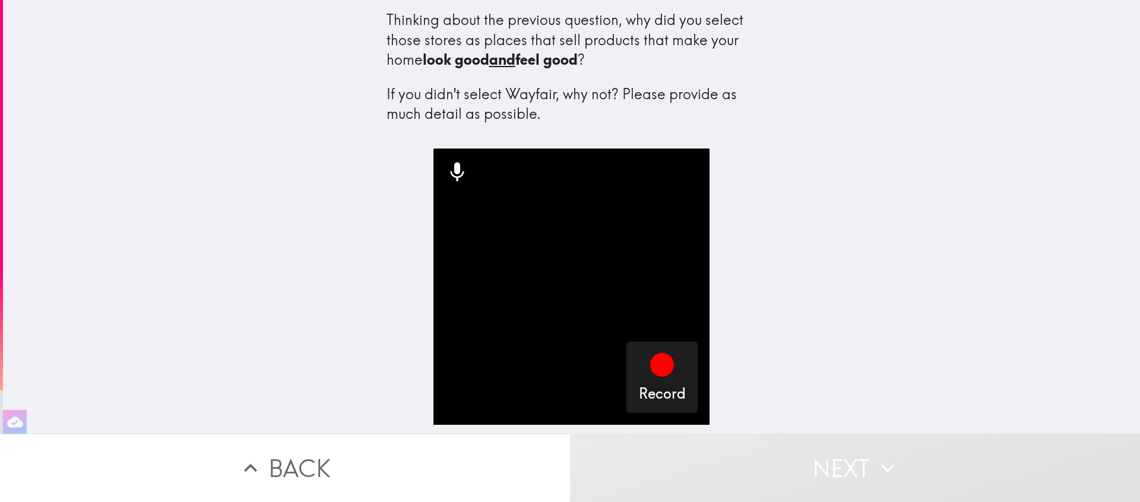
click at [401, 457] on button "Back" at bounding box center [285, 467] width 570 height 68
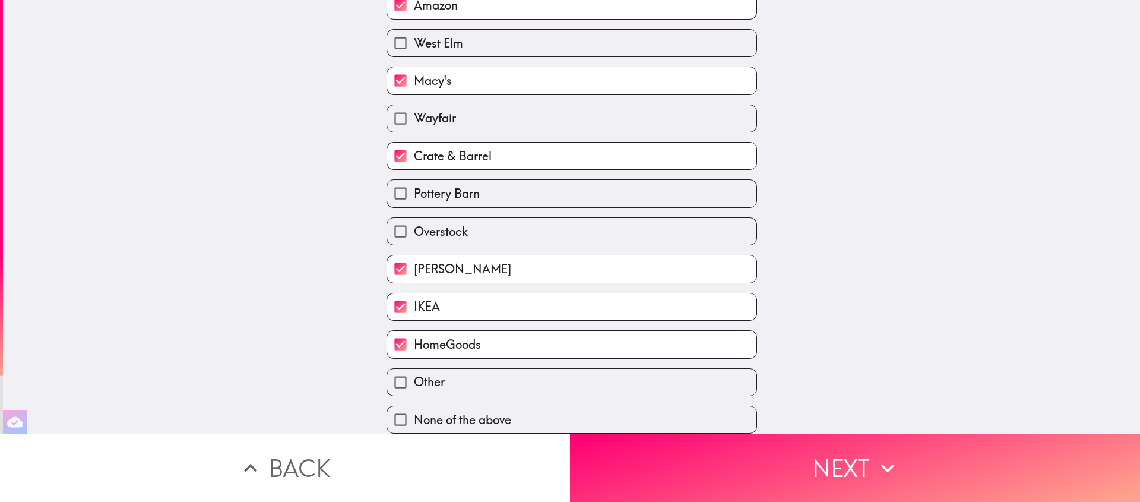
scroll to position [226, 0]
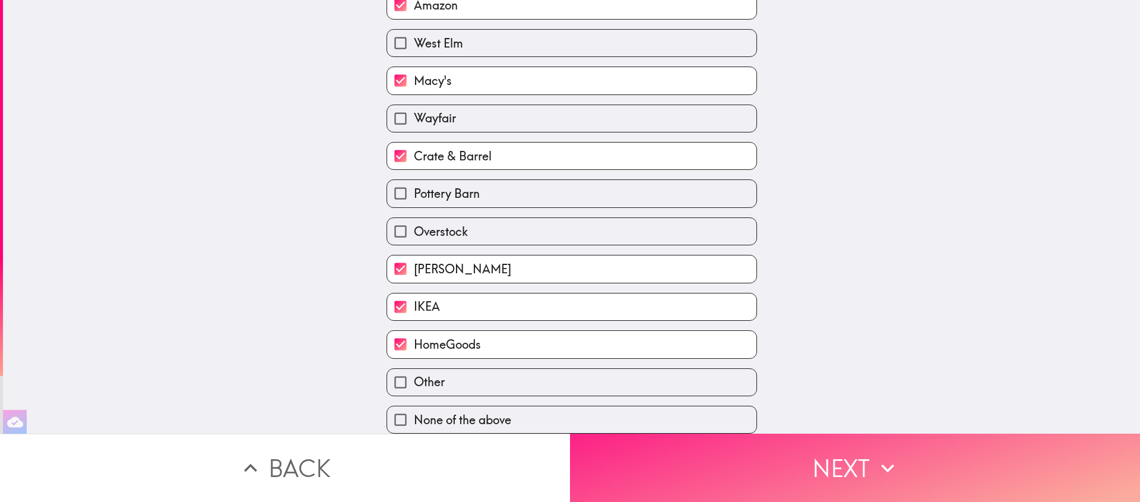
click at [874, 461] on icon "button" at bounding box center [887, 468] width 26 height 26
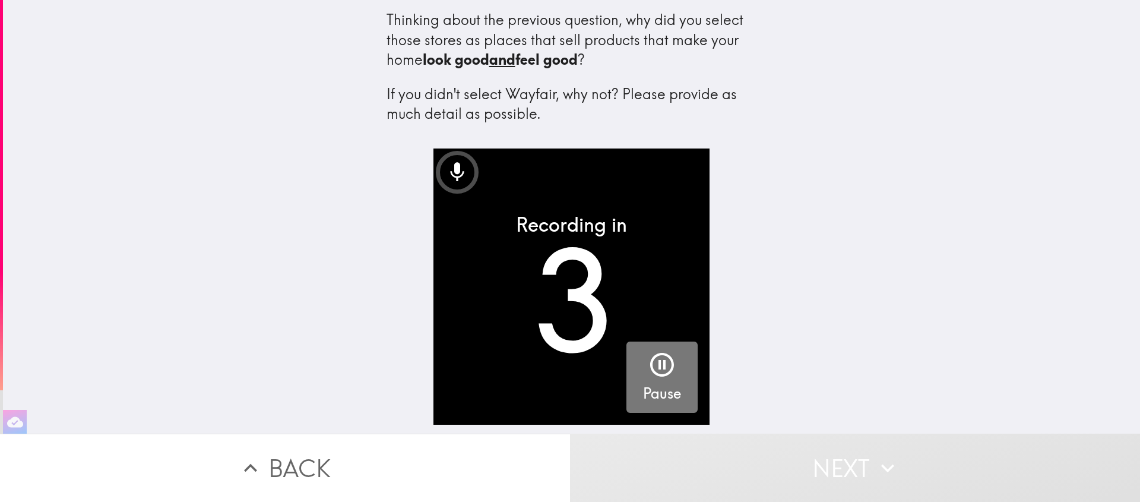
click at [658, 370] on icon "button" at bounding box center [662, 364] width 28 height 28
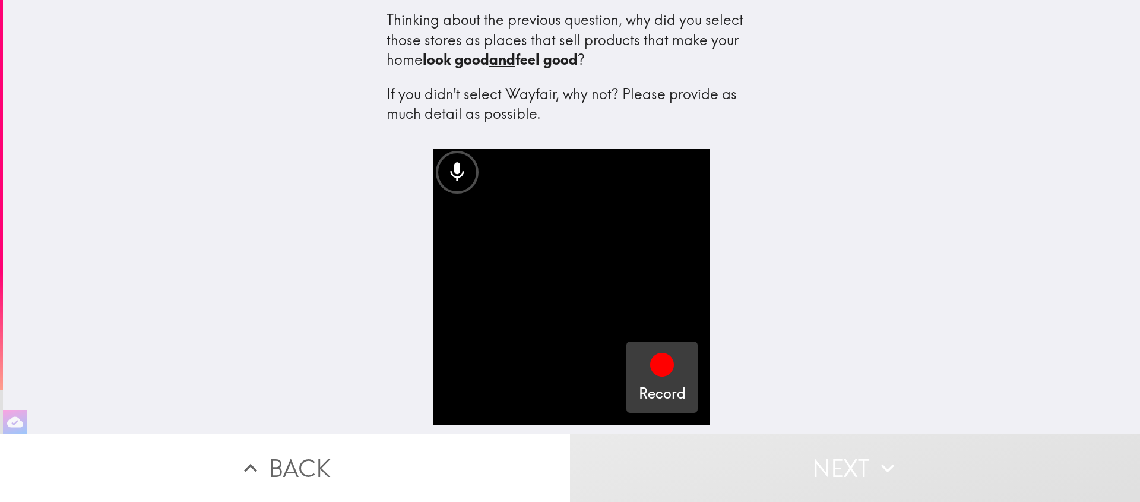
click at [477, 448] on button "Back" at bounding box center [285, 467] width 570 height 68
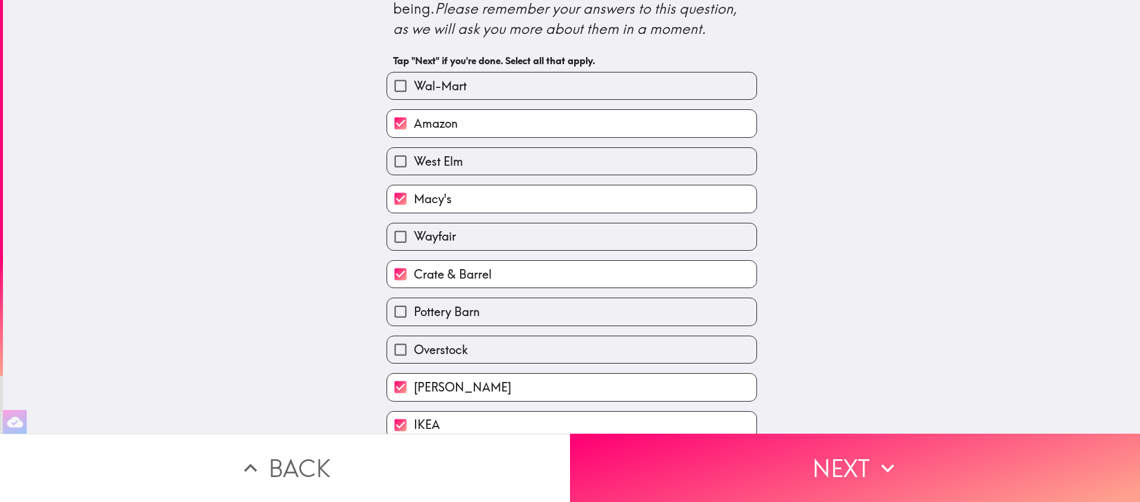
scroll to position [91, 0]
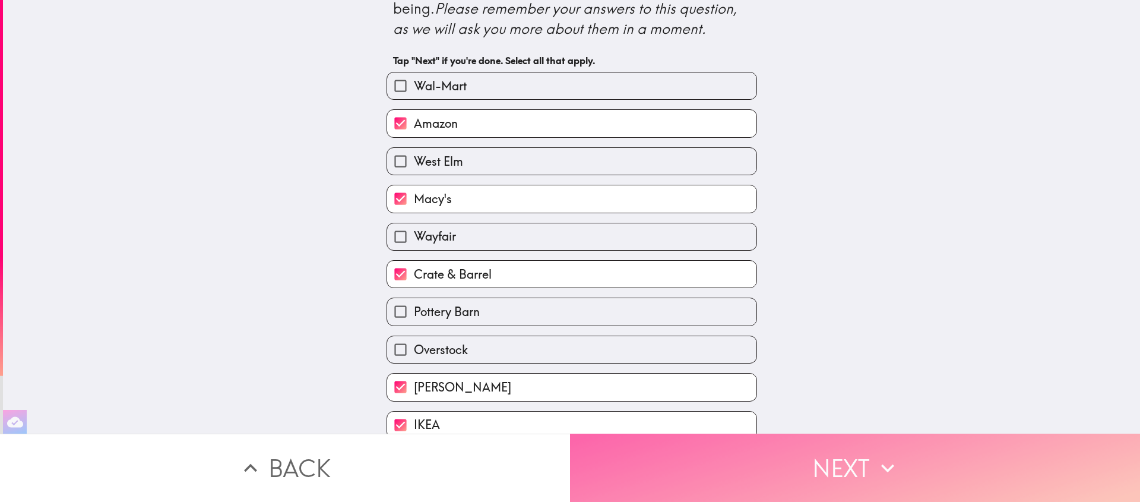
click at [791, 433] on button "Next" at bounding box center [855, 467] width 570 height 68
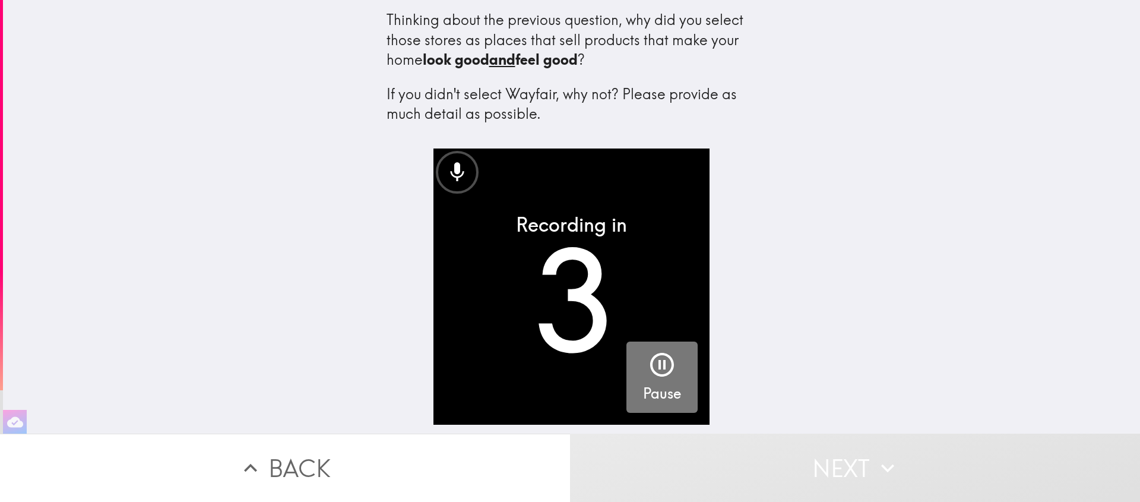
click at [671, 342] on button "Pause" at bounding box center [661, 376] width 71 height 71
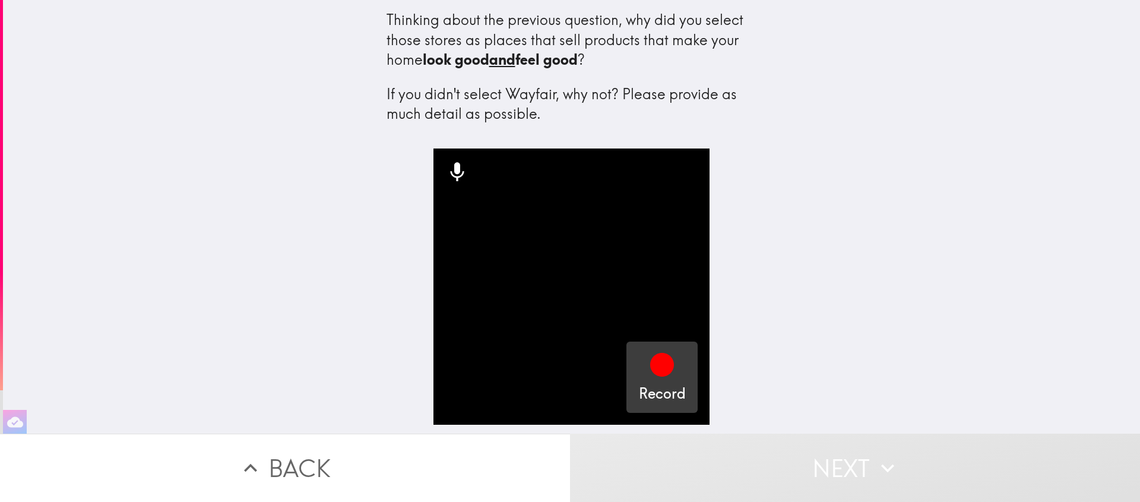
click at [670, 375] on div "Record" at bounding box center [662, 376] width 47 height 53
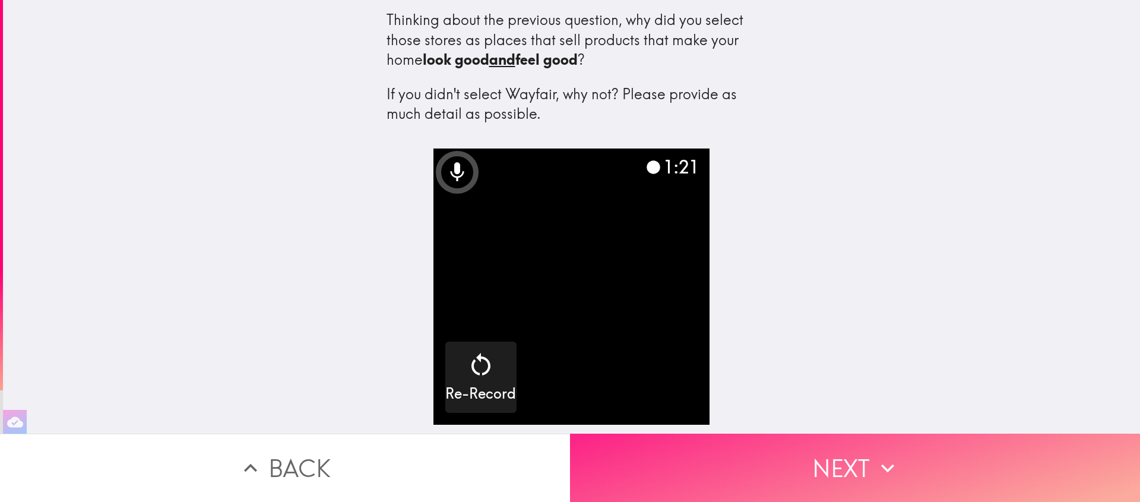
click at [842, 446] on button "Next" at bounding box center [855, 467] width 570 height 68
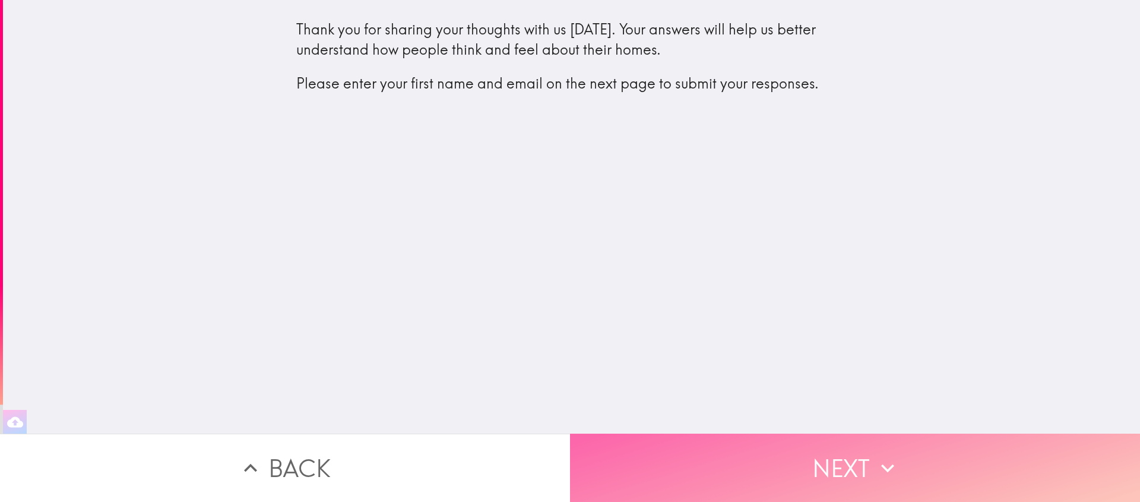
click at [828, 449] on button "Next" at bounding box center [855, 467] width 570 height 68
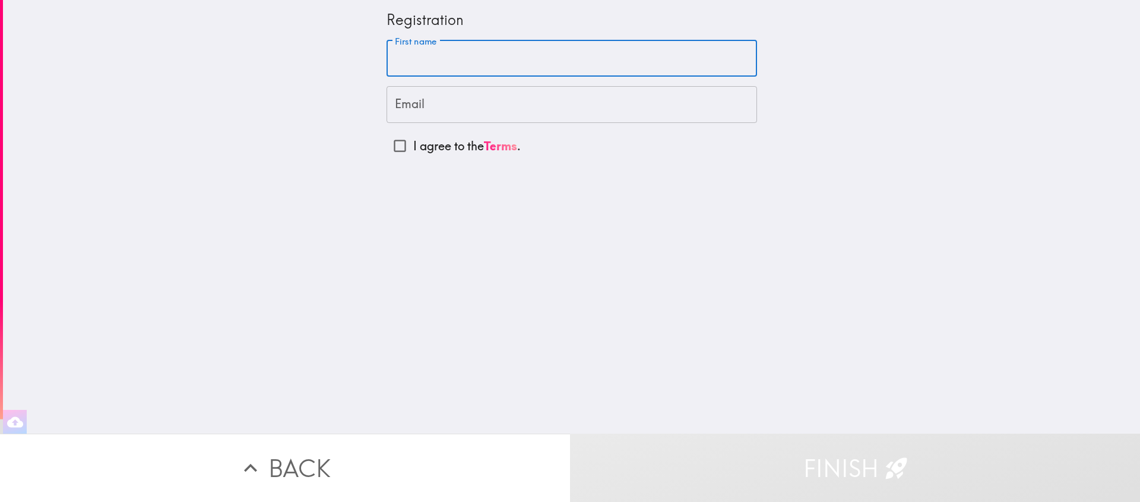
click at [432, 68] on input "First name" at bounding box center [571, 58] width 370 height 37
type input "Usman"
type input "[EMAIL_ADDRESS][DOMAIN_NAME]"
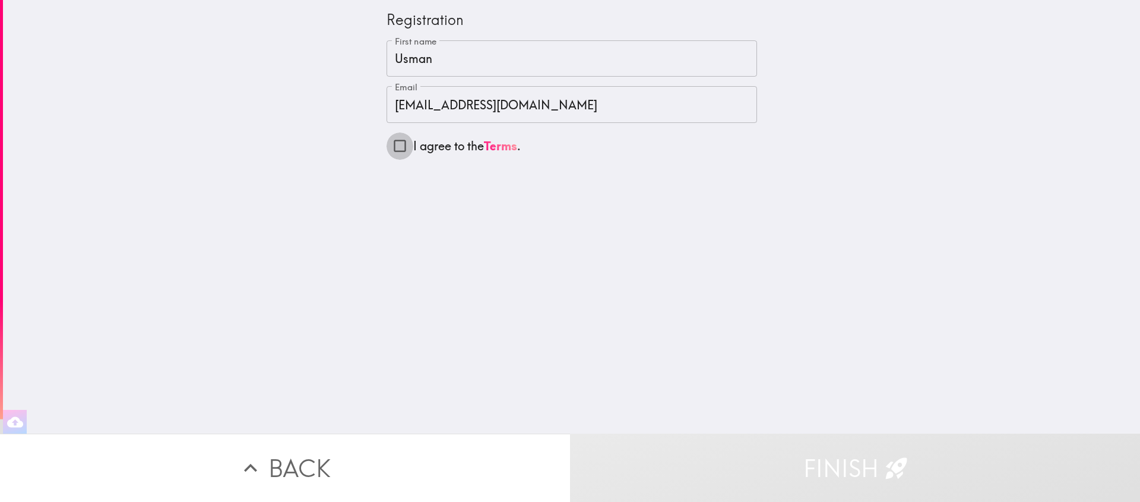
click at [395, 148] on input "I agree to the Terms ." at bounding box center [399, 145] width 27 height 27
checkbox input "true"
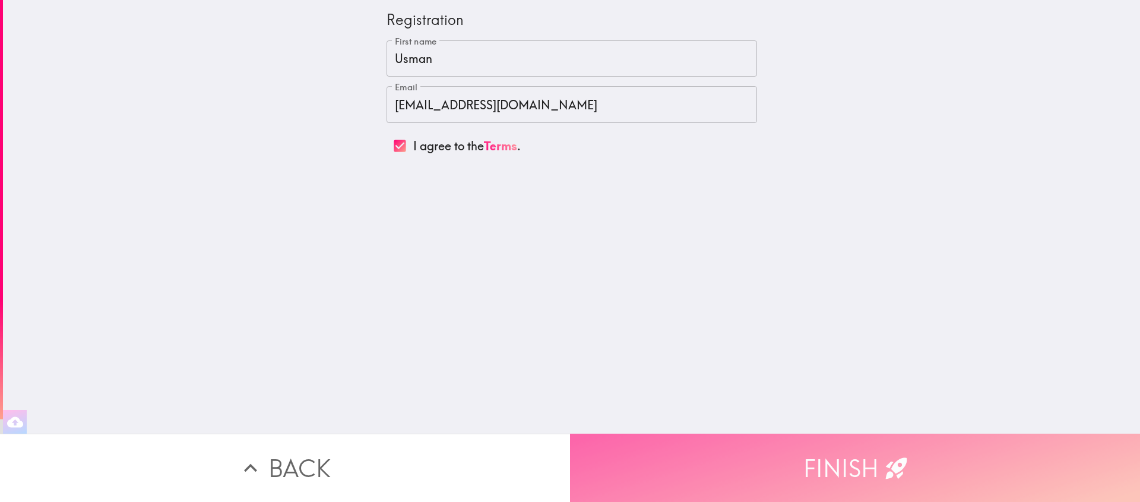
click at [859, 454] on button "Finish" at bounding box center [855, 467] width 570 height 68
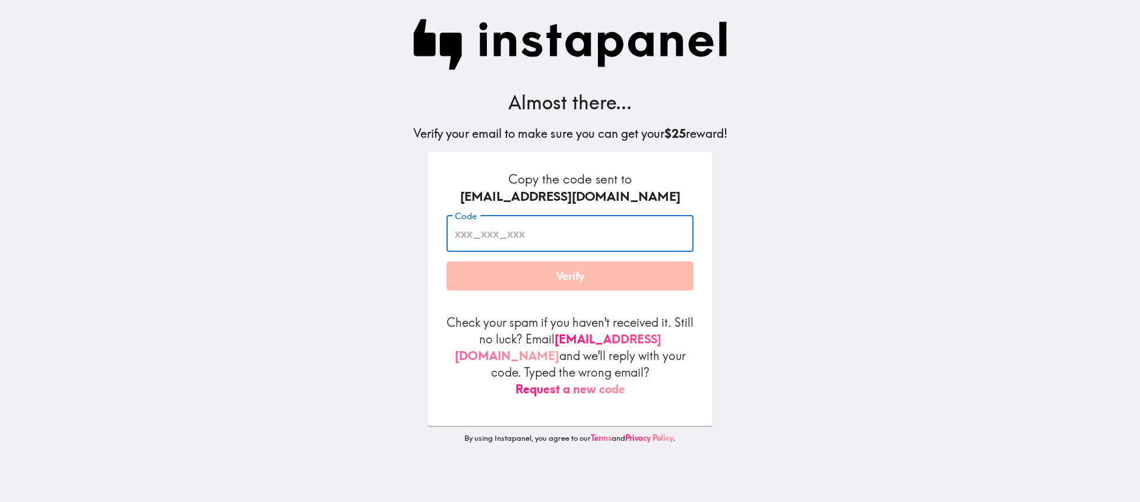
click at [522, 236] on input "Code" at bounding box center [569, 233] width 247 height 37
paste input "irE_kPy_Fi2"
type input "irE_kPy_Fi2"
click at [556, 270] on button "Verify" at bounding box center [569, 276] width 247 height 30
